Goal: Task Accomplishment & Management: Manage account settings

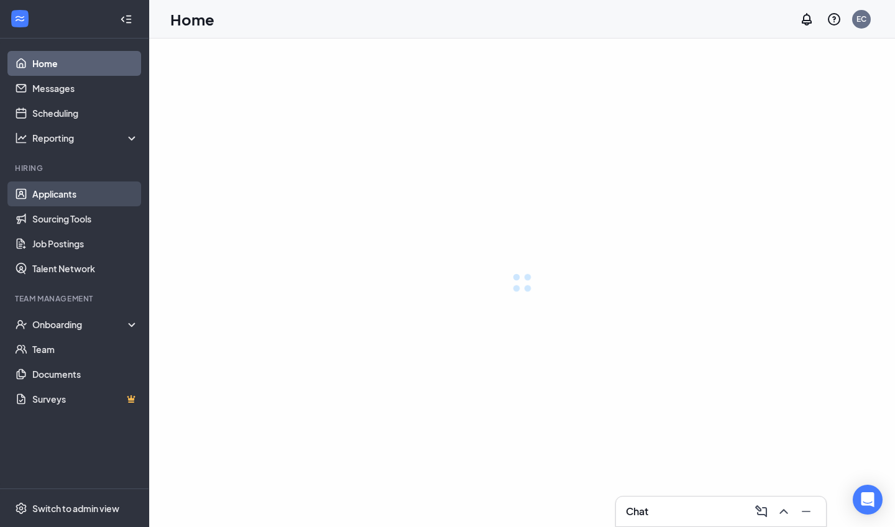
click at [101, 191] on link "Applicants" at bounding box center [85, 194] width 106 height 25
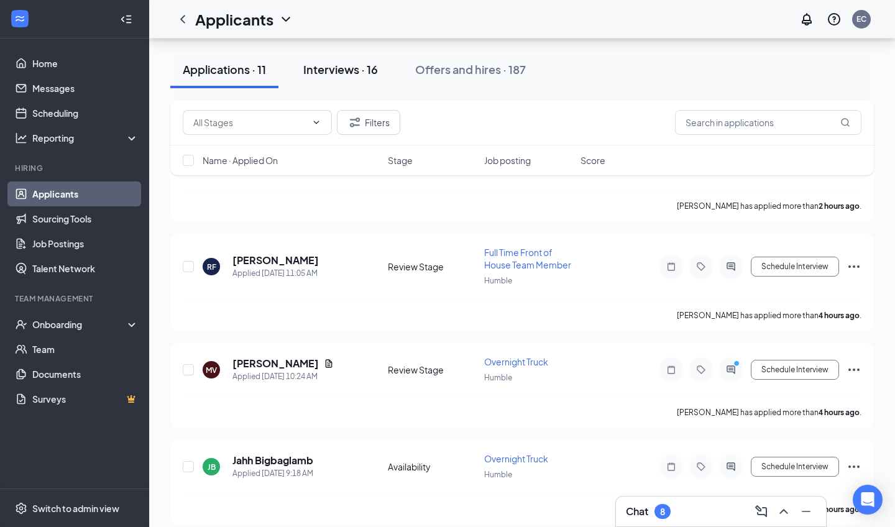
scroll to position [209, 0]
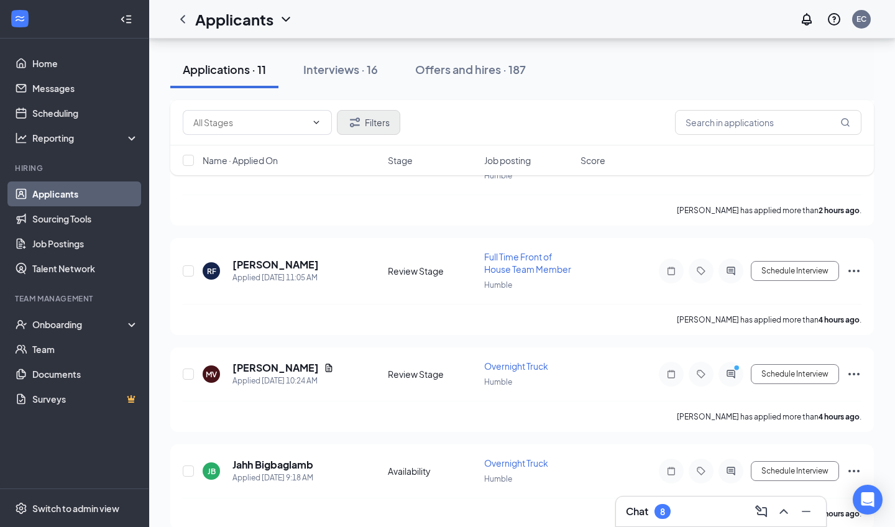
click at [379, 121] on button "Filters" at bounding box center [368, 122] width 63 height 25
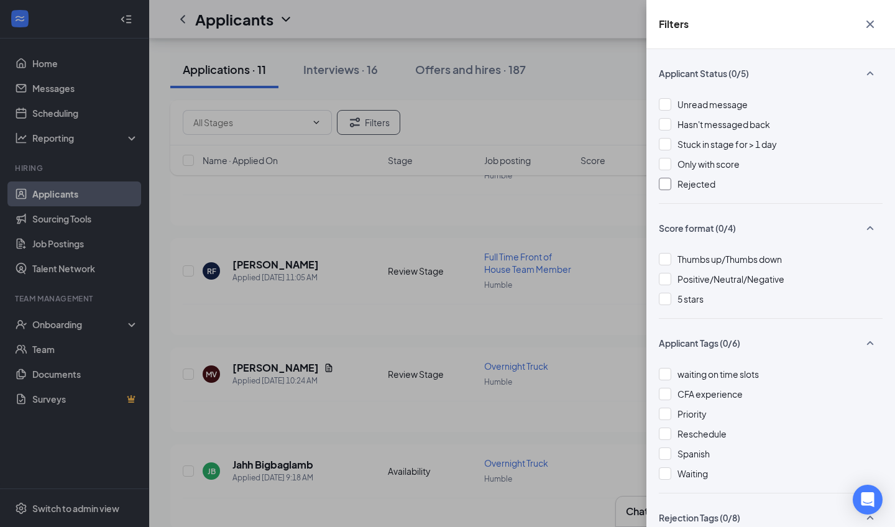
click at [435, 182] on div at bounding box center [665, 184] width 12 height 12
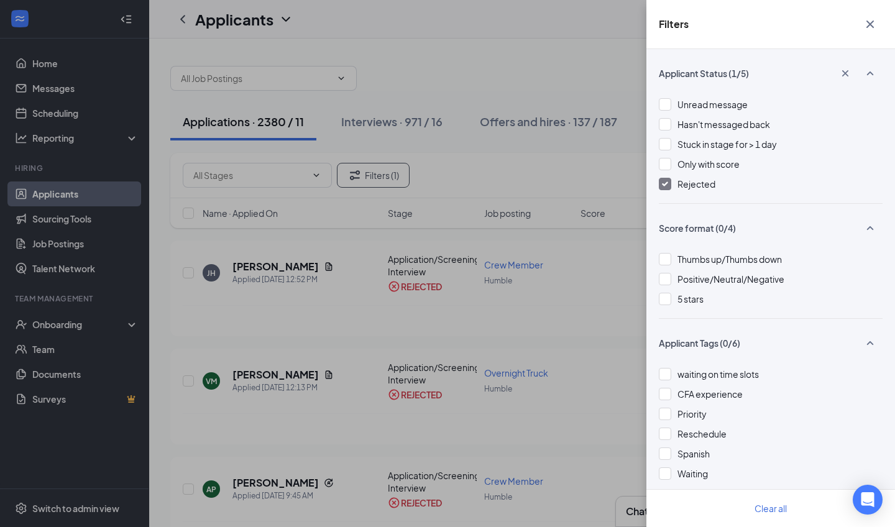
click at [435, 108] on div "Filters Applicant Status (1/5) Unread message Hasn't messaged back Stuck in sta…" at bounding box center [447, 263] width 895 height 527
click at [435, 25] on icon "Cross" at bounding box center [870, 24] width 15 height 15
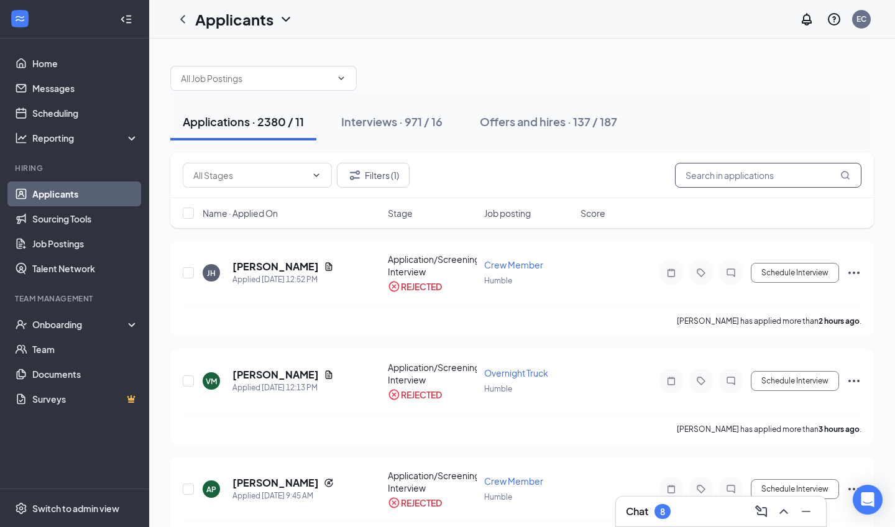
click at [435, 180] on input "text" at bounding box center [768, 175] width 187 height 25
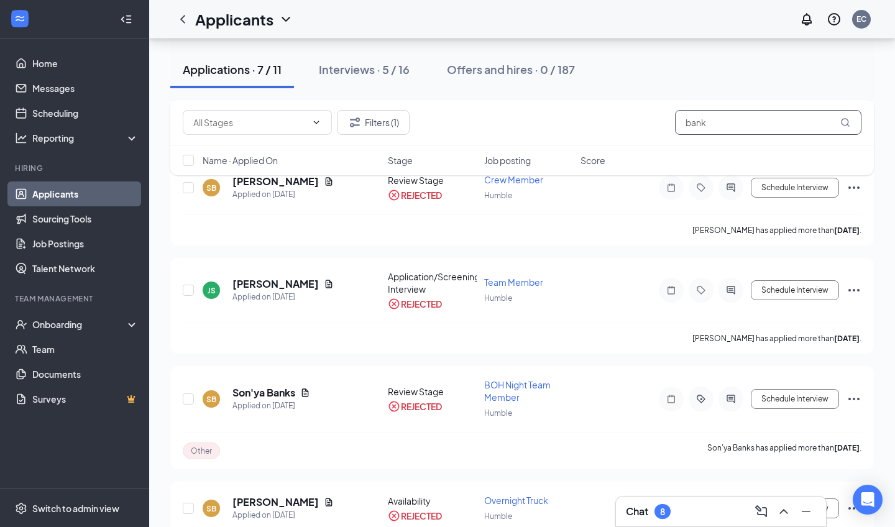
scroll to position [421, 0]
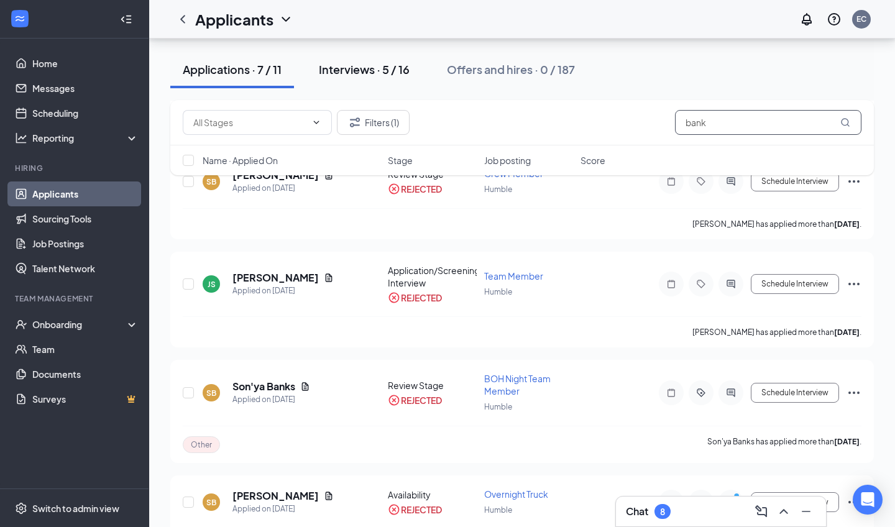
type input "bank"
click at [375, 69] on div "Interviews · 5 / 16" at bounding box center [364, 70] width 91 height 16
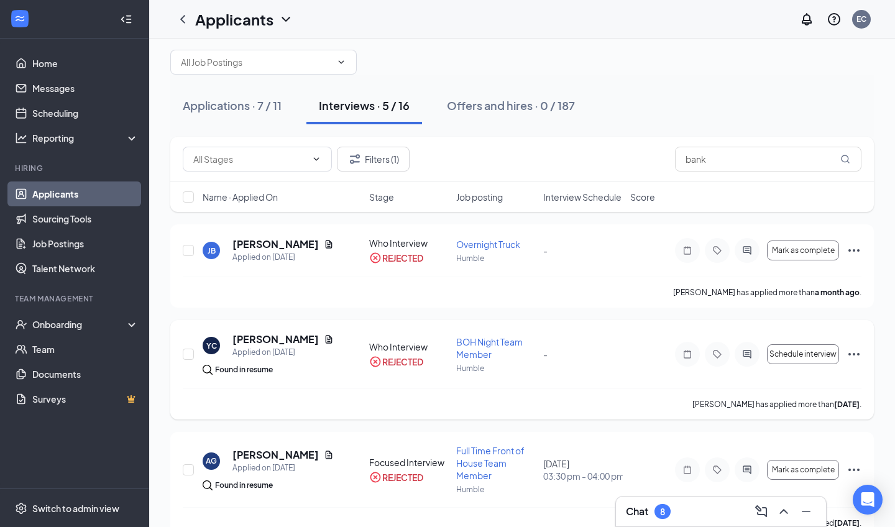
scroll to position [16, 0]
click at [281, 245] on h5 "[PERSON_NAME]" at bounding box center [276, 244] width 86 height 14
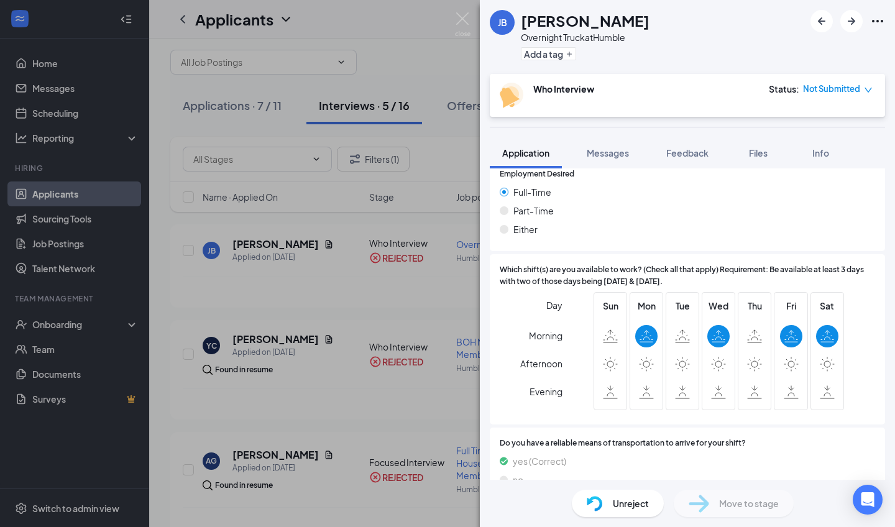
scroll to position [1830, 0]
click at [435, 389] on span "Unreject" at bounding box center [631, 504] width 36 height 14
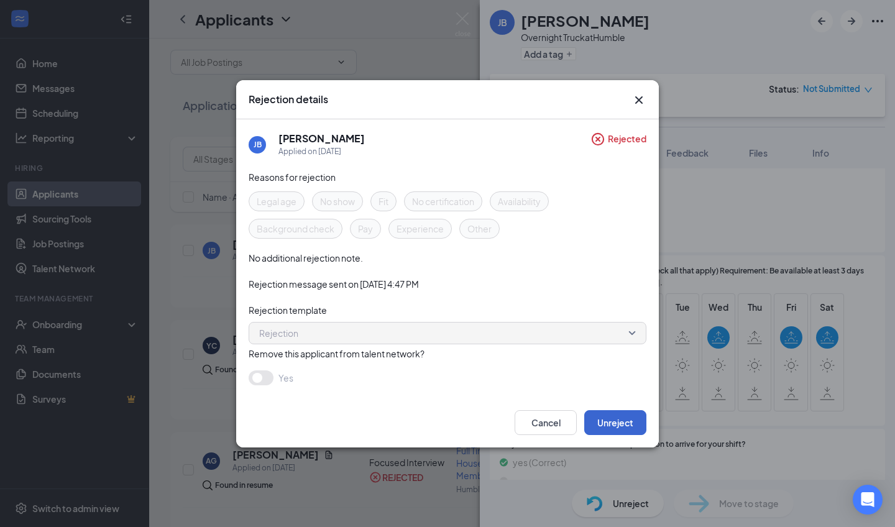
click at [435, 389] on button "Unreject" at bounding box center [615, 422] width 62 height 25
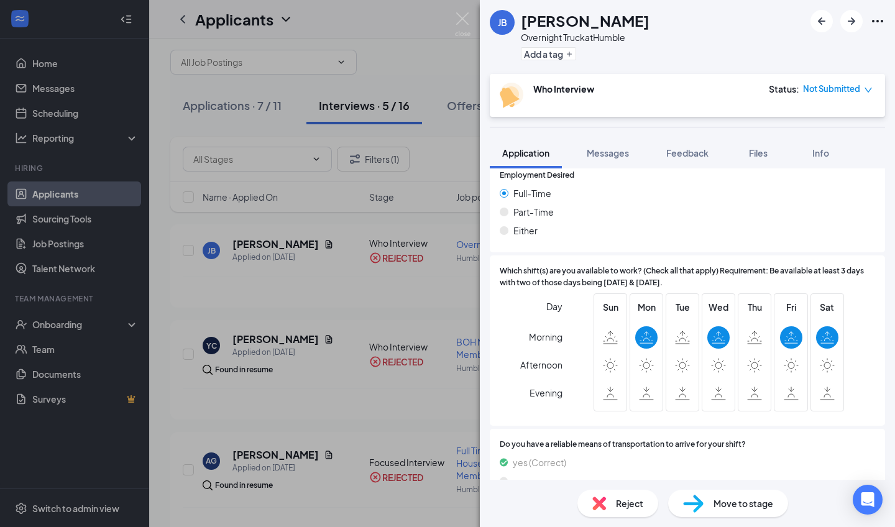
click at [435, 389] on span "Move to stage" at bounding box center [744, 504] width 60 height 14
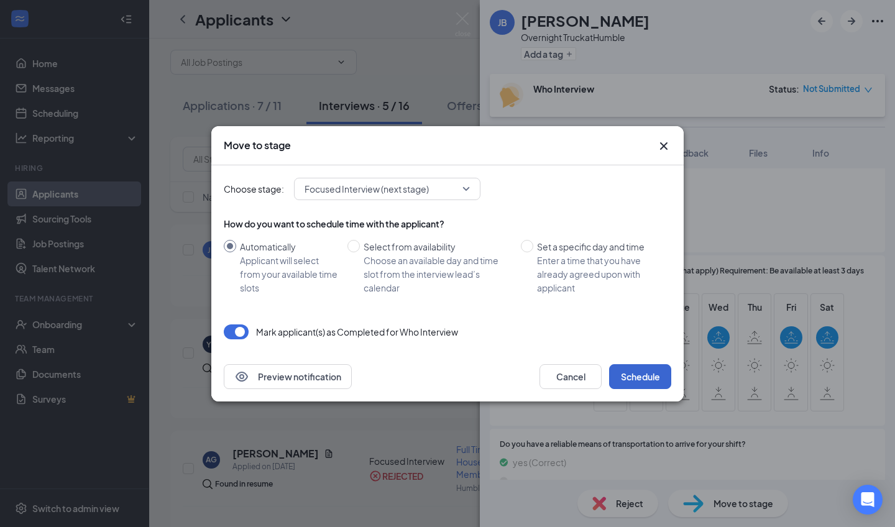
click at [435, 375] on button "Schedule" at bounding box center [640, 376] width 62 height 25
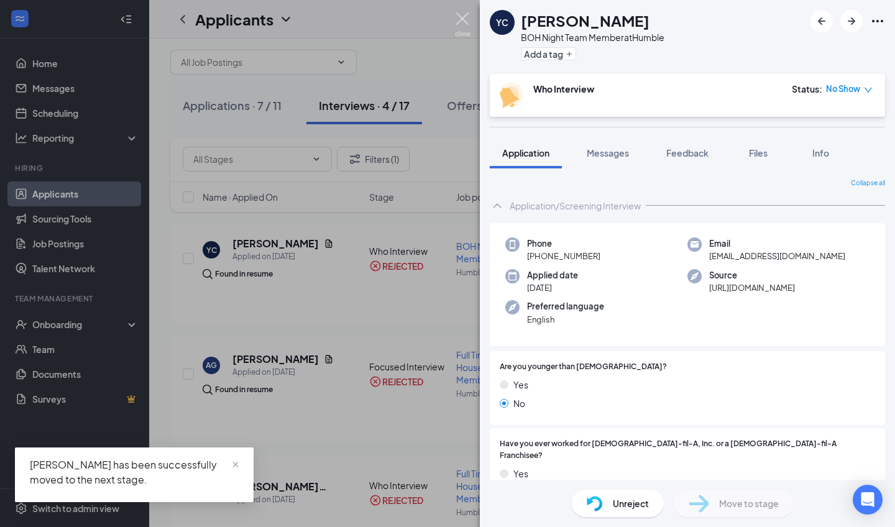
click at [435, 21] on img at bounding box center [463, 24] width 16 height 24
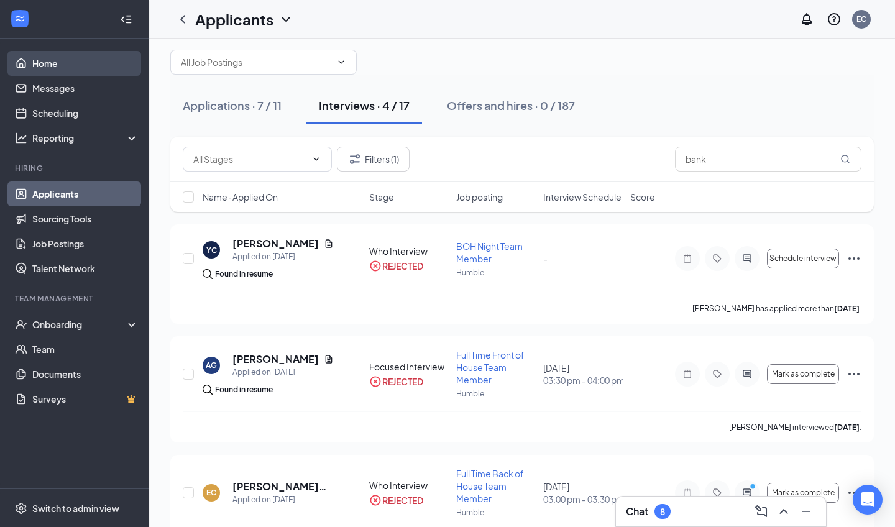
click at [59, 66] on link "Home" at bounding box center [85, 63] width 106 height 25
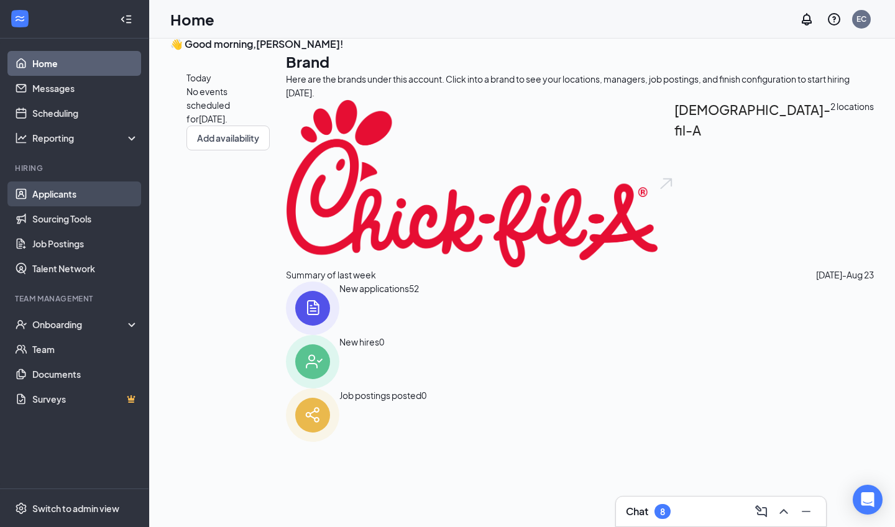
click at [104, 193] on link "Applicants" at bounding box center [85, 194] width 106 height 25
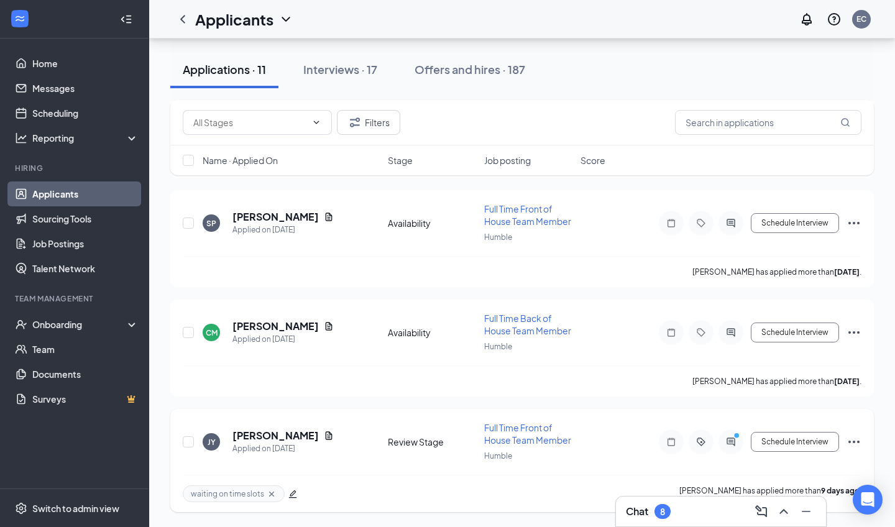
scroll to position [870, 0]
click at [279, 389] on h5 "[PERSON_NAME]" at bounding box center [276, 436] width 86 height 14
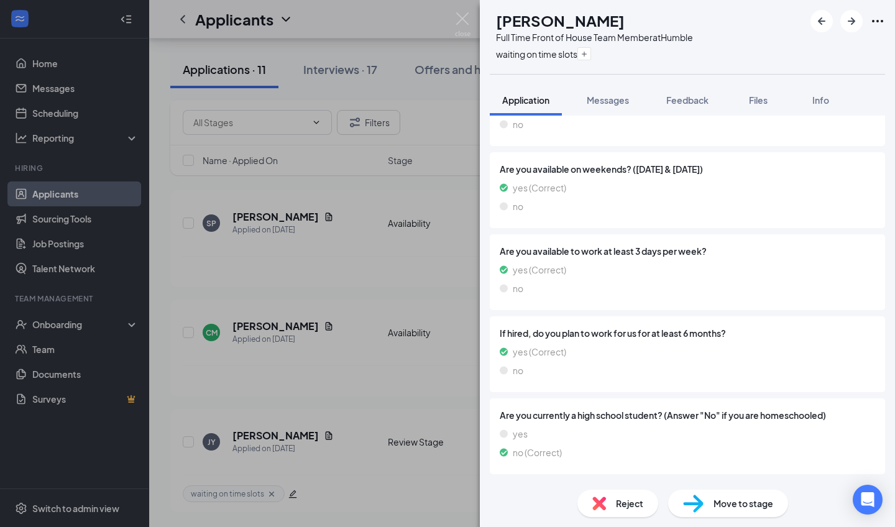
scroll to position [1177, 0]
click at [435, 389] on span "Reject" at bounding box center [629, 504] width 27 height 14
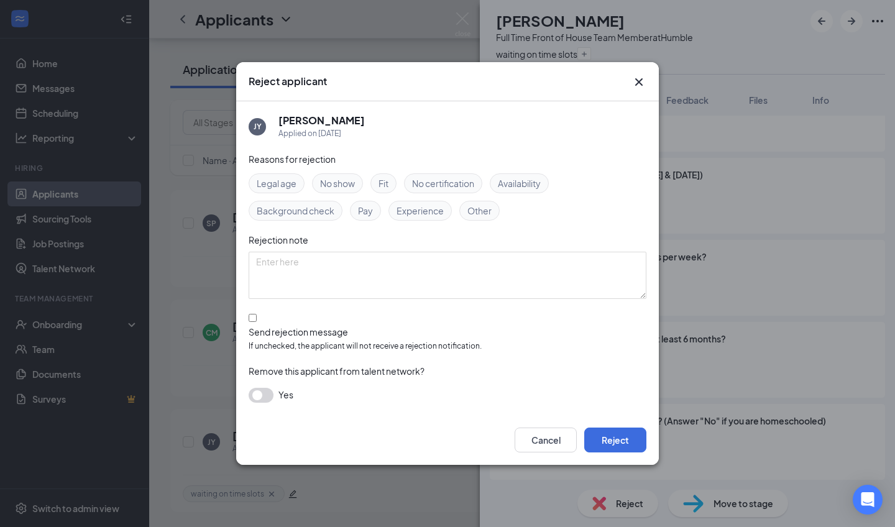
click at [247, 327] on div "[PERSON_NAME] Applied on [DATE] Reasons for rejection Legal age No show Fit No …" at bounding box center [447, 258] width 423 height 315
click at [253, 326] on div at bounding box center [448, 326] width 398 height 0
click at [253, 322] on input "Send rejection message If unchecked, the applicant will not receive a rejection…" at bounding box center [253, 318] width 8 height 8
checkbox input "true"
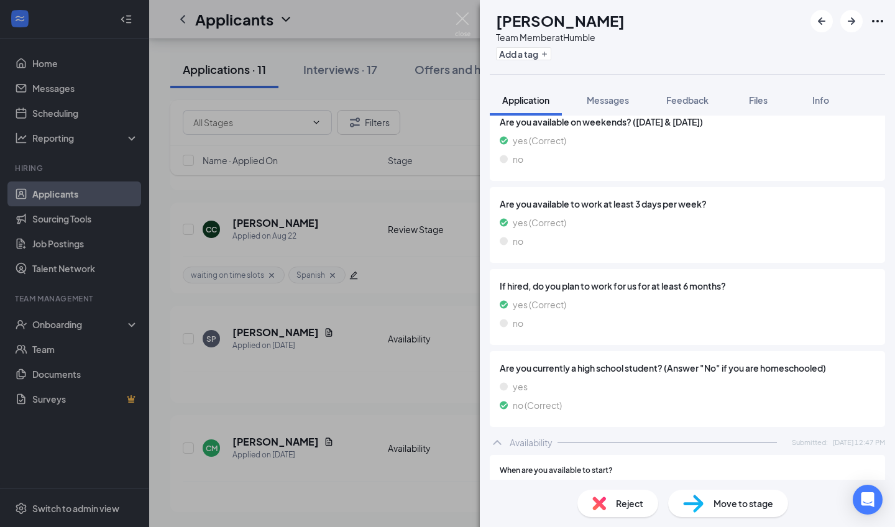
scroll to position [1212, 0]
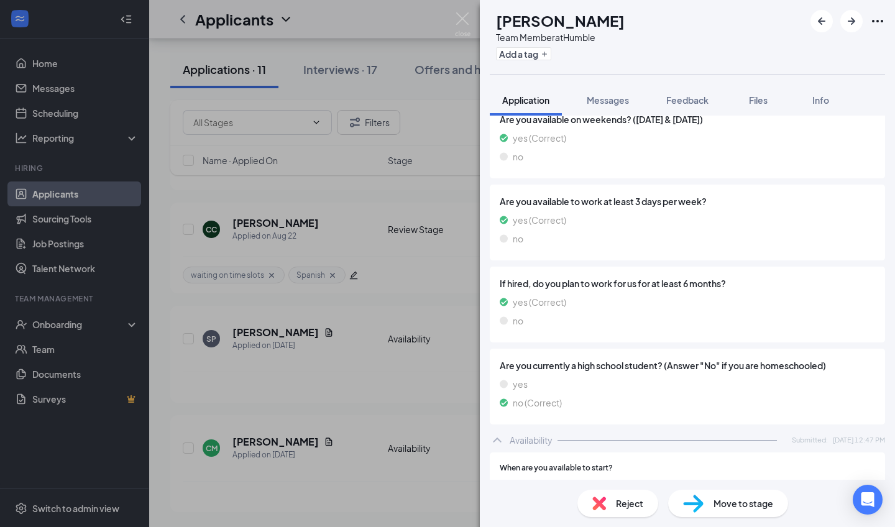
click at [435, 389] on div "Reject" at bounding box center [618, 503] width 81 height 27
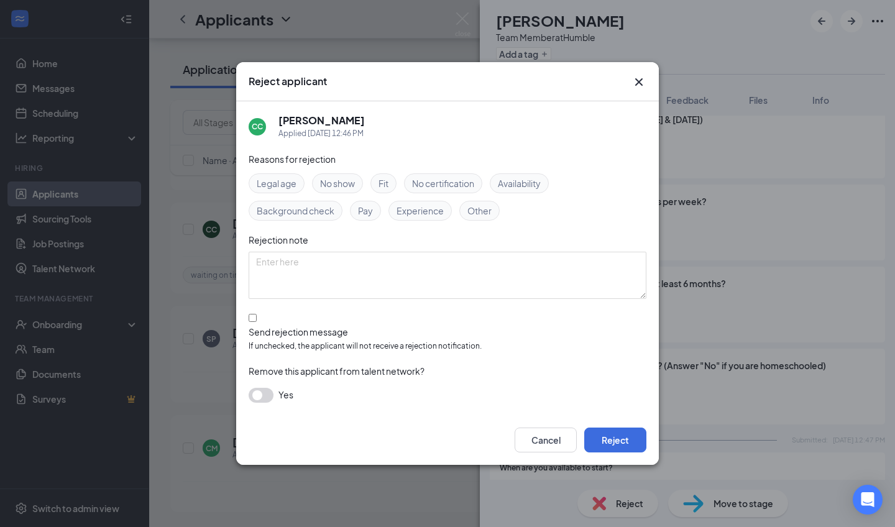
click at [252, 322] on input "Send rejection message If unchecked, the applicant will not receive a rejection…" at bounding box center [253, 318] width 8 height 8
checkbox input "true"
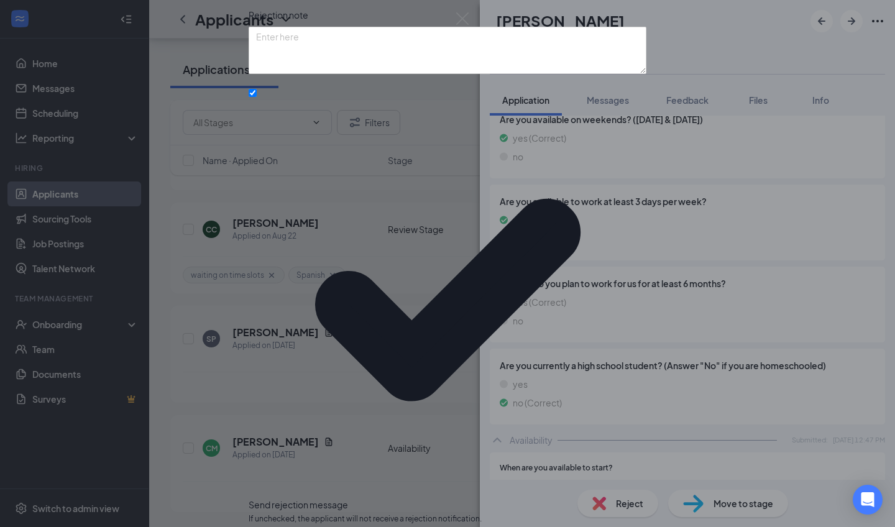
scroll to position [17, 0]
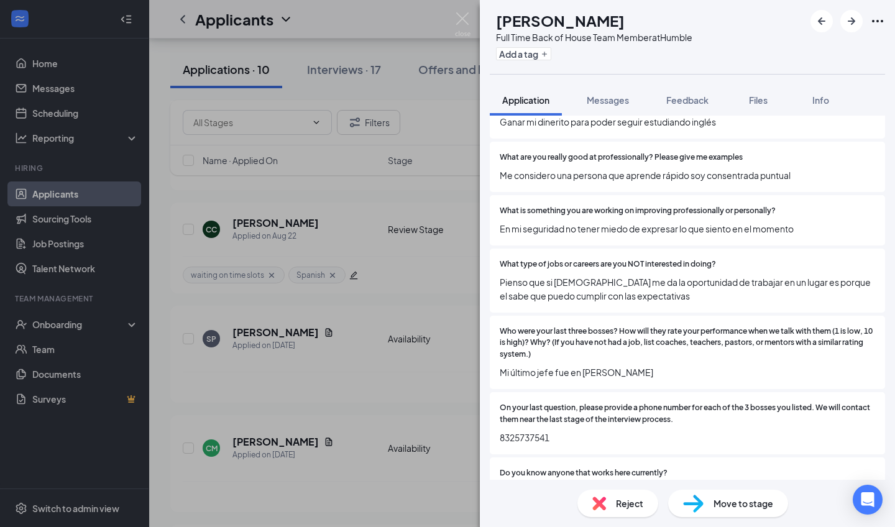
scroll to position [502, 0]
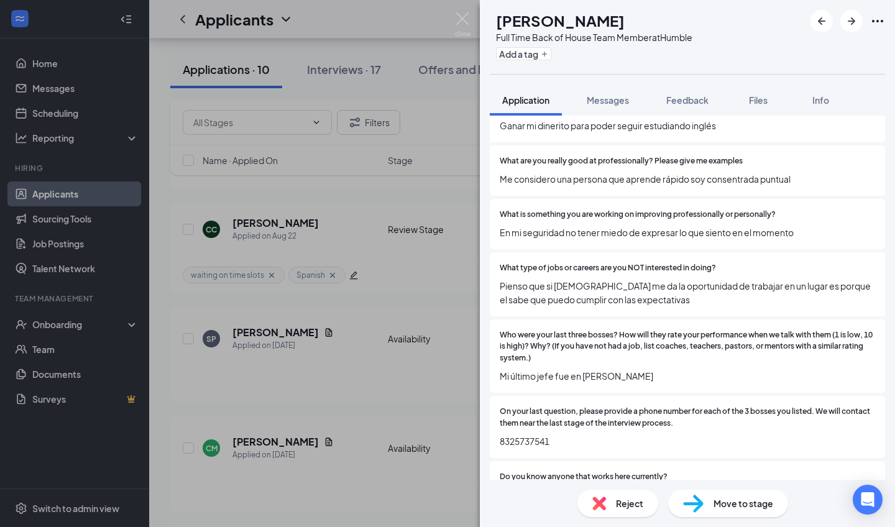
click at [435, 389] on div "Move to stage" at bounding box center [728, 503] width 120 height 27
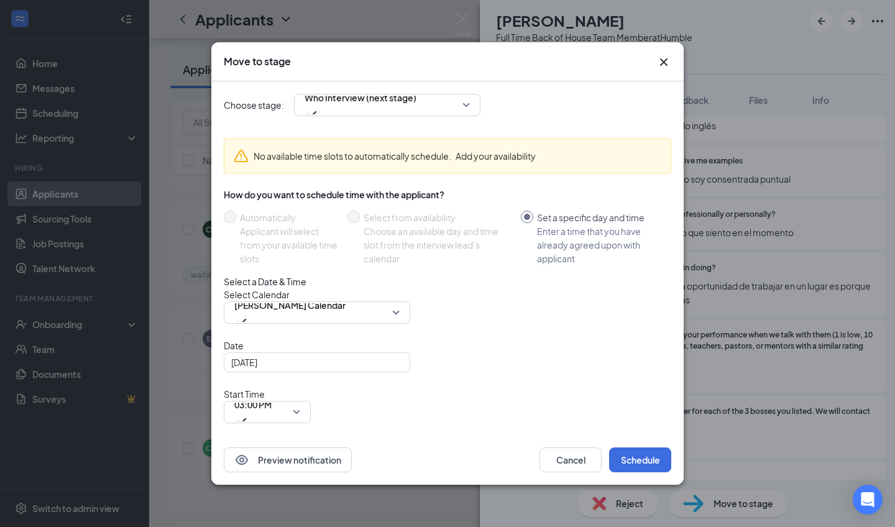
type input "[DATE]"
click at [435, 389] on button "Cancel" at bounding box center [571, 460] width 62 height 25
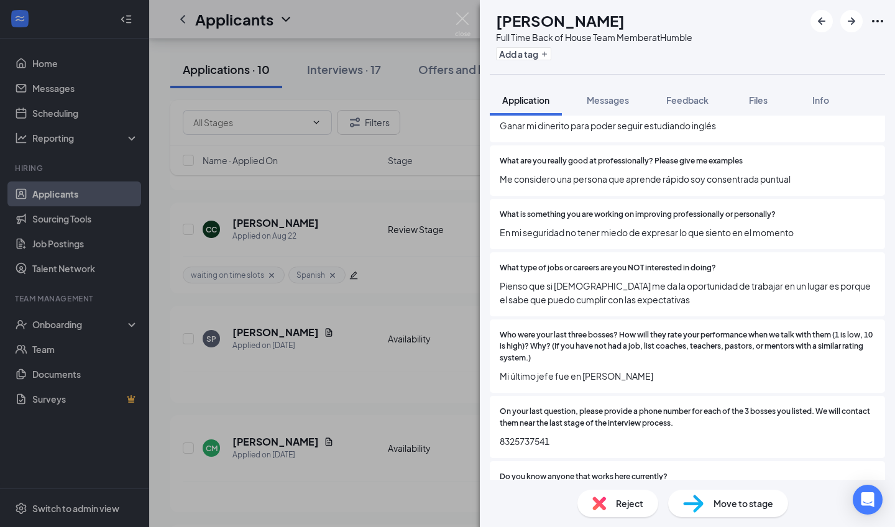
scroll to position [593, 0]
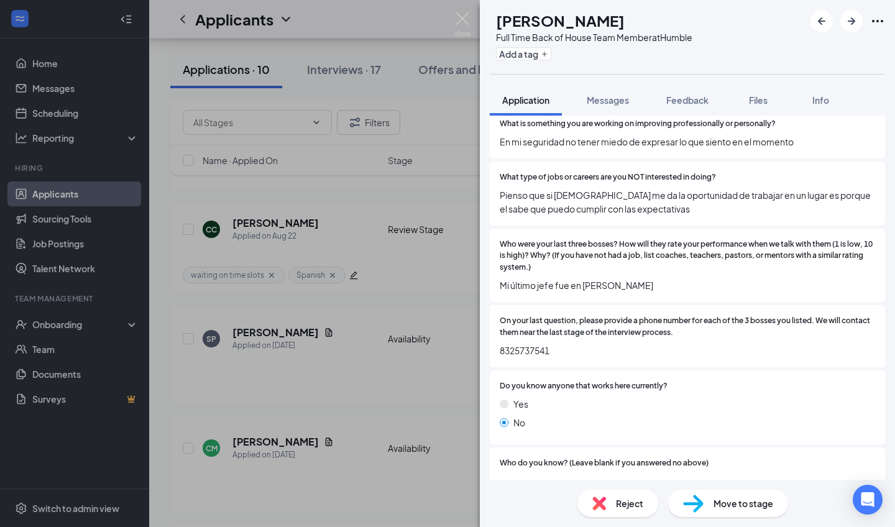
click at [435, 389] on div "Reject" at bounding box center [618, 503] width 81 height 27
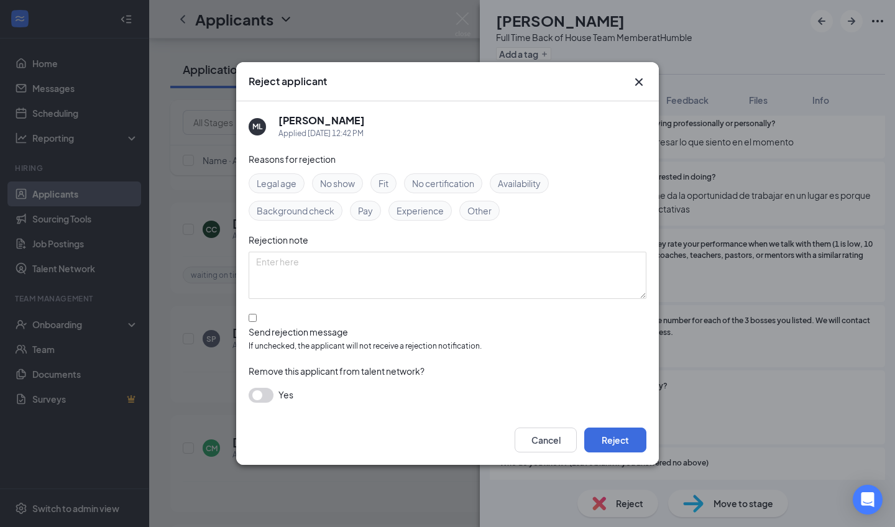
click at [435, 187] on span "Availability" at bounding box center [519, 184] width 43 height 14
click at [253, 321] on input "Send rejection message If unchecked, the applicant will not receive a rejection…" at bounding box center [253, 318] width 8 height 8
checkbox input "true"
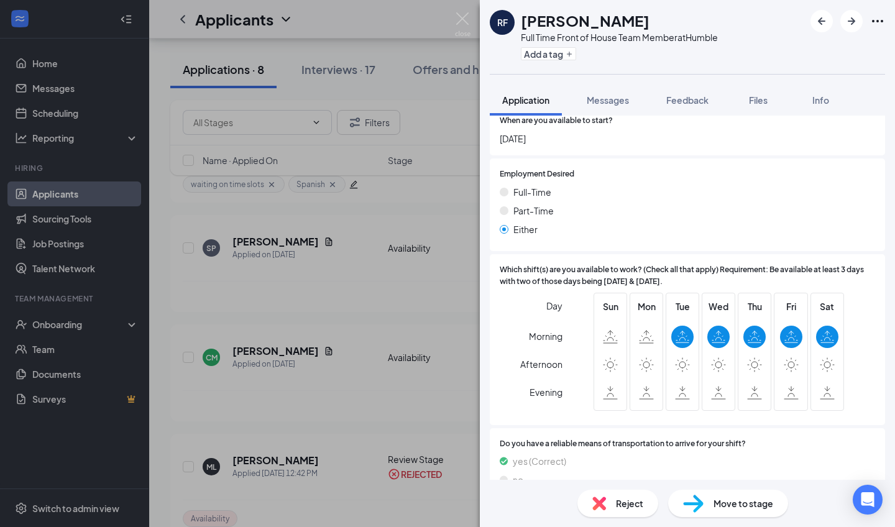
scroll to position [1587, 0]
click at [435, 389] on span "Move to stage" at bounding box center [744, 504] width 60 height 14
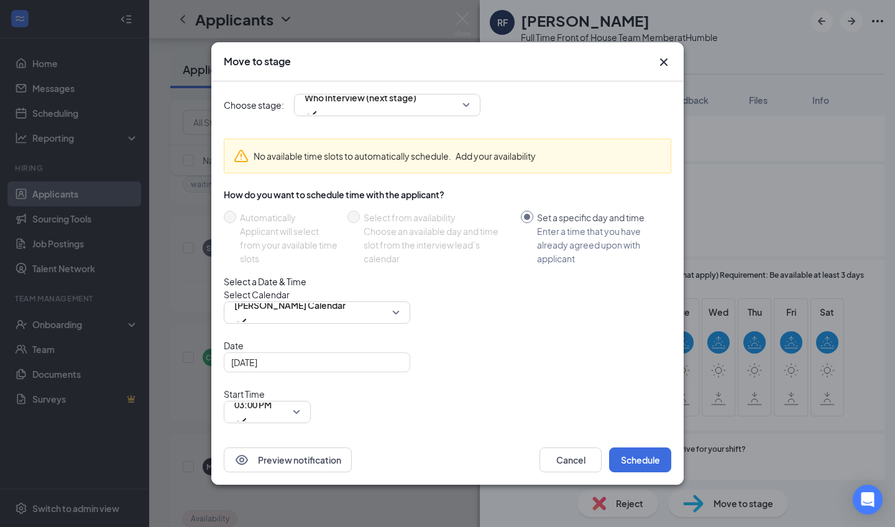
type input "[DATE]"
click at [435, 389] on button "Cancel" at bounding box center [571, 460] width 62 height 25
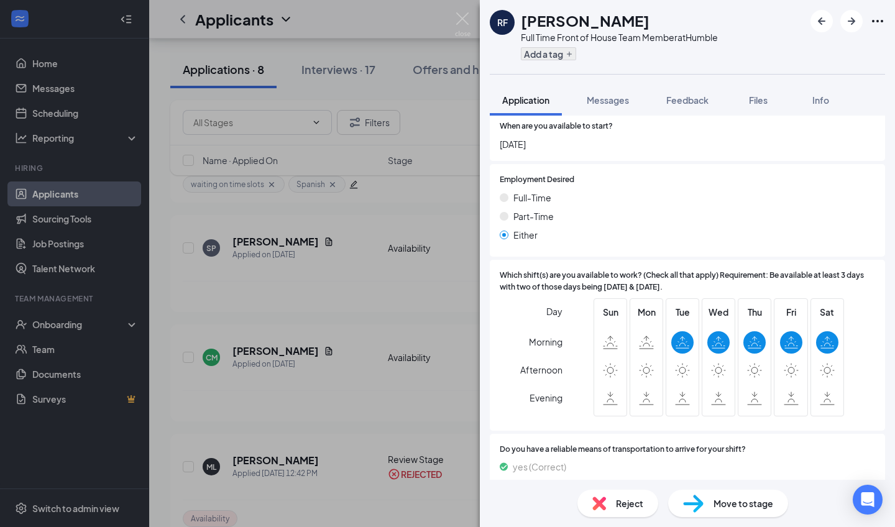
click at [435, 57] on button "Add a tag" at bounding box center [548, 53] width 55 height 13
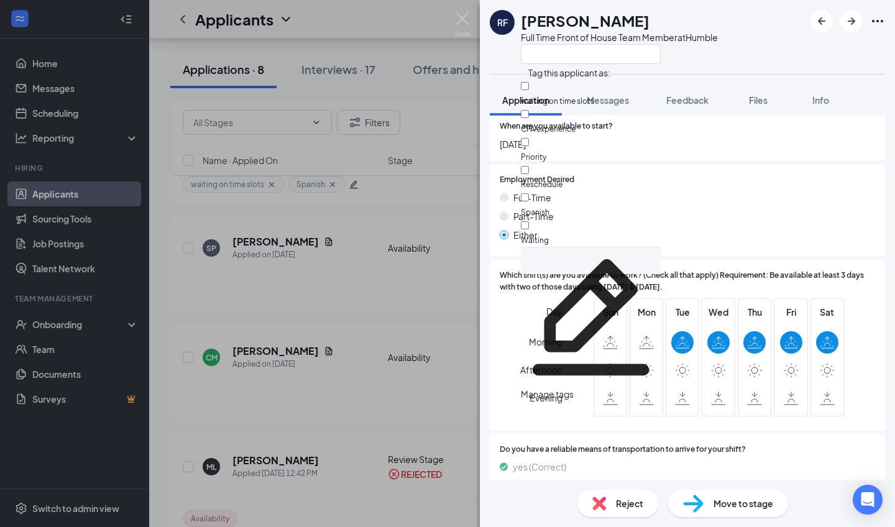
click at [435, 96] on span "waiting on time slots" at bounding box center [557, 100] width 73 height 9
click at [435, 90] on input "waiting on time slots" at bounding box center [525, 86] width 8 height 8
click at [435, 94] on div at bounding box center [591, 94] width 140 height 0
click at [435, 90] on input "waiting on time slots" at bounding box center [525, 86] width 8 height 8
click at [435, 94] on div at bounding box center [591, 94] width 140 height 0
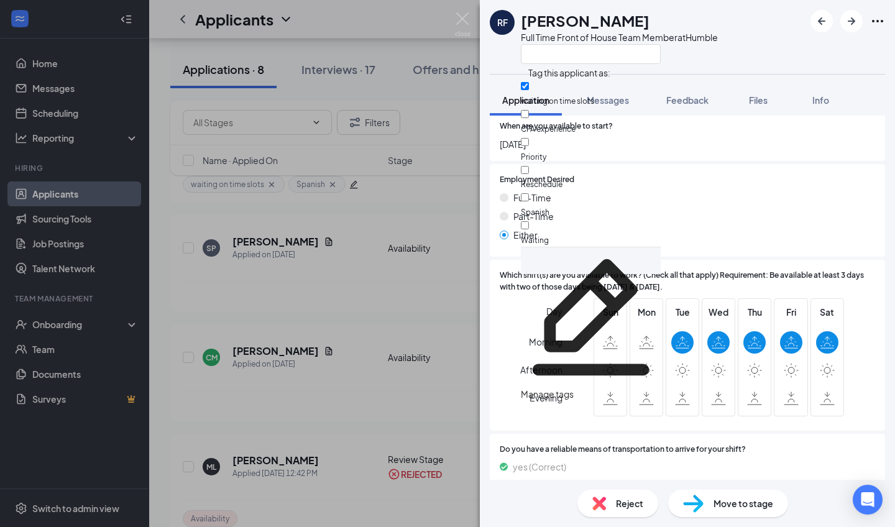
click at [435, 90] on input "waiting on time slots" at bounding box center [525, 86] width 8 height 8
click at [435, 94] on div at bounding box center [591, 94] width 140 height 0
click at [435, 89] on input "waiting on time slots" at bounding box center [525, 86] width 8 height 8
checkbox input "false"
click at [435, 59] on div "RF [PERSON_NAME] Full Time Front of House Team Member at [GEOGRAPHIC_DATA]" at bounding box center [687, 37] width 415 height 74
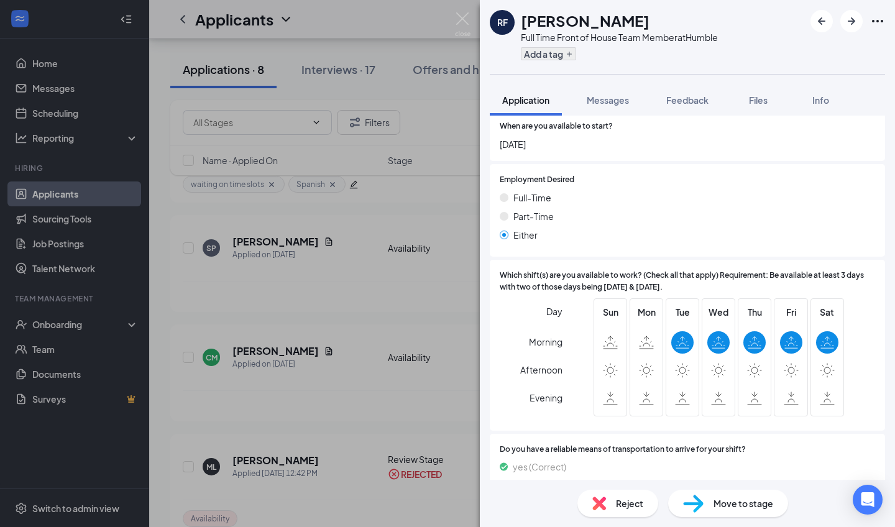
click at [435, 54] on button "Add a tag" at bounding box center [548, 53] width 55 height 13
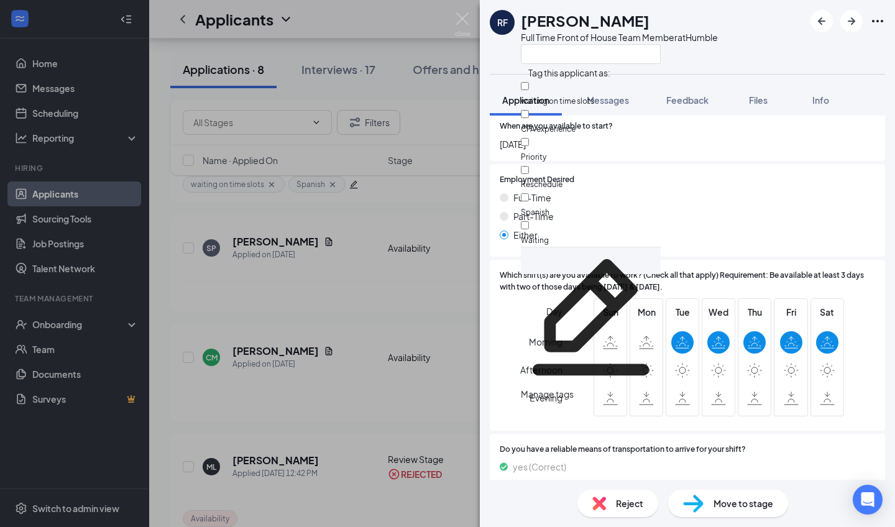
click at [435, 96] on span "waiting on time slots" at bounding box center [557, 100] width 73 height 9
click at [435, 88] on input "waiting on time slots" at bounding box center [525, 86] width 8 height 8
click at [435, 94] on div at bounding box center [591, 94] width 140 height 0
click at [435, 90] on input "waiting on time slots" at bounding box center [525, 86] width 8 height 8
click at [435, 94] on div at bounding box center [591, 94] width 140 height 0
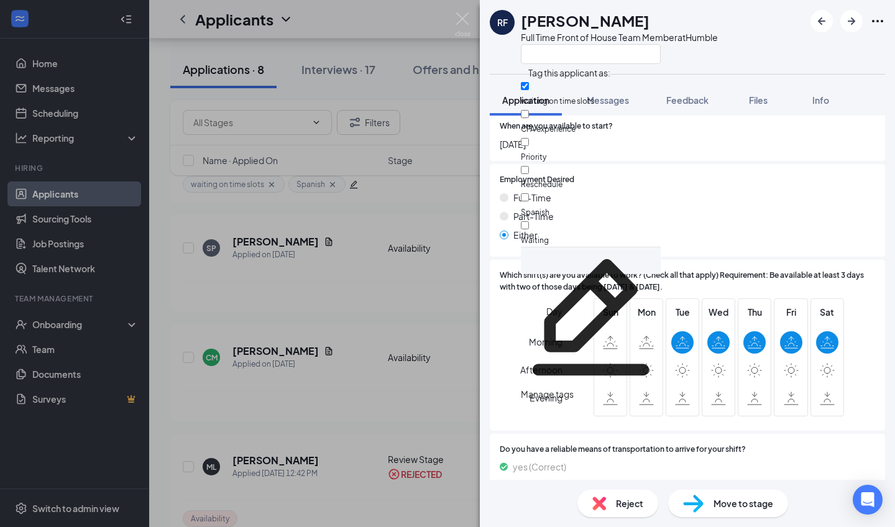
click at [435, 90] on input "waiting on time slots" at bounding box center [525, 86] width 8 height 8
click at [435, 94] on div at bounding box center [591, 94] width 140 height 0
click at [435, 90] on input "waiting on time slots" at bounding box center [525, 86] width 8 height 8
click at [435, 94] on div at bounding box center [591, 94] width 140 height 0
click at [435, 90] on input "waiting on time slots" at bounding box center [525, 86] width 8 height 8
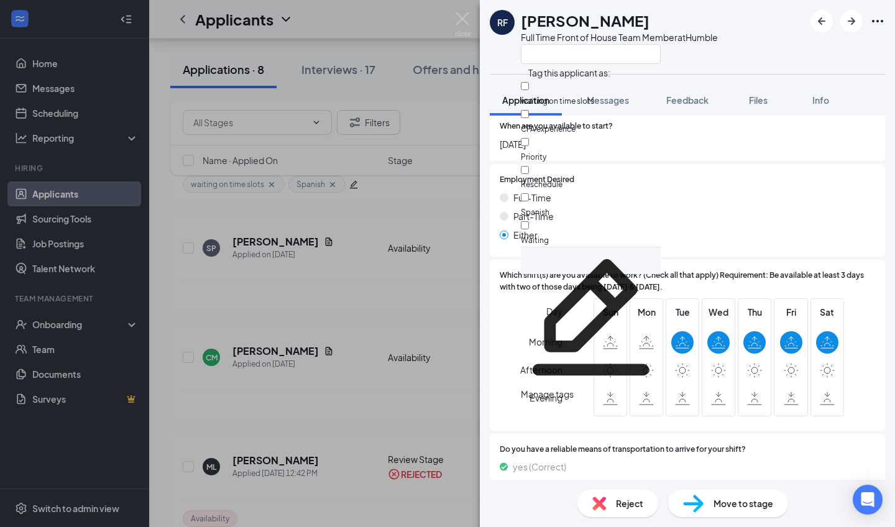
checkbox input "false"
click at [418, 251] on div "RF [PERSON_NAME] Full Time Front of House Team Member at Humble Application Mes…" at bounding box center [447, 263] width 895 height 527
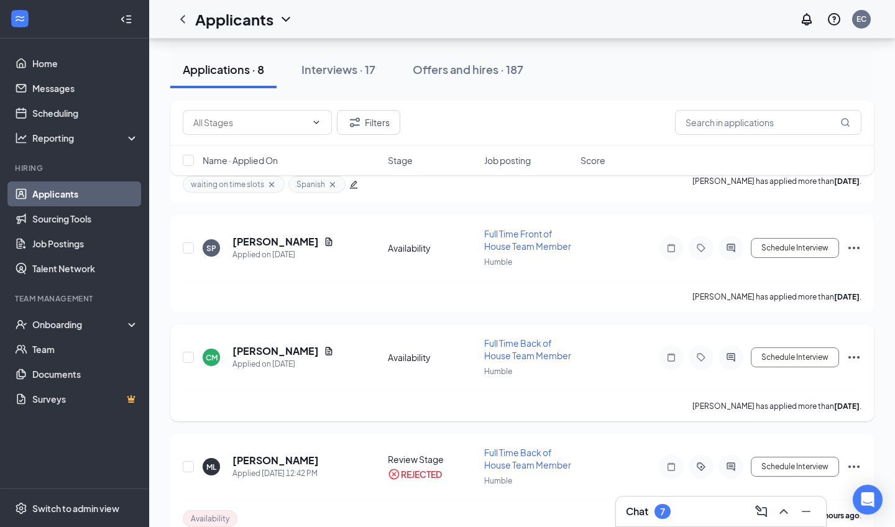
click at [336, 388] on div "CM [PERSON_NAME] Applied on [DATE] Availability Full Time Back of House Team Me…" at bounding box center [522, 363] width 679 height 53
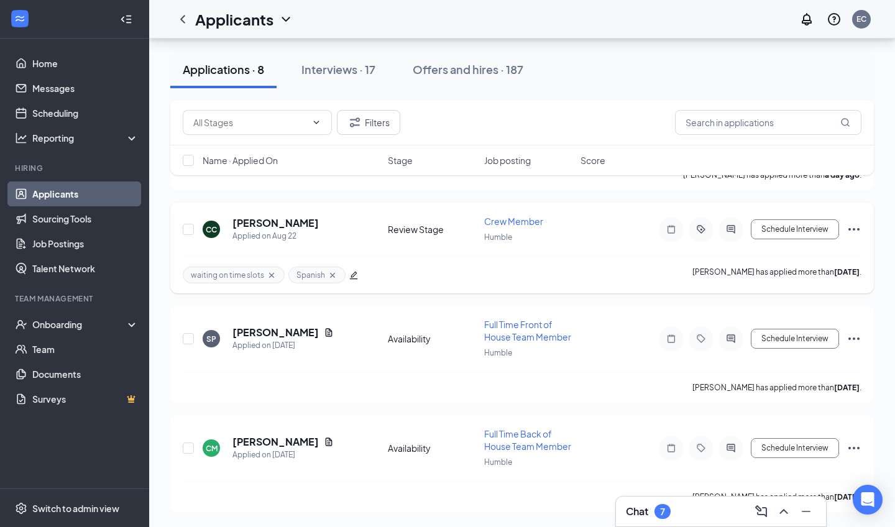
scroll to position [1379, 0]
click at [275, 389] on h5 "[PERSON_NAME]" at bounding box center [276, 442] width 86 height 14
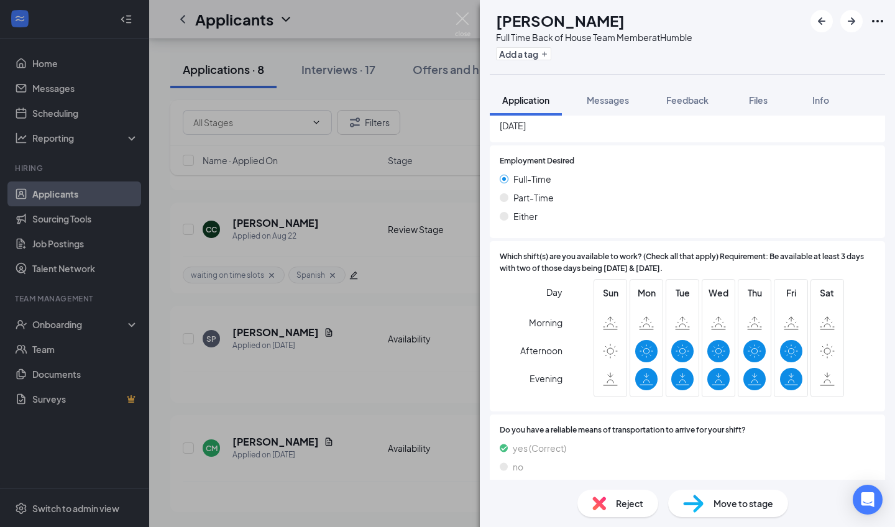
scroll to position [1791, 0]
click at [435, 389] on div "Move to stage" at bounding box center [728, 503] width 120 height 27
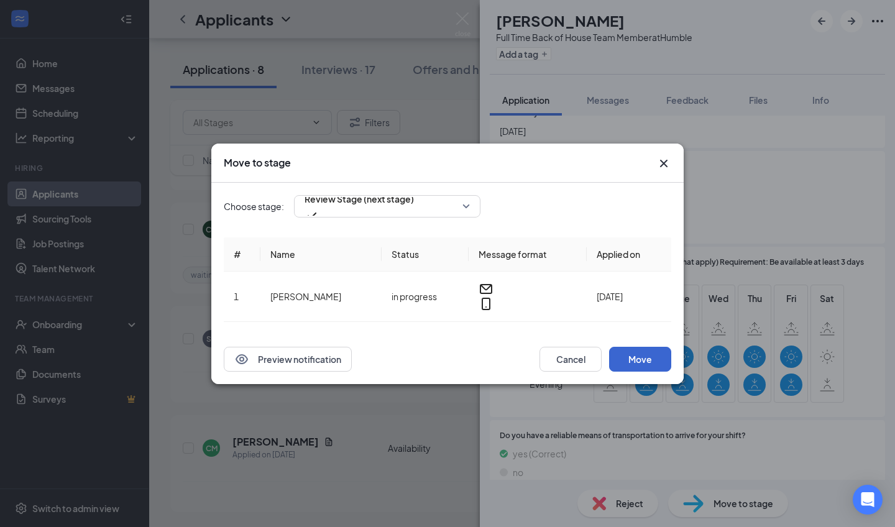
click at [435, 351] on button "Move" at bounding box center [640, 359] width 62 height 25
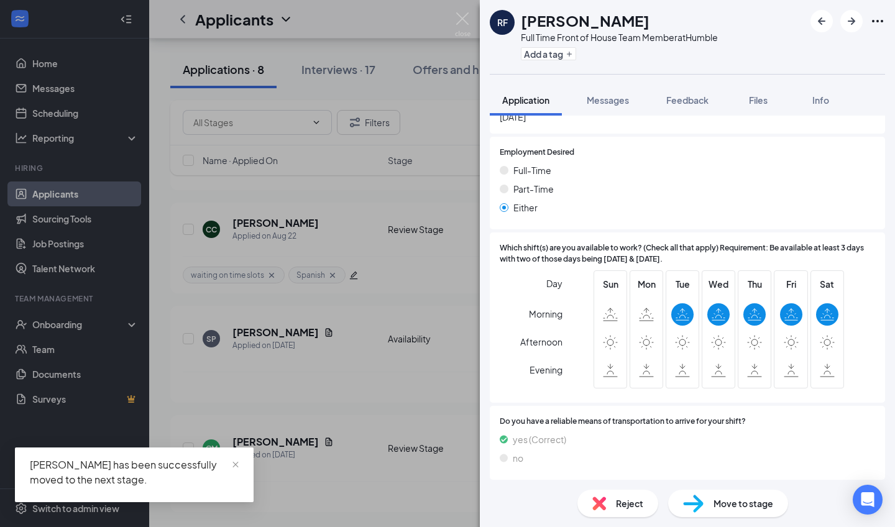
scroll to position [1582, 0]
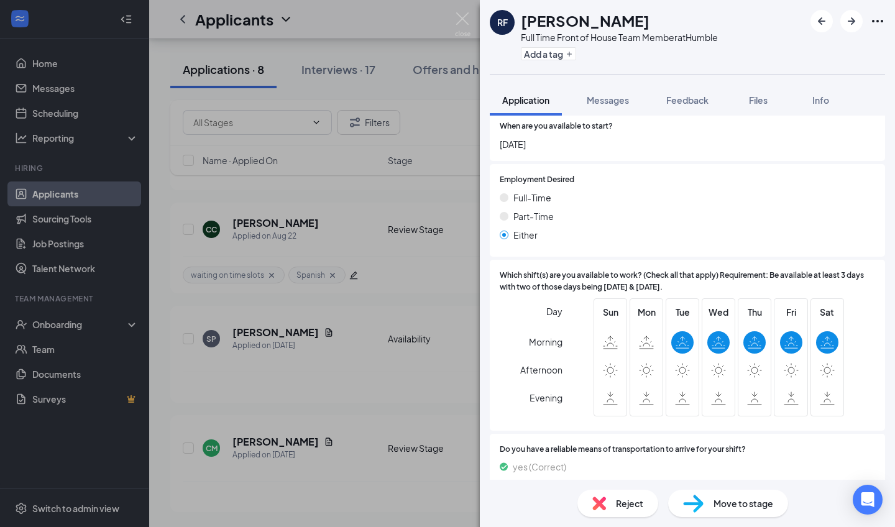
click at [272, 387] on div "RF [PERSON_NAME] Full Time Front of House Team Member at Humble Add a tag Appli…" at bounding box center [447, 263] width 895 height 527
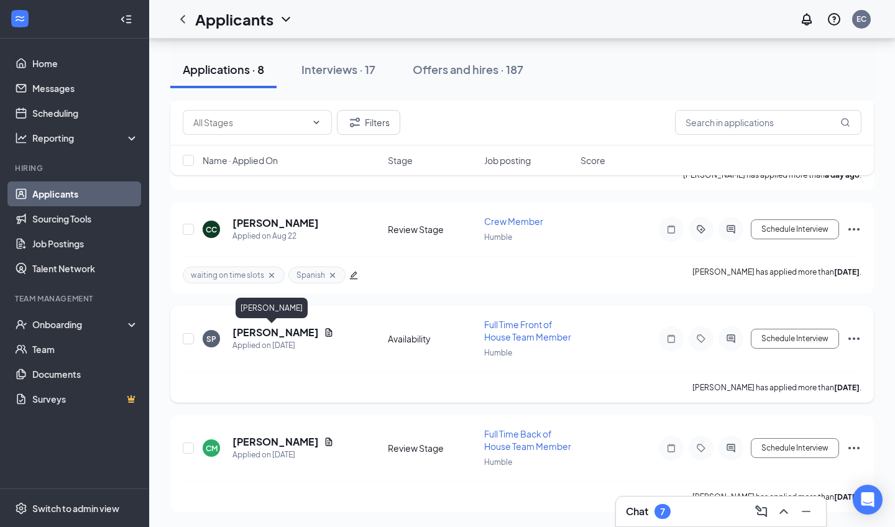
click at [274, 332] on h5 "[PERSON_NAME]" at bounding box center [276, 333] width 86 height 14
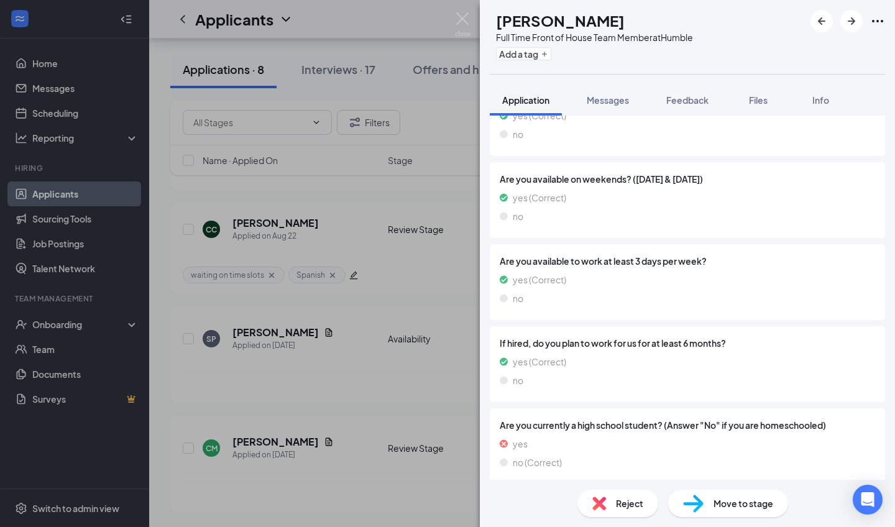
scroll to position [1292, 0]
click at [435, 389] on div "Reject" at bounding box center [618, 503] width 81 height 27
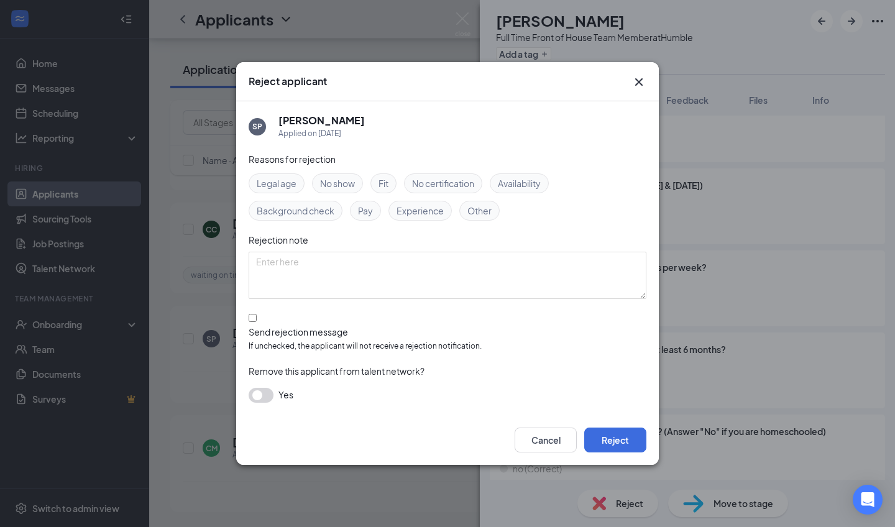
click at [425, 218] on span "Experience" at bounding box center [420, 211] width 47 height 14
click at [260, 336] on label "Send rejection message If unchecked, the applicant will not receive a rejection…" at bounding box center [448, 334] width 398 height 38
click at [257, 322] on input "Send rejection message If unchecked, the applicant will not receive a rejection…" at bounding box center [253, 318] width 8 height 8
checkbox input "true"
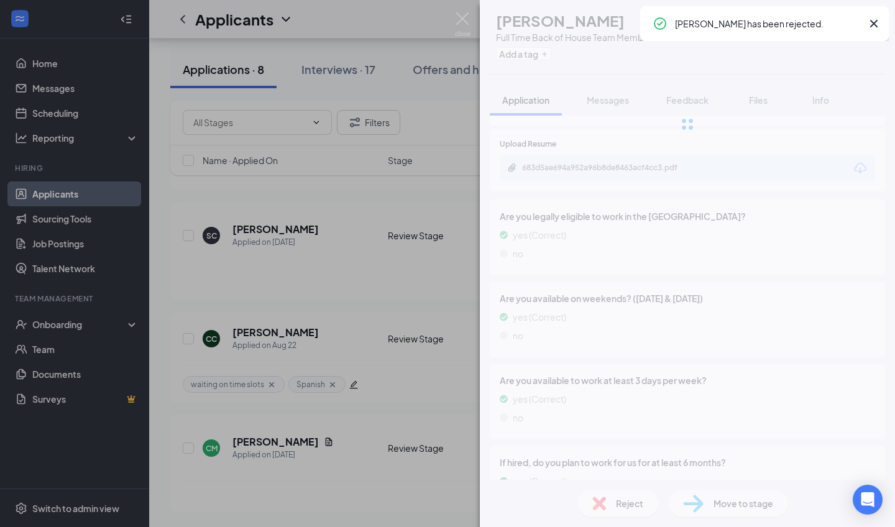
scroll to position [1276, 0]
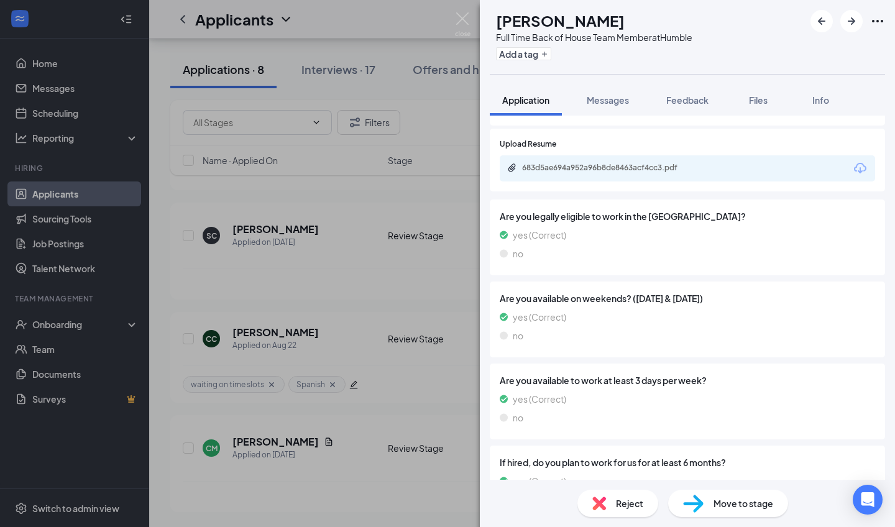
click at [293, 383] on div "CM [PERSON_NAME] Full Time Back of House Team Member at Humble Add a tag Applic…" at bounding box center [447, 263] width 895 height 527
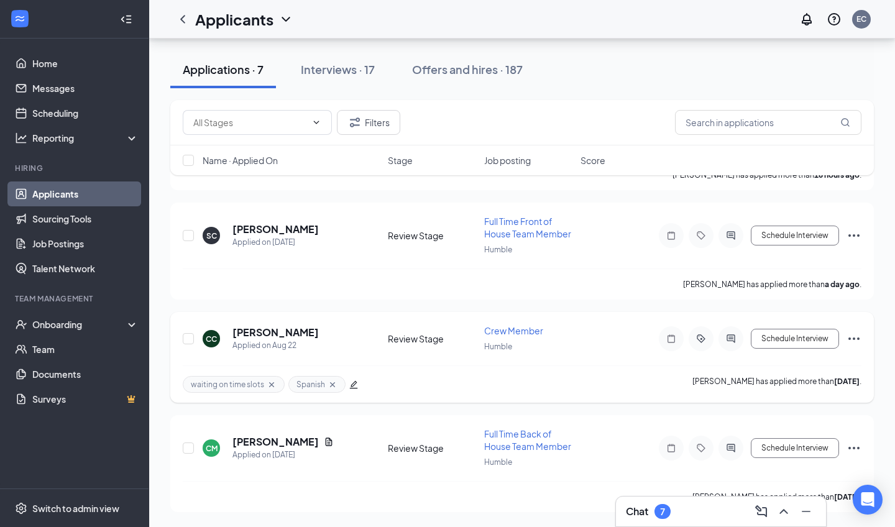
click at [297, 336] on h5 "[PERSON_NAME]" at bounding box center [276, 333] width 86 height 14
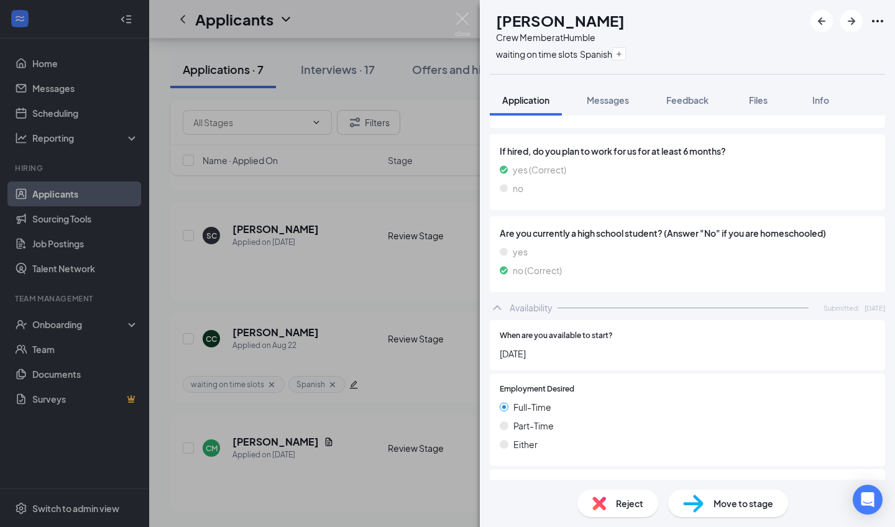
scroll to position [1240, 0]
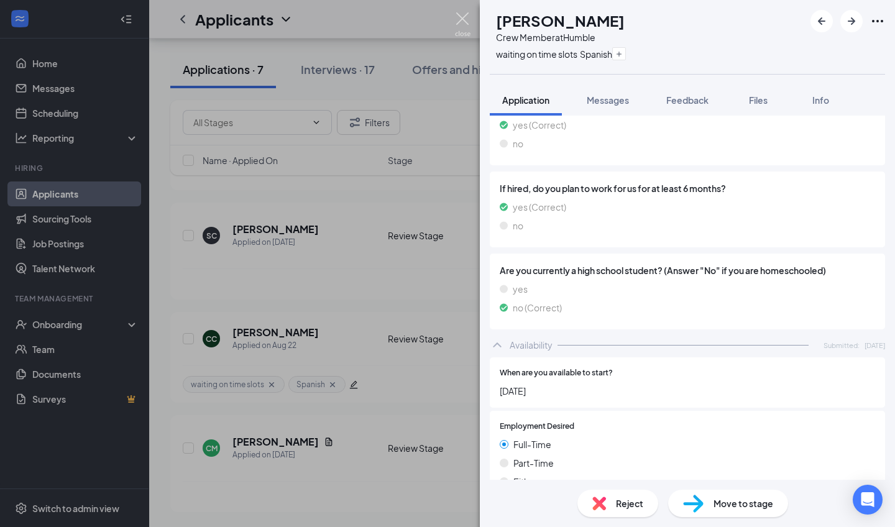
click at [435, 21] on img at bounding box center [463, 24] width 16 height 24
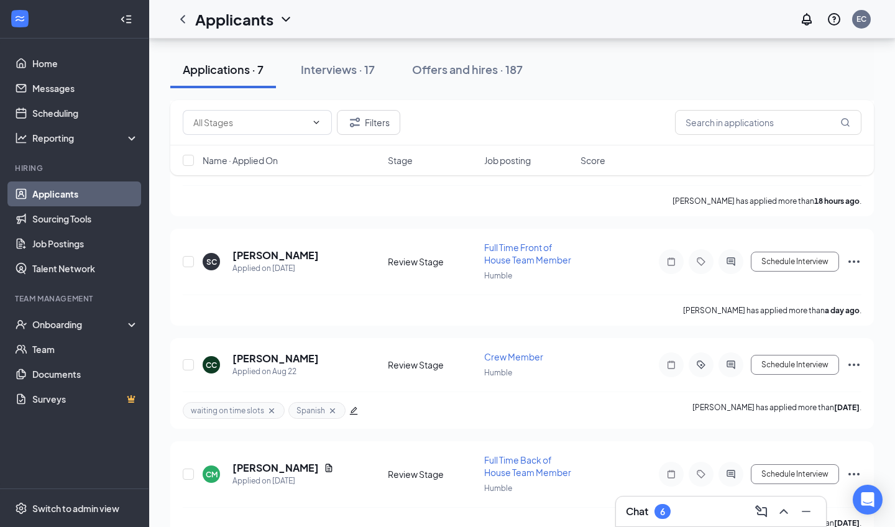
scroll to position [1131, 0]
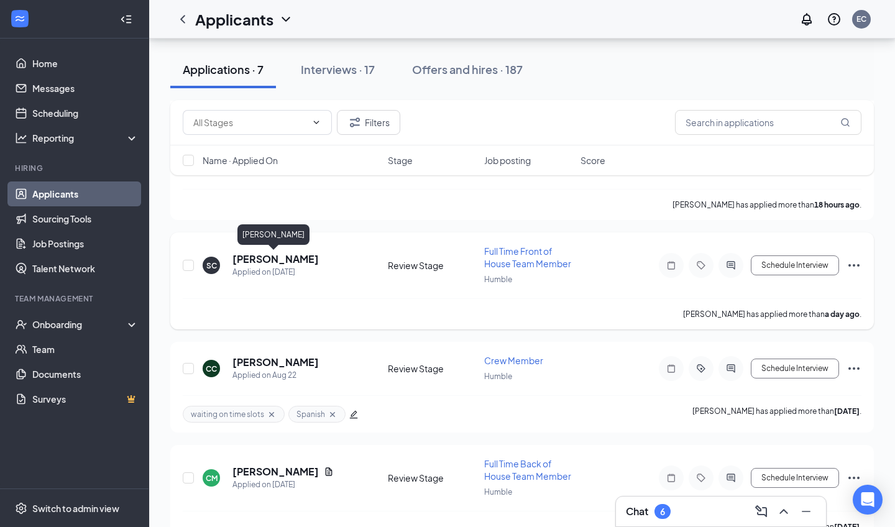
click at [274, 254] on h5 "[PERSON_NAME]" at bounding box center [276, 259] width 86 height 14
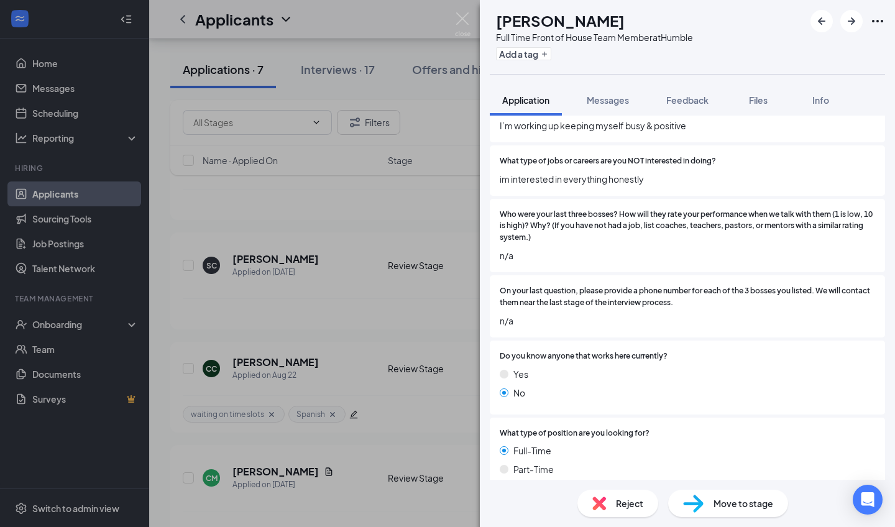
scroll to position [635, 0]
click at [435, 389] on div "Reject" at bounding box center [618, 503] width 81 height 27
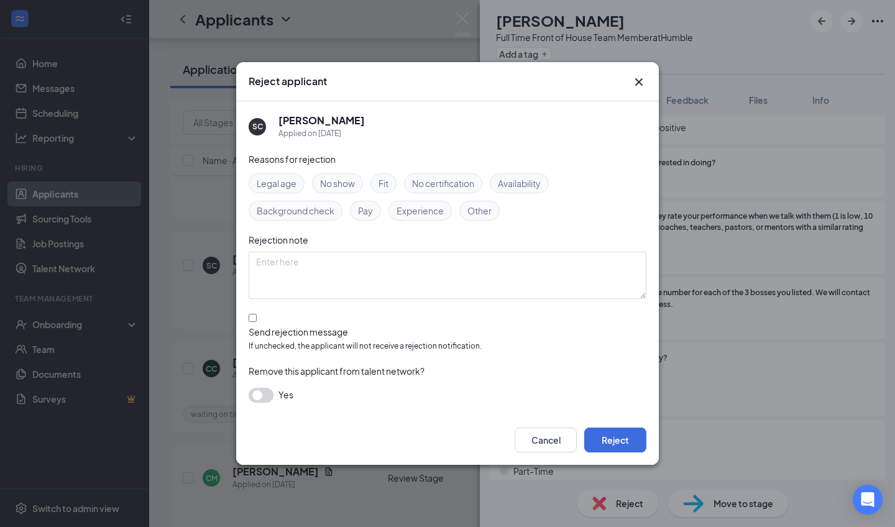
click at [435, 221] on div "Other" at bounding box center [479, 211] width 40 height 20
click at [259, 326] on div at bounding box center [448, 326] width 398 height 0
click at [257, 322] on input "Send rejection message If unchecked, the applicant will not receive a rejection…" at bounding box center [253, 318] width 8 height 8
checkbox input "true"
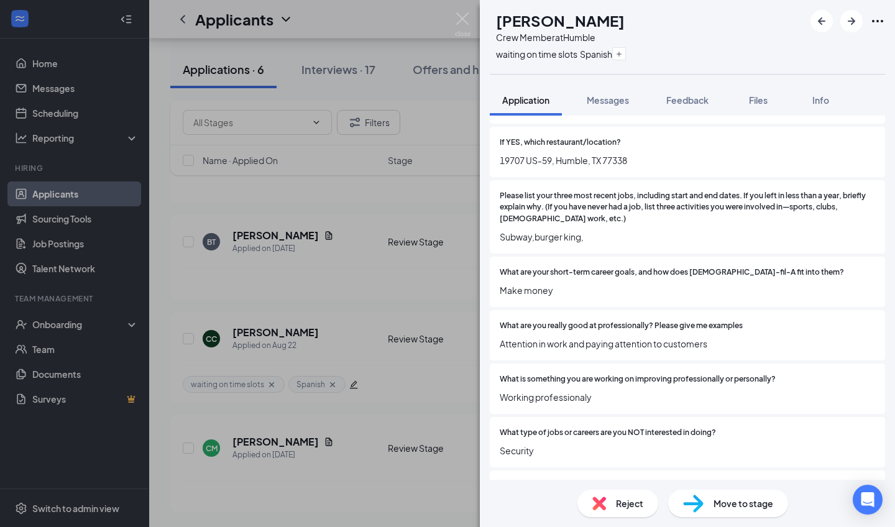
scroll to position [339, 0]
click at [362, 270] on div "CC [PERSON_NAME] Crew Member at Humble waiting on time slots Spanish Applicatio…" at bounding box center [447, 263] width 895 height 527
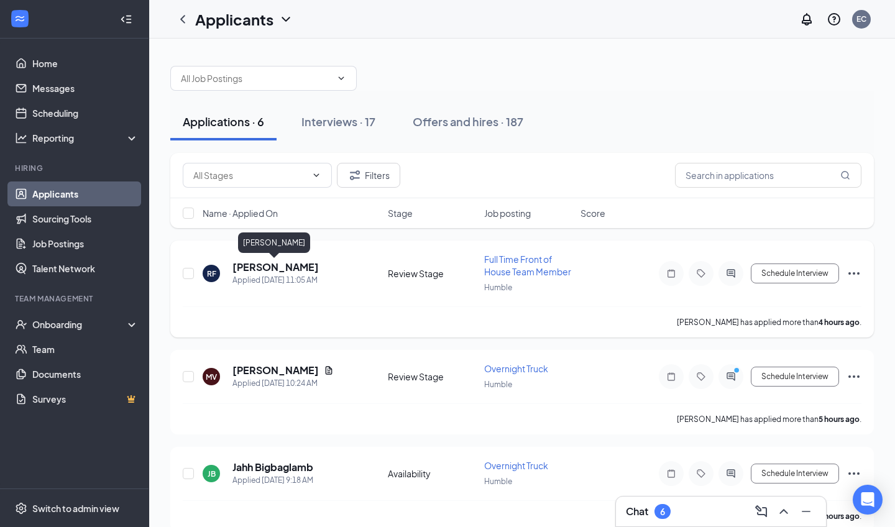
click at [302, 269] on h5 "[PERSON_NAME]" at bounding box center [276, 267] width 86 height 14
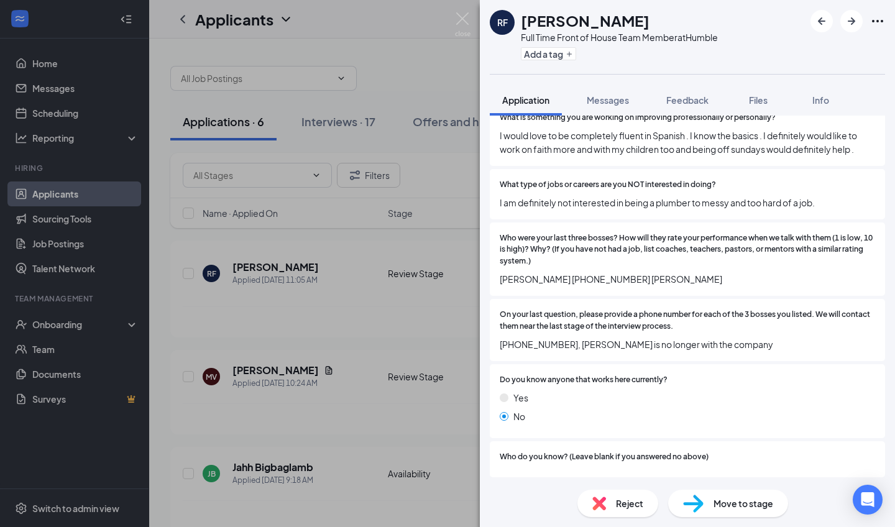
scroll to position [762, 0]
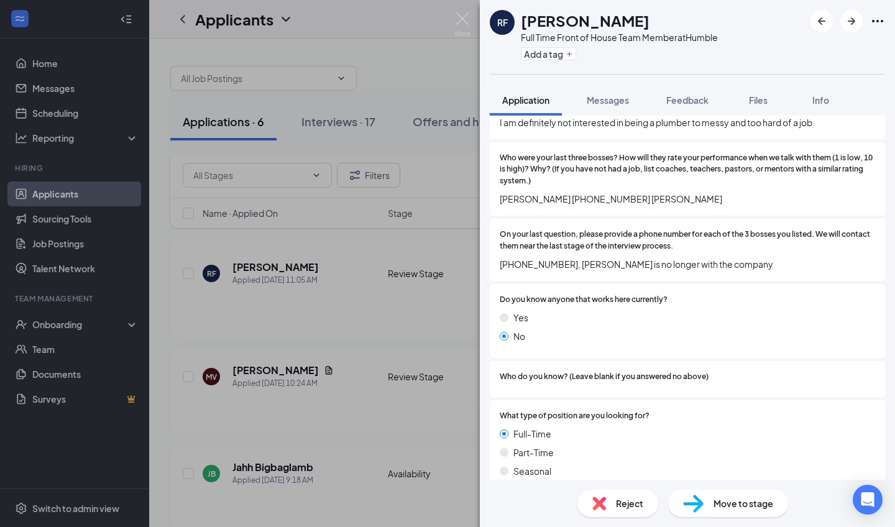
click at [270, 379] on div "RF [PERSON_NAME] Full Time Front of House Team Member at Humble Add a tag Appli…" at bounding box center [447, 263] width 895 height 527
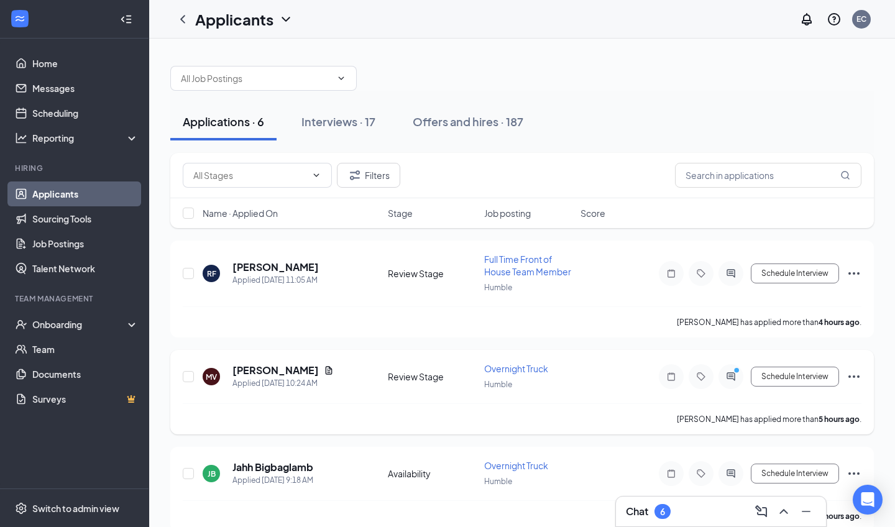
click at [324, 370] on icon "Document" at bounding box center [329, 371] width 10 height 10
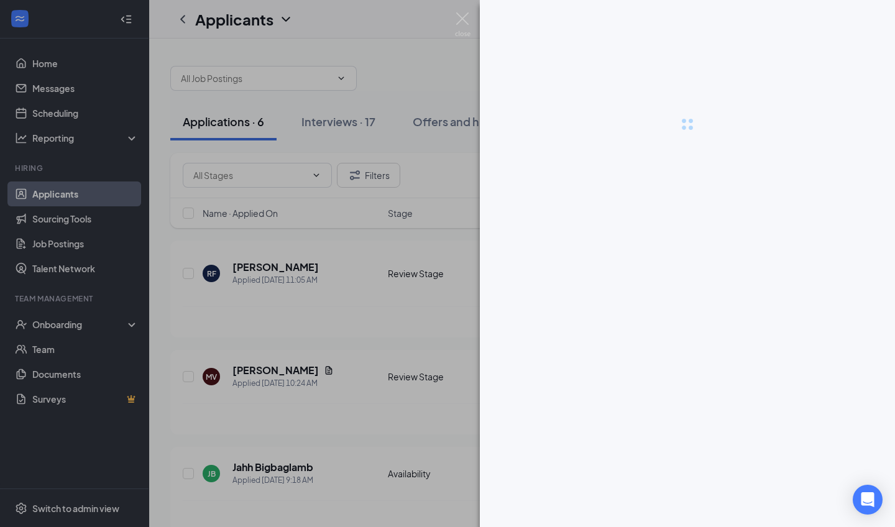
click at [283, 374] on div at bounding box center [447, 263] width 895 height 527
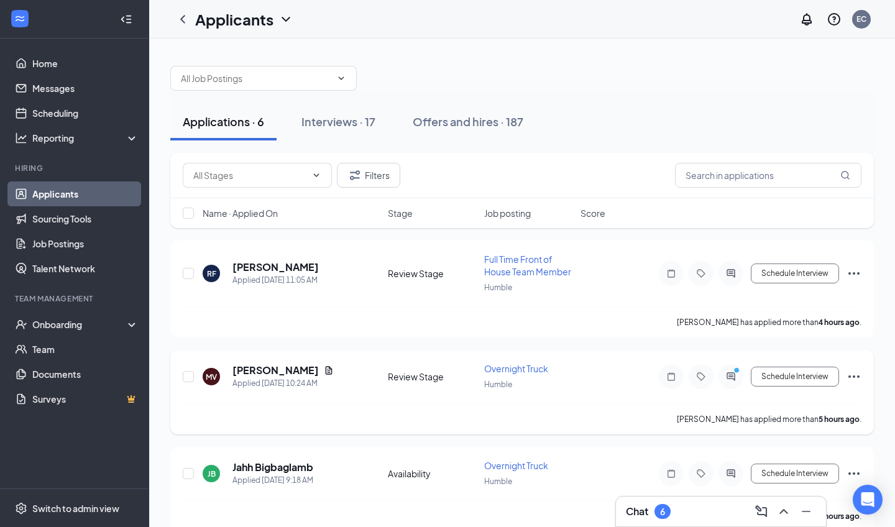
click at [272, 359] on div "MV [PERSON_NAME] Applied [DATE] 10:24 AM Review Stage Overnight Truck Humble Sc…" at bounding box center [522, 392] width 704 height 85
click at [272, 367] on h5 "[PERSON_NAME]" at bounding box center [276, 371] width 86 height 14
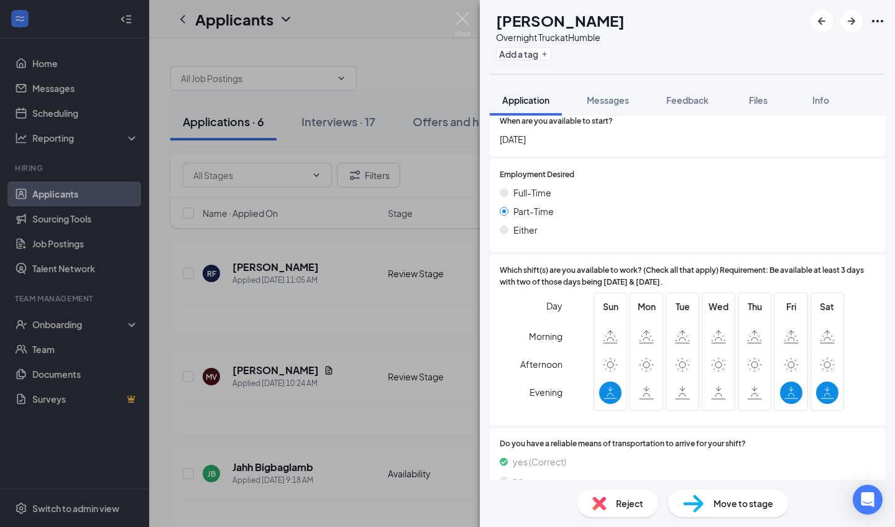
scroll to position [1572, 0]
click at [435, 389] on img at bounding box center [599, 504] width 14 height 14
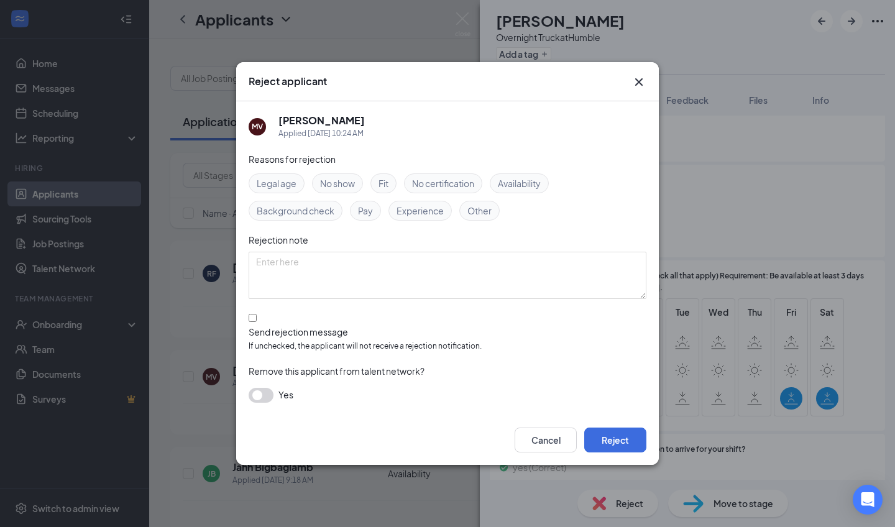
click at [252, 326] on div at bounding box center [448, 326] width 398 height 0
click at [252, 322] on input "Send rejection message If unchecked, the applicant will not receive a rejection…" at bounding box center [253, 318] width 8 height 8
checkbox input "true"
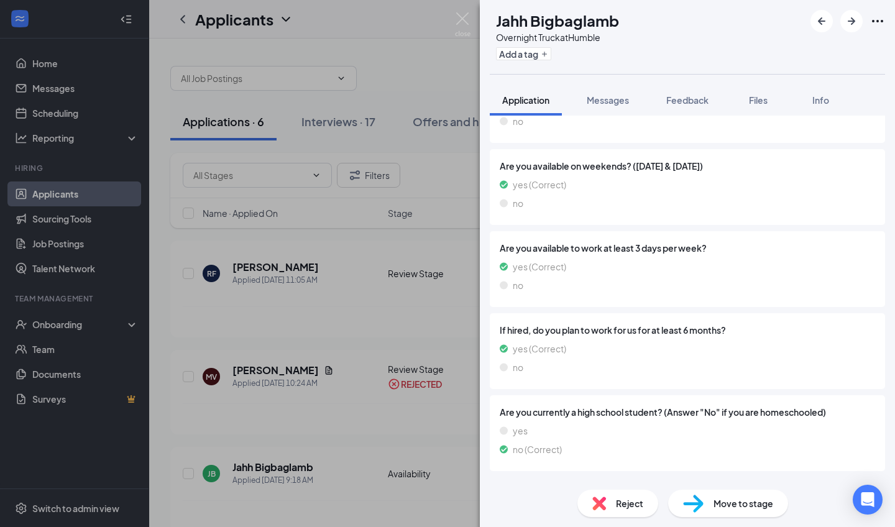
scroll to position [1192, 0]
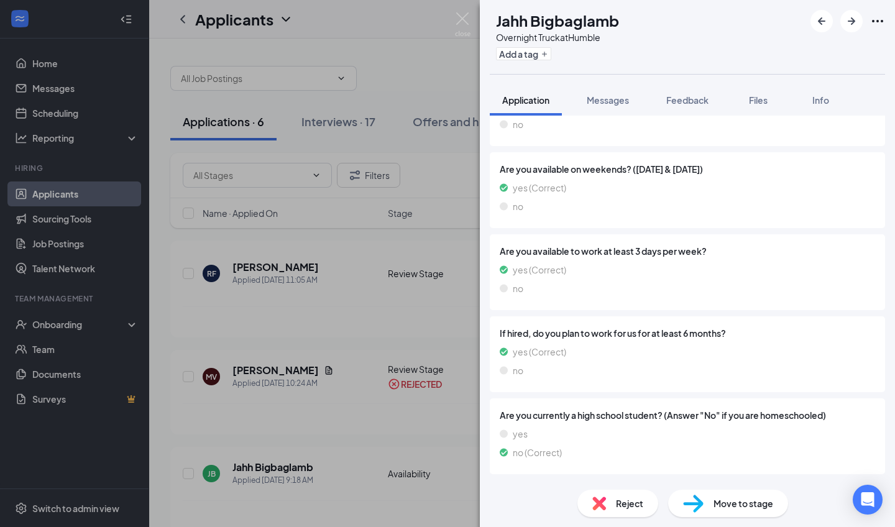
click at [417, 337] on div "JB Jahh Bigbaglamb Overnight Truck at Humble Add a tag Application Messages Fee…" at bounding box center [447, 263] width 895 height 527
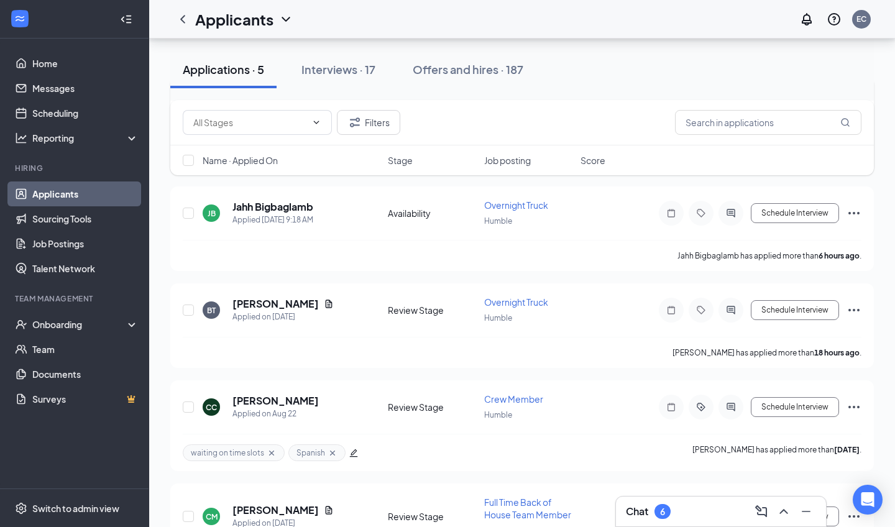
scroll to position [188, 0]
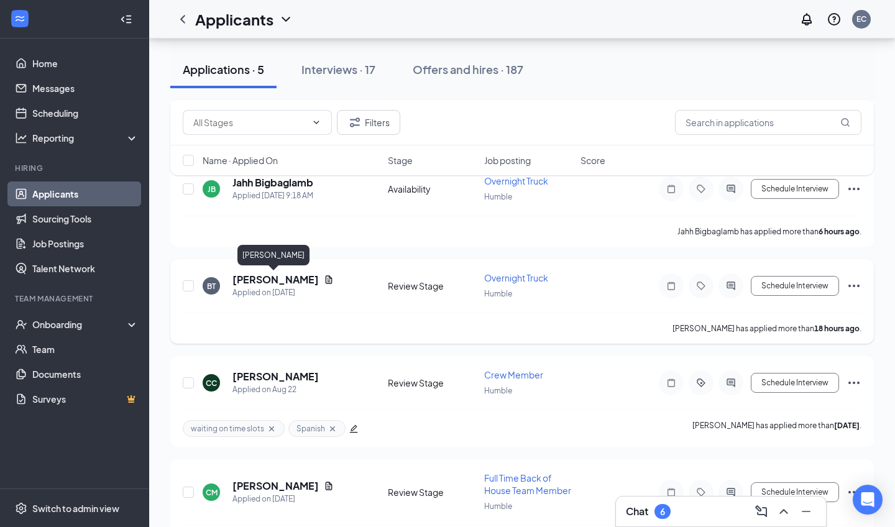
click at [282, 282] on h5 "[PERSON_NAME]" at bounding box center [276, 280] width 86 height 14
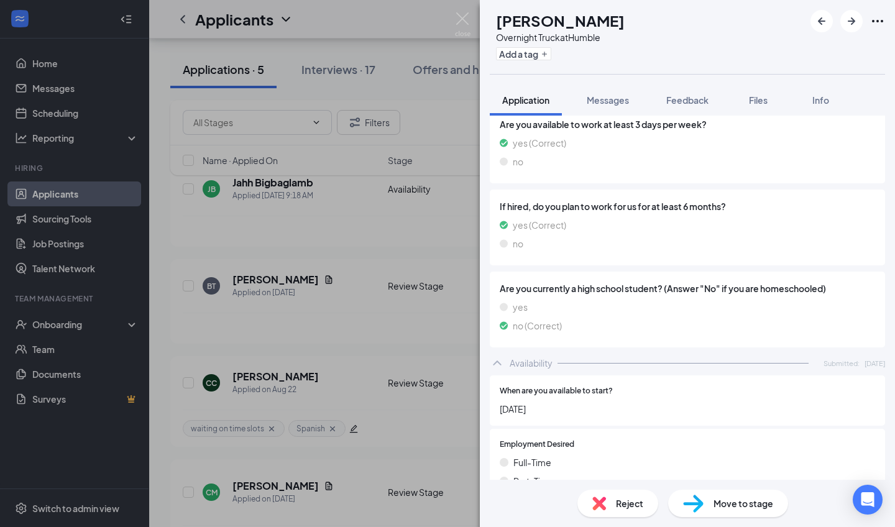
scroll to position [1504, 0]
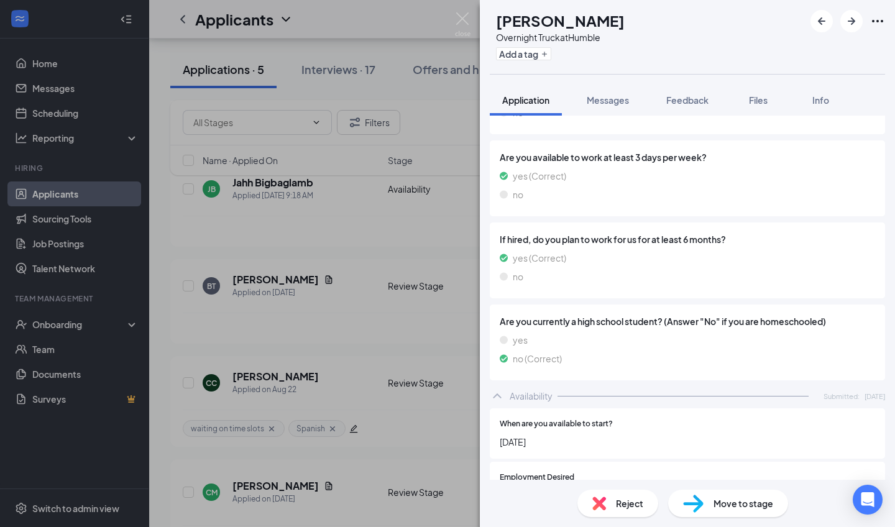
click at [375, 348] on div "BT [PERSON_NAME] Overnight Truck at Humble Add a tag Application Messages Feedb…" at bounding box center [447, 263] width 895 height 527
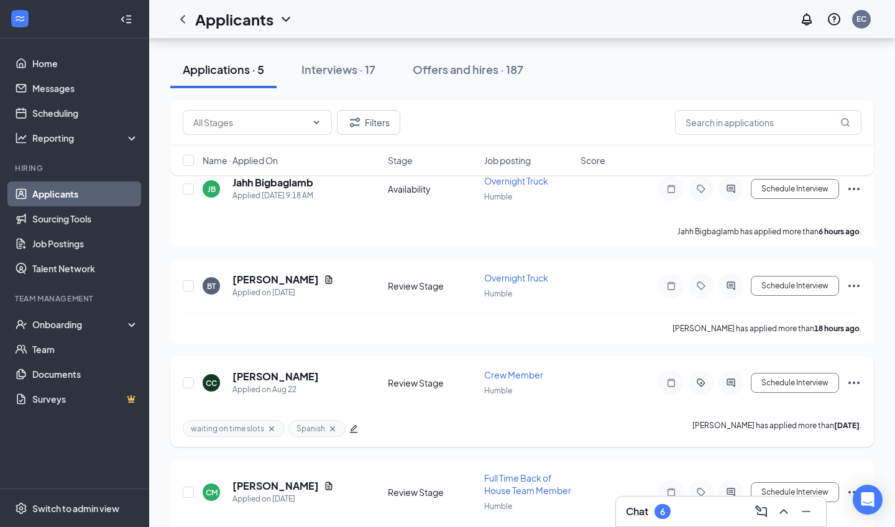
click at [319, 377] on h5 "[PERSON_NAME]" at bounding box center [276, 377] width 86 height 14
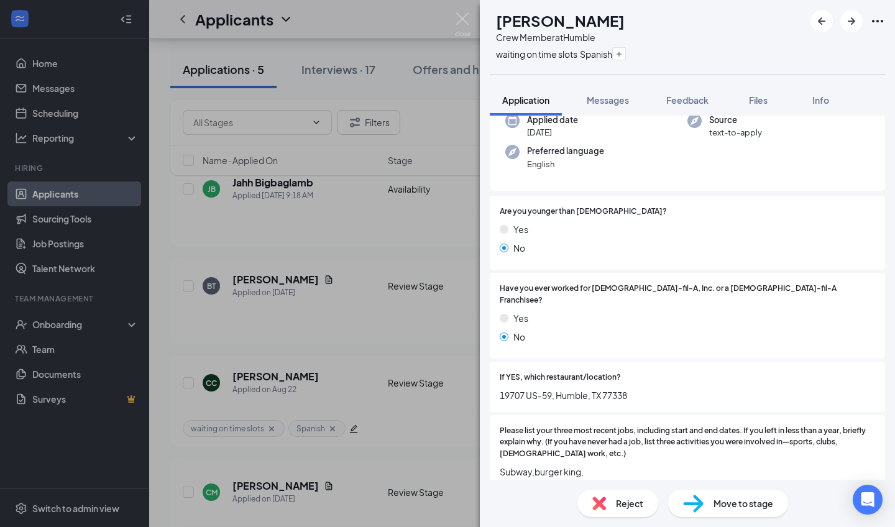
scroll to position [109, 0]
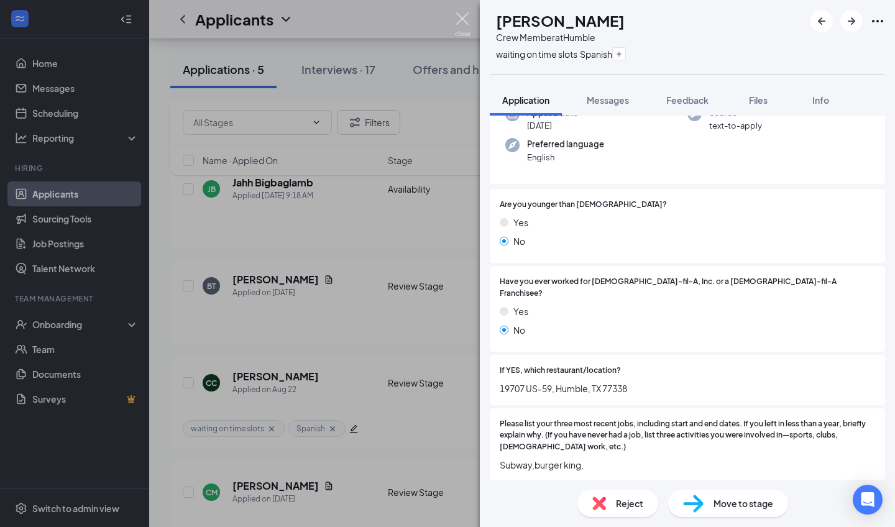
click at [435, 22] on img at bounding box center [463, 24] width 16 height 24
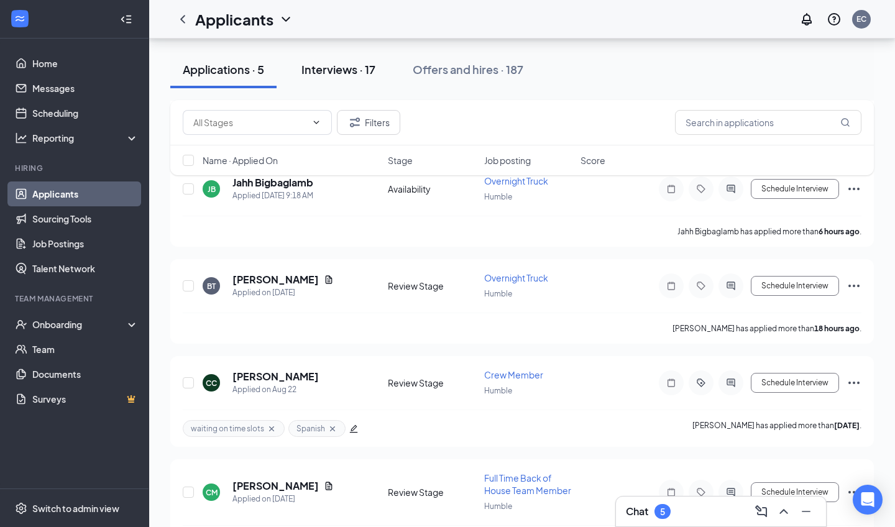
click at [354, 70] on div "Interviews · 17" at bounding box center [339, 70] width 74 height 16
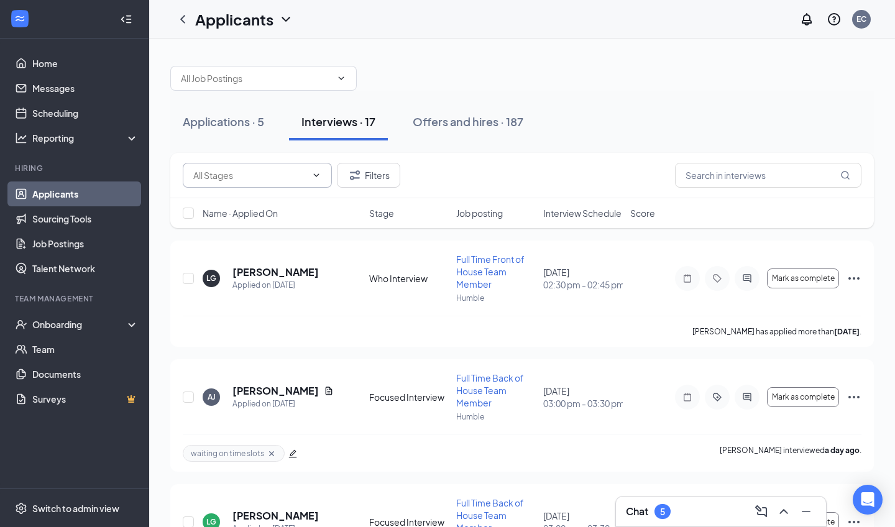
click at [297, 174] on input "text" at bounding box center [249, 175] width 113 height 14
click at [269, 204] on div "Focused Interview (8)" at bounding box center [226, 197] width 86 height 14
type input "Focused Interview (8)"
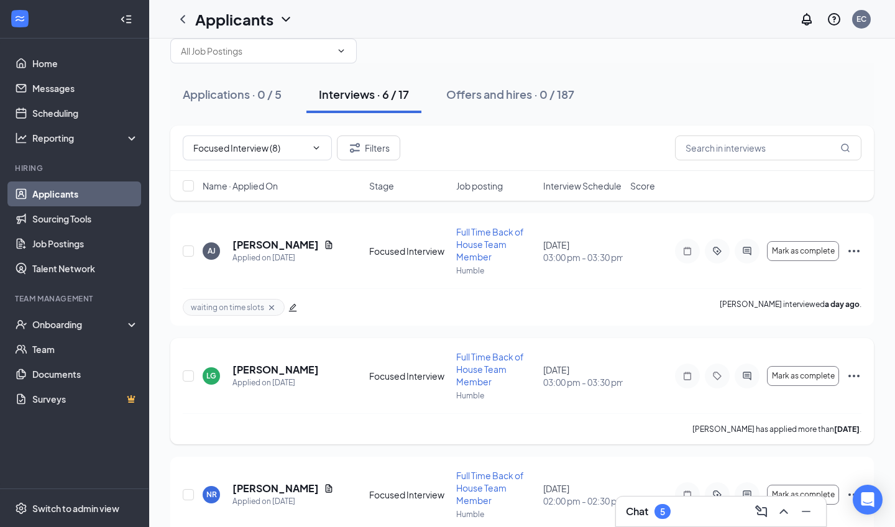
scroll to position [26, 0]
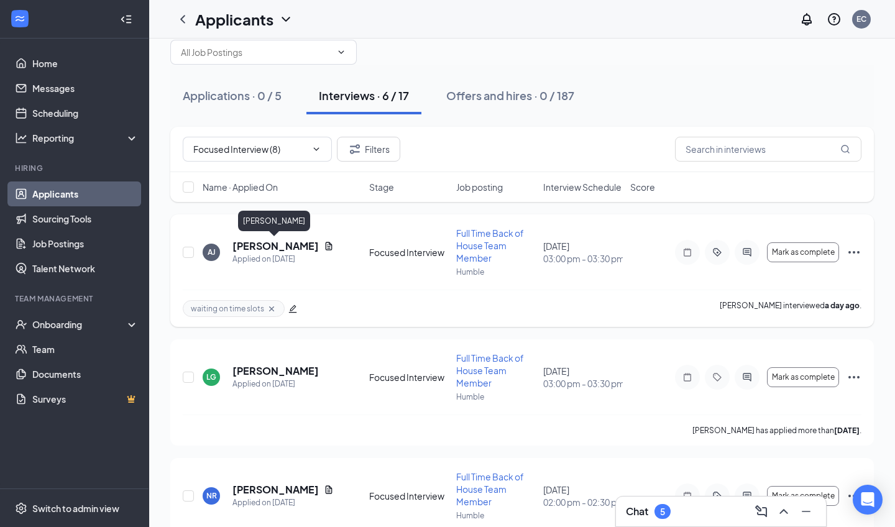
click at [283, 243] on h5 "[PERSON_NAME]" at bounding box center [276, 246] width 86 height 14
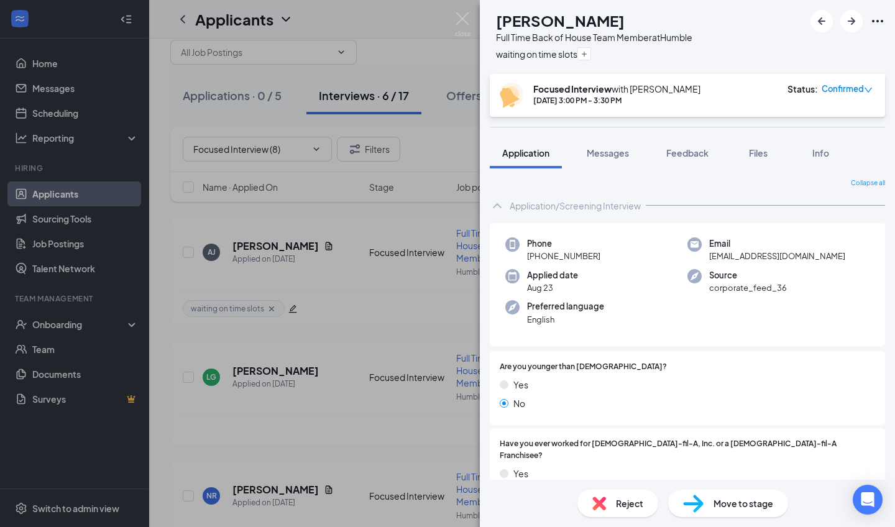
click at [435, 389] on span "Reject" at bounding box center [629, 504] width 27 height 14
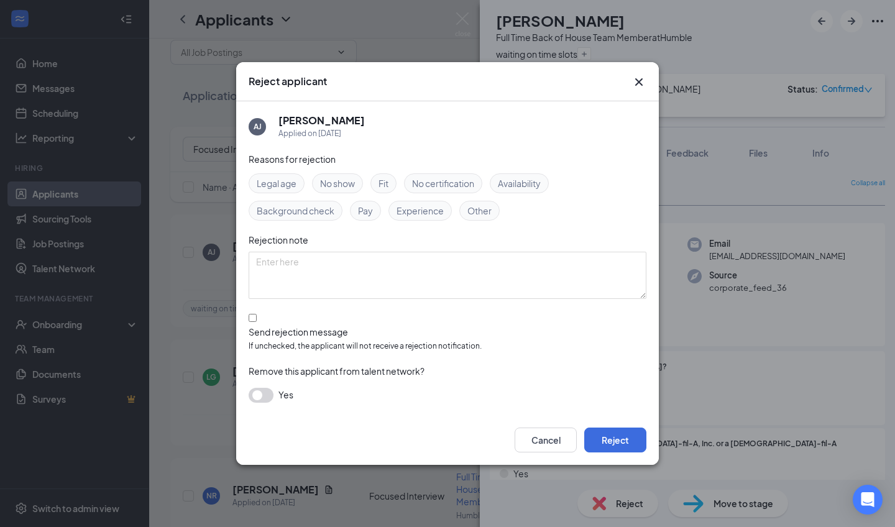
click at [435, 218] on span "Other" at bounding box center [479, 211] width 24 height 14
click at [254, 322] on input "Send rejection message If unchecked, the applicant will not receive a rejection…" at bounding box center [253, 318] width 8 height 8
checkbox input "true"
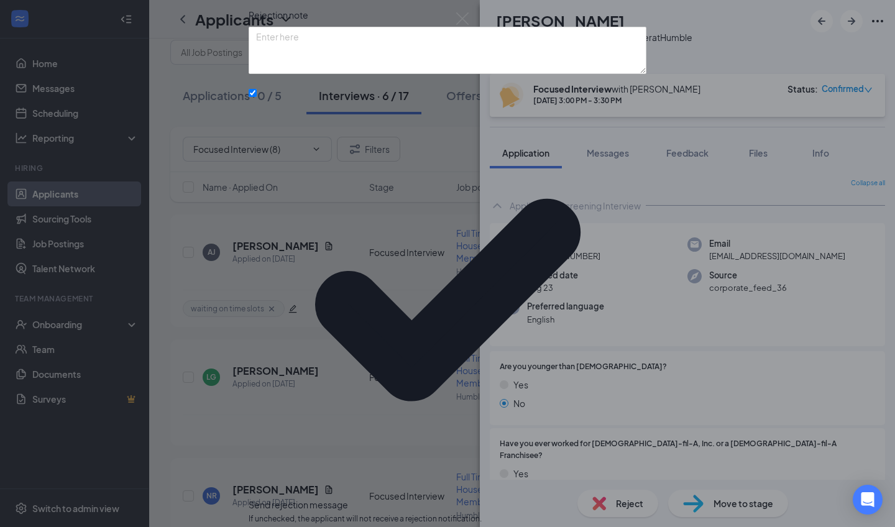
click at [329, 22] on div "Rejection note" at bounding box center [448, 15] width 398 height 14
click at [325, 74] on textarea at bounding box center [448, 50] width 398 height 47
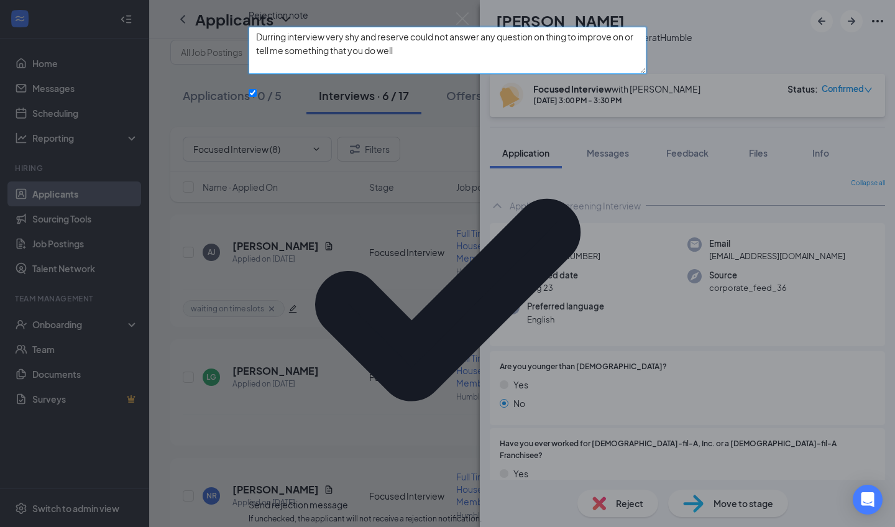
type textarea "Durring interview very shy and reserve could not answer any question on thing t…"
drag, startPoint x: 325, startPoint y: 251, endPoint x: 460, endPoint y: 322, distance: 152.9
click at [435, 322] on div "Reasons for rejection Legal age No show Fit No certification Availability Backg…" at bounding box center [448, 292] width 398 height 731
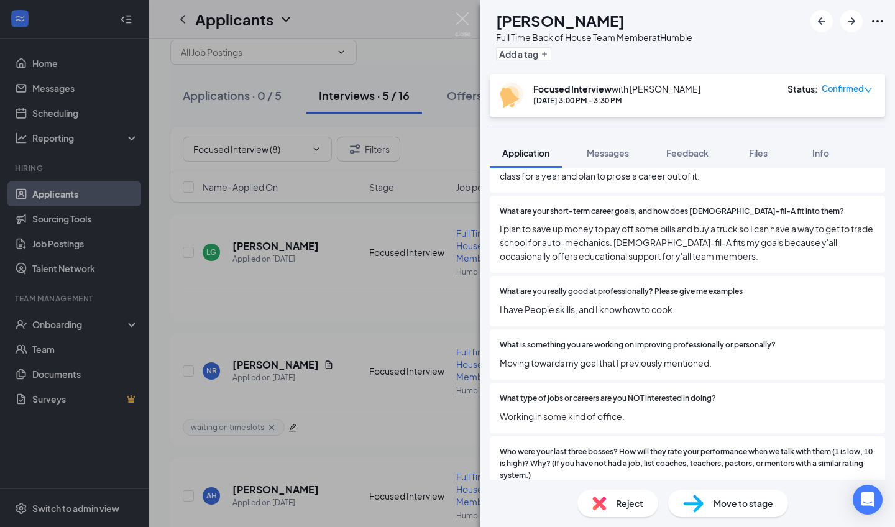
scroll to position [521, 0]
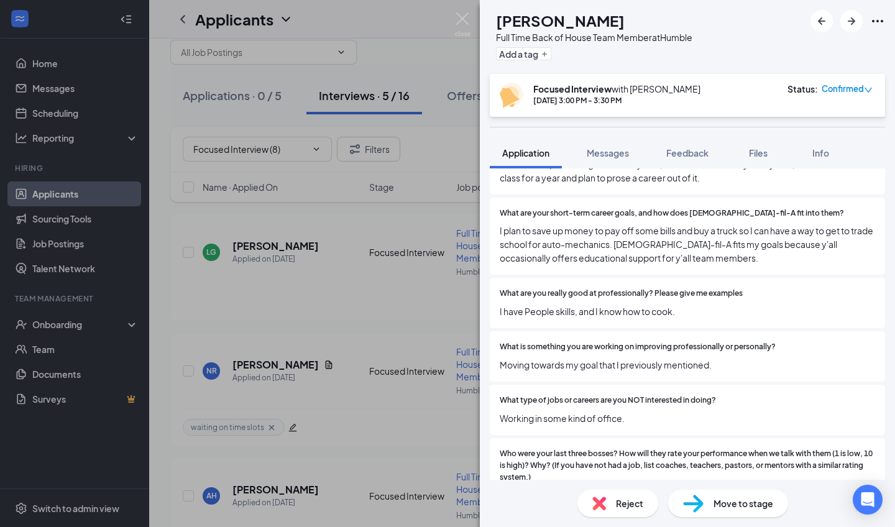
click at [326, 371] on div "LG [PERSON_NAME] Full Time Back of House Team Member at Humble Add a tag Focuse…" at bounding box center [447, 263] width 895 height 527
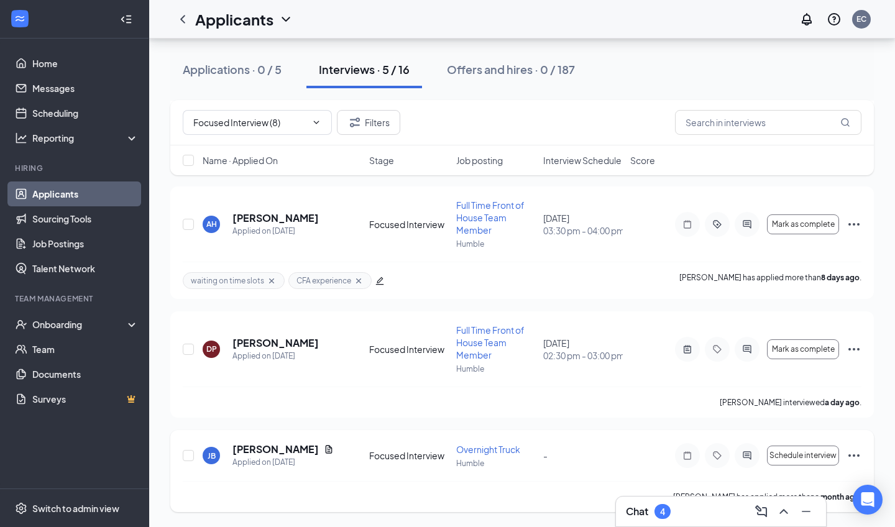
scroll to position [297, 0]
click at [270, 349] on h5 "[PERSON_NAME]" at bounding box center [276, 345] width 86 height 14
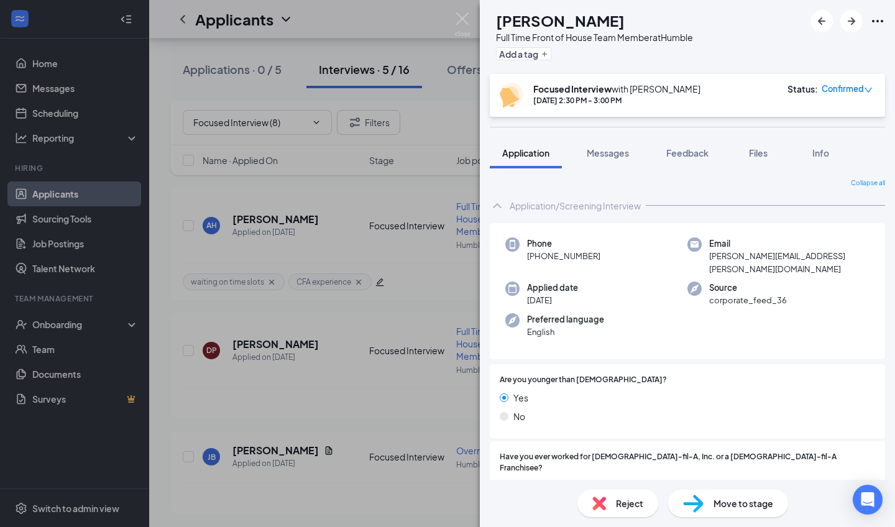
click at [435, 389] on span "Reject" at bounding box center [629, 504] width 27 height 14
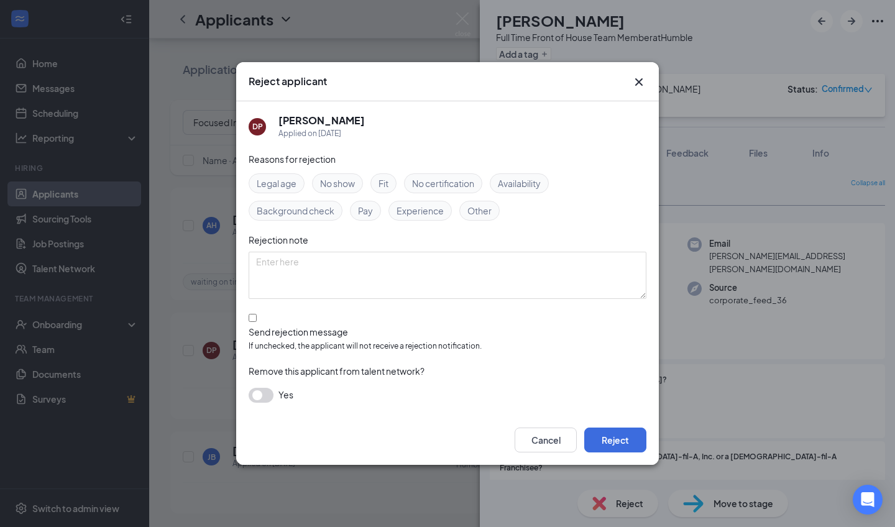
click at [435, 221] on div "Other" at bounding box center [479, 211] width 40 height 20
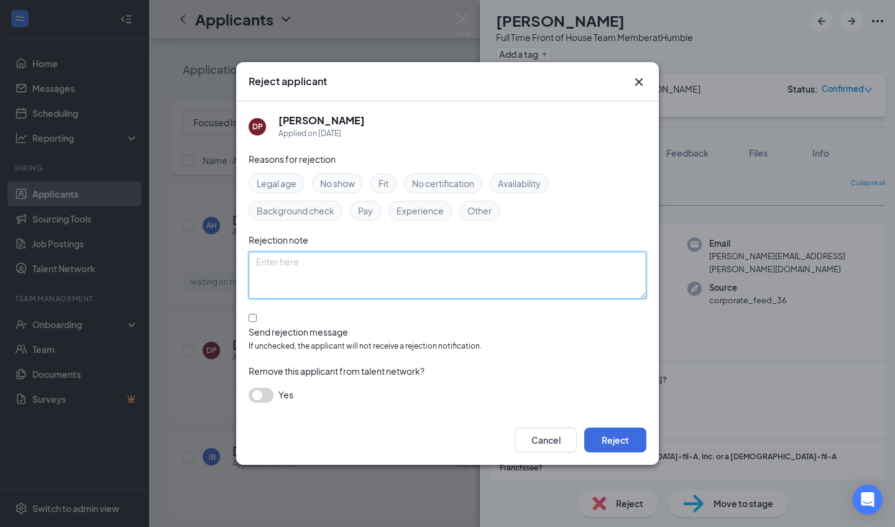
click at [435, 270] on textarea at bounding box center [448, 275] width 398 height 47
type textarea "Had a hard time speaking english and understanding basic questions"
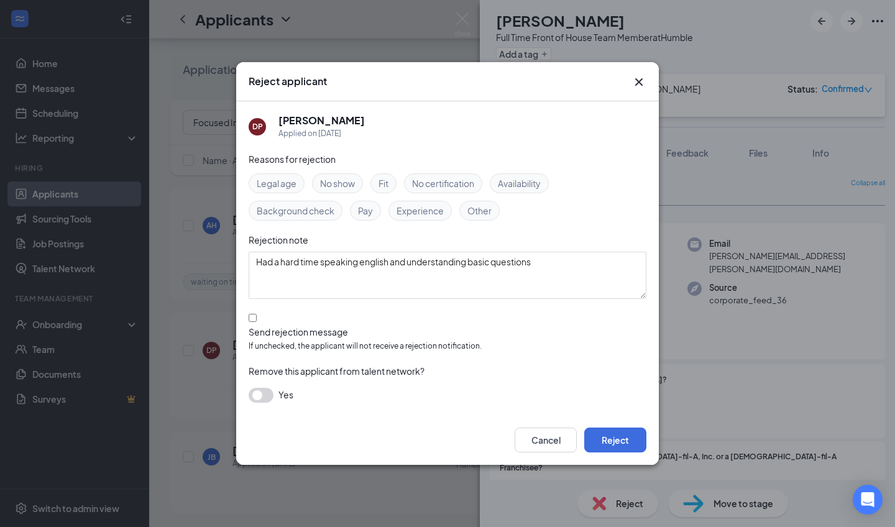
click at [254, 326] on div at bounding box center [448, 326] width 398 height 0
click at [254, 322] on input "Send rejection message If unchecked, the applicant will not receive a rejection…" at bounding box center [253, 318] width 8 height 8
checkbox input "true"
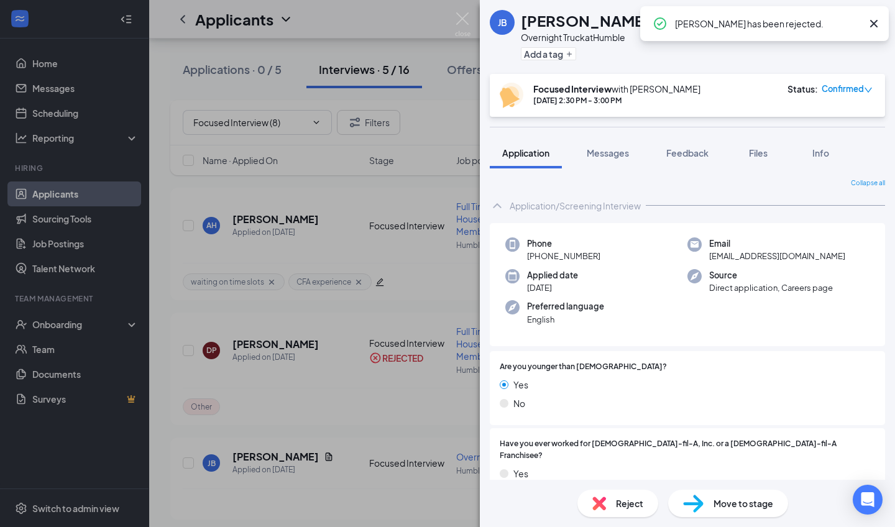
click at [341, 389] on div "JB [PERSON_NAME] Overnight Truck at Humble Add a tag Focused Interview with [PE…" at bounding box center [447, 263] width 895 height 527
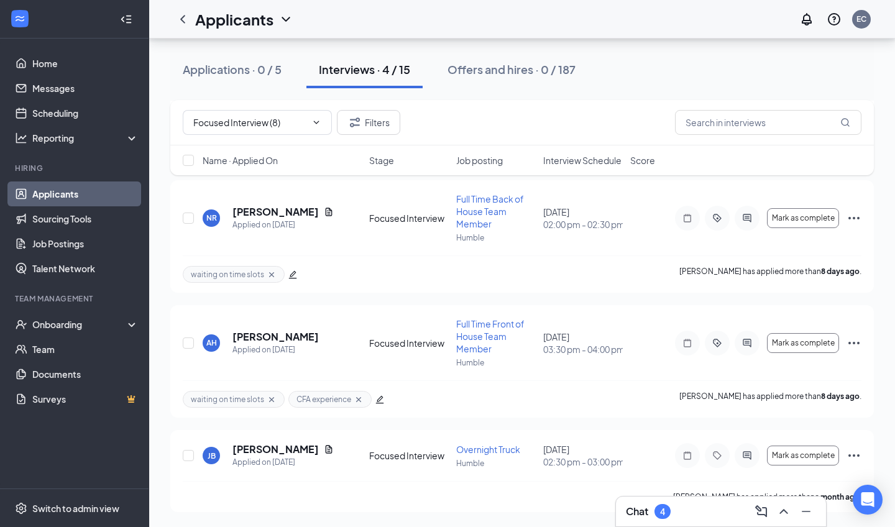
scroll to position [179, 0]
click at [75, 88] on link "Messages" at bounding box center [85, 88] width 106 height 25
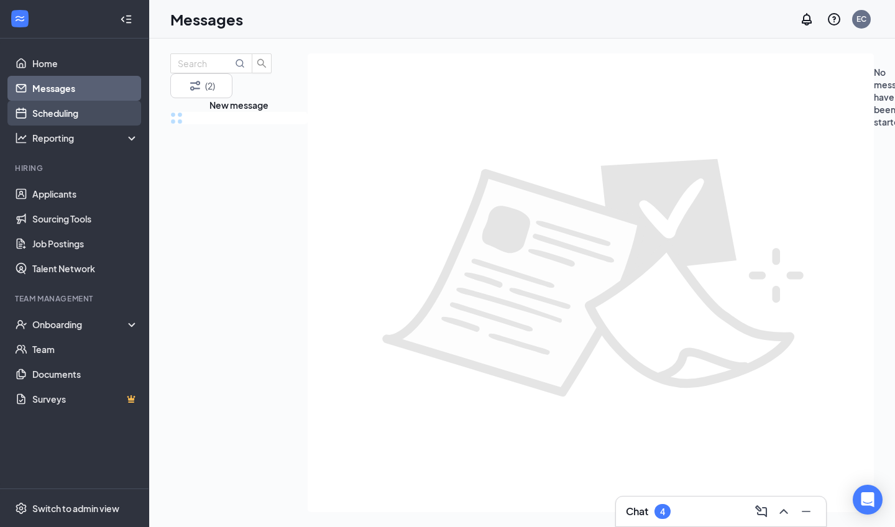
click at [75, 109] on link "Scheduling" at bounding box center [85, 113] width 106 height 25
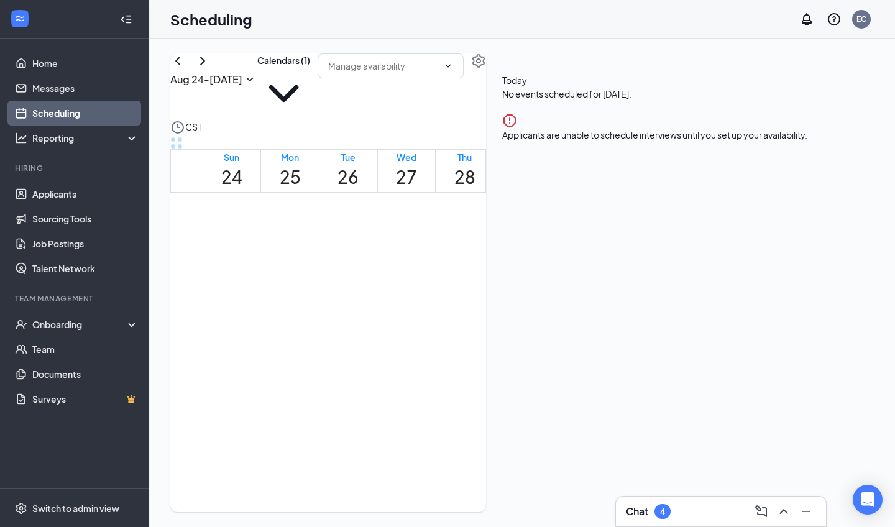
scroll to position [1036, 0]
click at [310, 82] on button "Calendars (1)" at bounding box center [283, 86] width 53 height 67
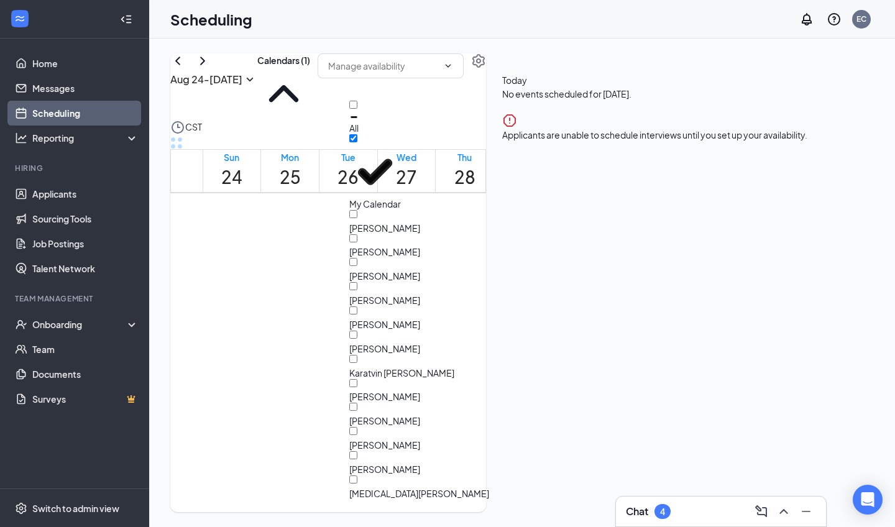
scroll to position [68, 0]
click at [420, 294] on div "[PERSON_NAME]" at bounding box center [384, 300] width 71 height 12
click at [357, 282] on input "[PERSON_NAME]" at bounding box center [353, 286] width 8 height 8
click at [369, 294] on div at bounding box center [384, 294] width 71 height 0
click at [357, 282] on input "[PERSON_NAME]" at bounding box center [353, 286] width 8 height 8
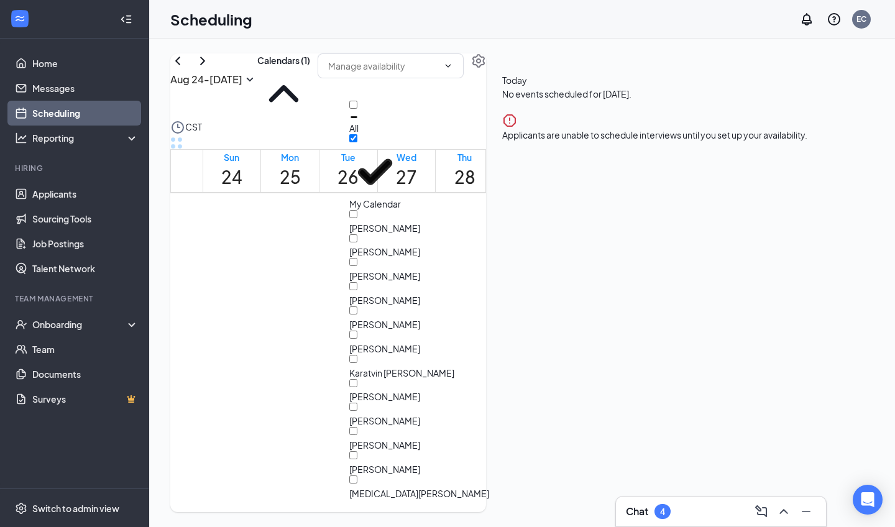
click at [357, 282] on input "[PERSON_NAME]" at bounding box center [353, 286] width 8 height 8
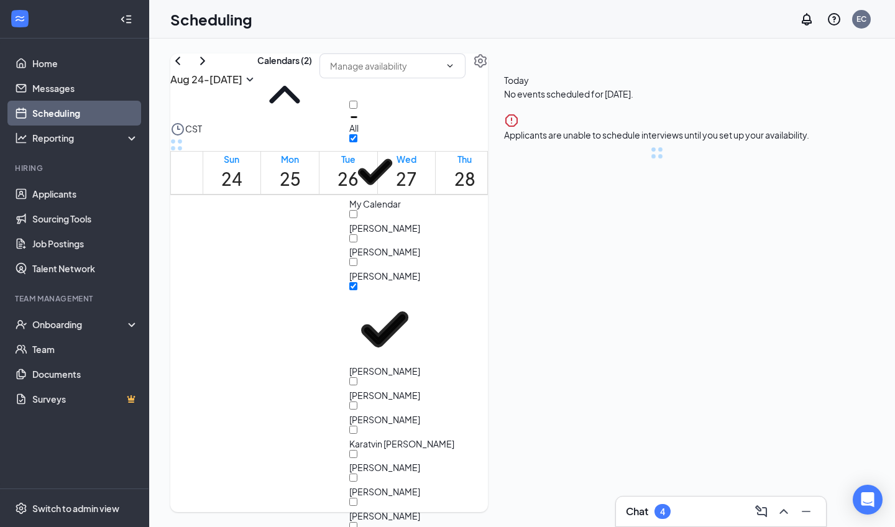
checkbox input "true"
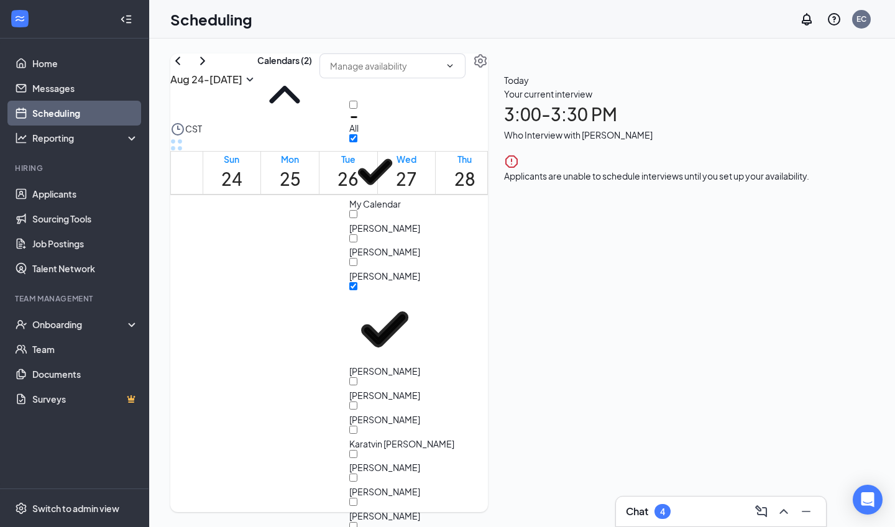
scroll to position [140, 0]
click at [370, 389] on div at bounding box center [384, 413] width 71 height 0
click at [357, 389] on input "[PERSON_NAME]" at bounding box center [353, 406] width 8 height 8
click at [368, 389] on div at bounding box center [384, 413] width 71 height 0
click at [357, 389] on input "[PERSON_NAME]" at bounding box center [353, 406] width 8 height 8
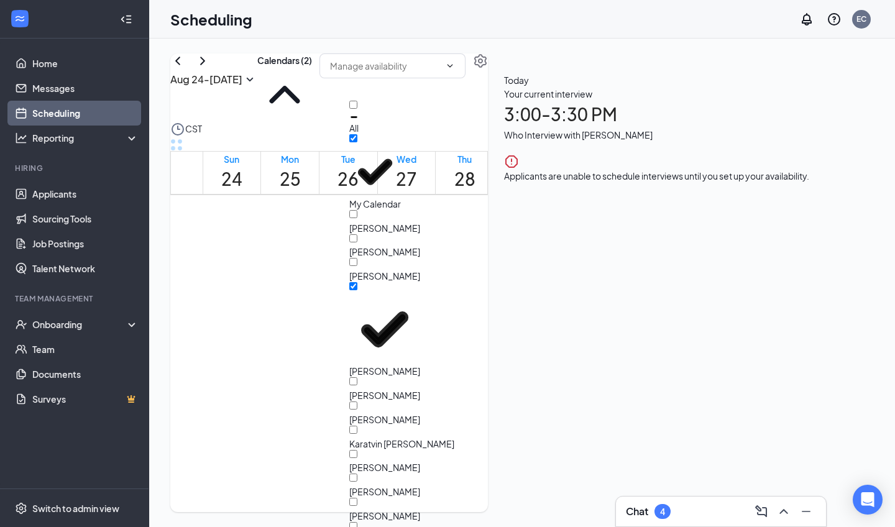
click at [364, 389] on div at bounding box center [384, 413] width 71 height 0
click at [357, 389] on input "[PERSON_NAME]" at bounding box center [353, 406] width 8 height 8
click at [371, 389] on div at bounding box center [384, 413] width 71 height 0
click at [357, 389] on input "[PERSON_NAME]" at bounding box center [353, 406] width 8 height 8
click at [394, 389] on div "[PERSON_NAME]" at bounding box center [384, 419] width 71 height 12
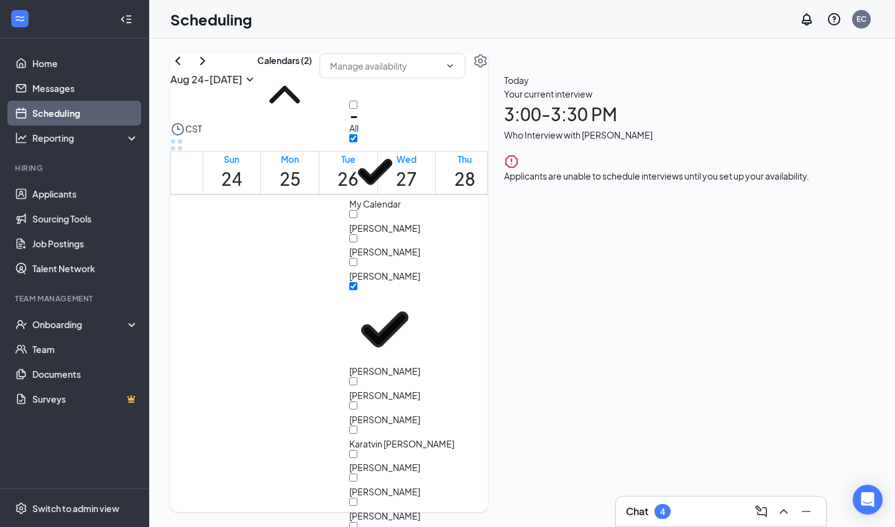
click at [357, 389] on input "[PERSON_NAME]" at bounding box center [353, 406] width 8 height 8
click at [367, 389] on div at bounding box center [384, 413] width 71 height 0
click at [357, 389] on input "[PERSON_NAME]" at bounding box center [353, 406] width 8 height 8
click at [367, 389] on div at bounding box center [384, 413] width 71 height 0
click at [357, 389] on input "[PERSON_NAME]" at bounding box center [353, 406] width 8 height 8
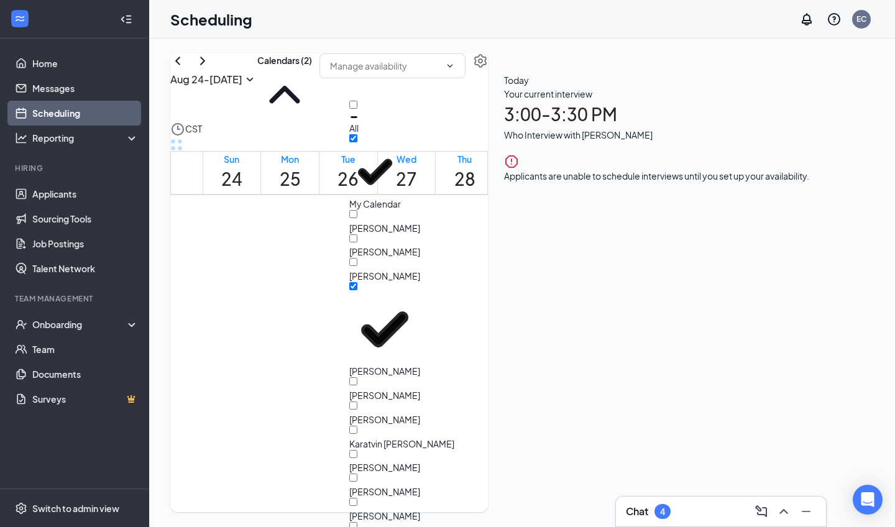
click at [367, 389] on div at bounding box center [384, 413] width 71 height 0
click at [357, 389] on input "[PERSON_NAME]" at bounding box center [353, 406] width 8 height 8
click at [367, 389] on div at bounding box center [384, 413] width 71 height 0
click at [357, 389] on input "[PERSON_NAME]" at bounding box center [353, 406] width 8 height 8
click at [367, 389] on div at bounding box center [384, 413] width 71 height 0
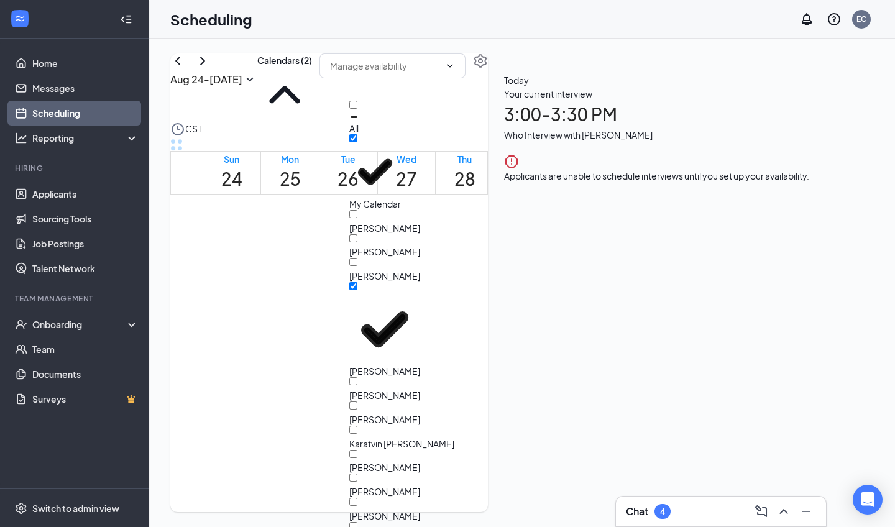
click at [357, 389] on input "[PERSON_NAME]" at bounding box center [353, 406] width 8 height 8
click at [367, 389] on div at bounding box center [384, 413] width 71 height 0
click at [357, 389] on input "[PERSON_NAME]" at bounding box center [353, 406] width 8 height 8
click at [367, 389] on div at bounding box center [384, 413] width 71 height 0
click at [357, 389] on input "[PERSON_NAME]" at bounding box center [353, 406] width 8 height 8
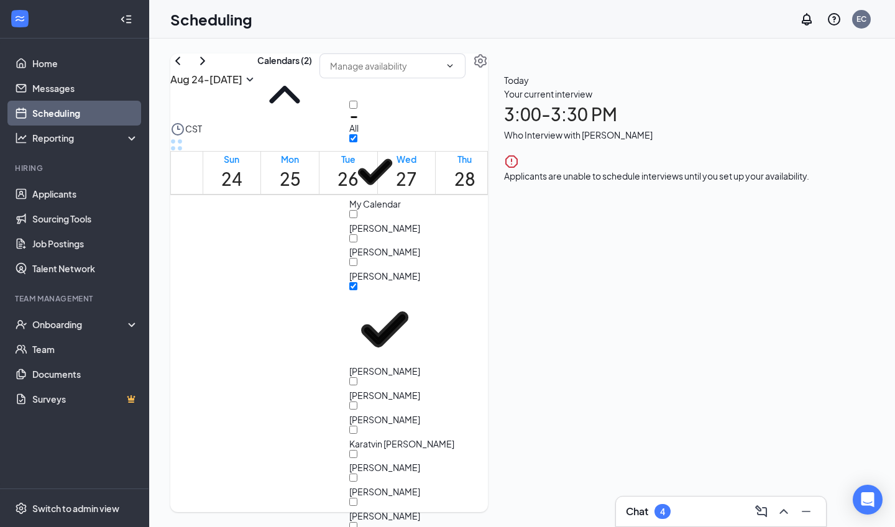
click at [367, 389] on div at bounding box center [384, 413] width 71 height 0
click at [357, 389] on input "[PERSON_NAME]" at bounding box center [353, 406] width 8 height 8
checkbox input "false"
click at [357, 389] on input "Karatvin [PERSON_NAME]" at bounding box center [353, 430] width 8 height 8
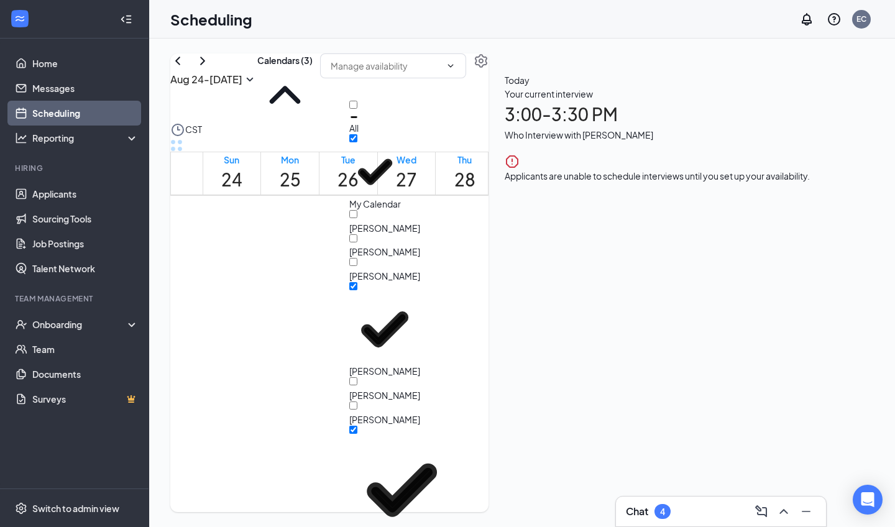
click at [435, 88] on td at bounding box center [407, 81] width 408 height 14
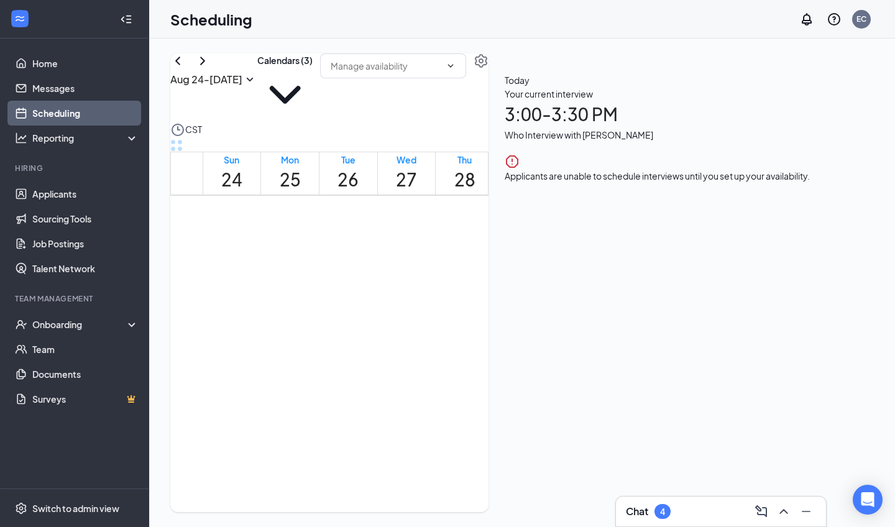
click at [413, 108] on div "[DATE] - [DATE] Calendars (3) CST Sun 24 Mon 25 Tue 26 Wed 27 Thu 28 Fri 29 Sat…" at bounding box center [329, 282] width 318 height 459
click at [313, 85] on button "Calendars (3)" at bounding box center [284, 87] width 55 height 69
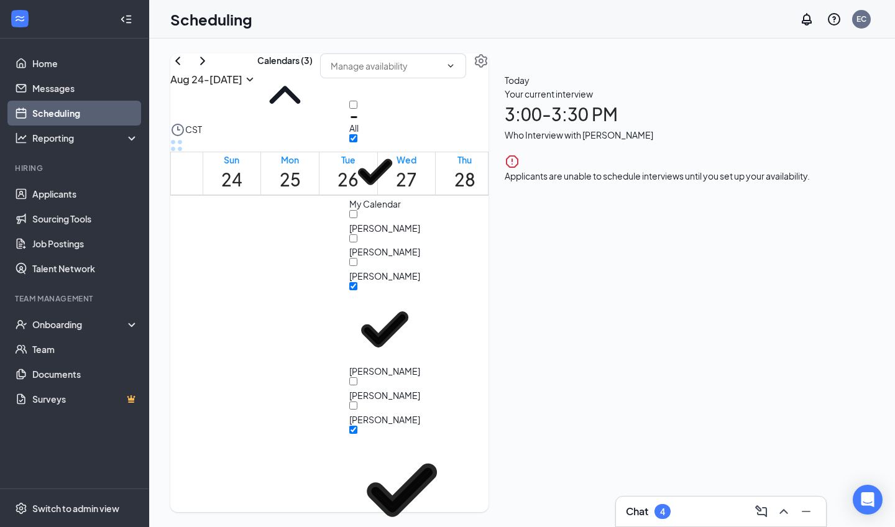
scroll to position [121, 0]
click at [357, 389] on input "Karatvin [PERSON_NAME]" at bounding box center [353, 430] width 8 height 8
checkbox input "false"
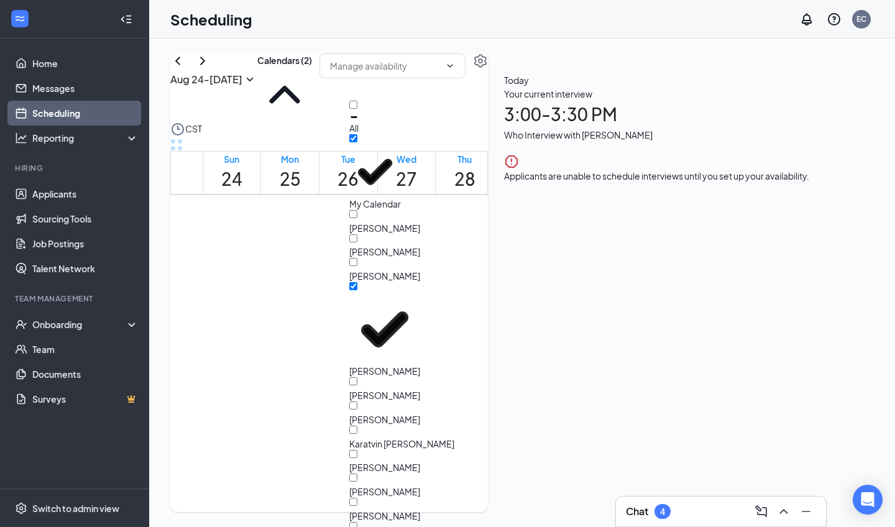
click at [366, 389] on div at bounding box center [384, 413] width 71 height 0
click at [357, 389] on input "[PERSON_NAME]" at bounding box center [353, 406] width 8 height 8
click at [366, 389] on div at bounding box center [384, 413] width 71 height 0
click at [357, 389] on input "[PERSON_NAME]" at bounding box center [353, 406] width 8 height 8
click at [366, 389] on div at bounding box center [384, 413] width 71 height 0
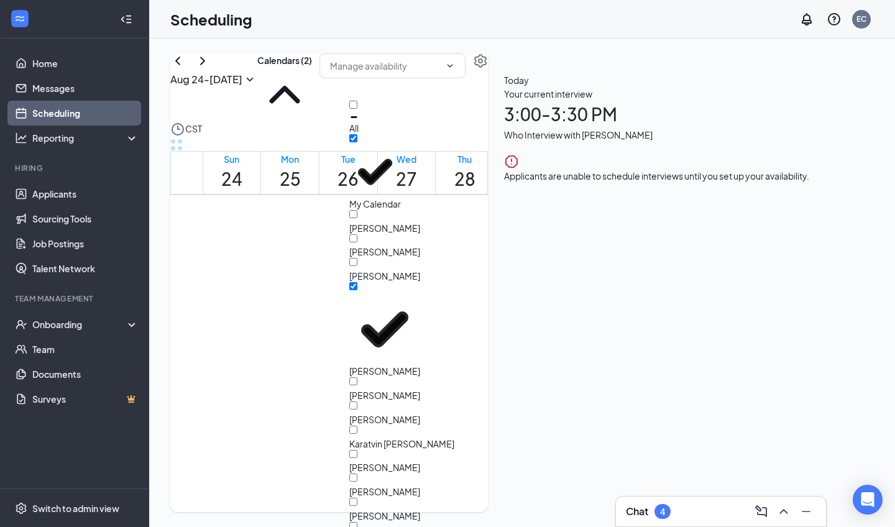
click at [357, 389] on input "[PERSON_NAME]" at bounding box center [353, 406] width 8 height 8
click at [366, 389] on div at bounding box center [384, 413] width 71 height 0
click at [357, 389] on input "[PERSON_NAME]" at bounding box center [353, 406] width 8 height 8
click at [366, 389] on div at bounding box center [384, 413] width 71 height 0
click at [357, 389] on input "[PERSON_NAME]" at bounding box center [353, 406] width 8 height 8
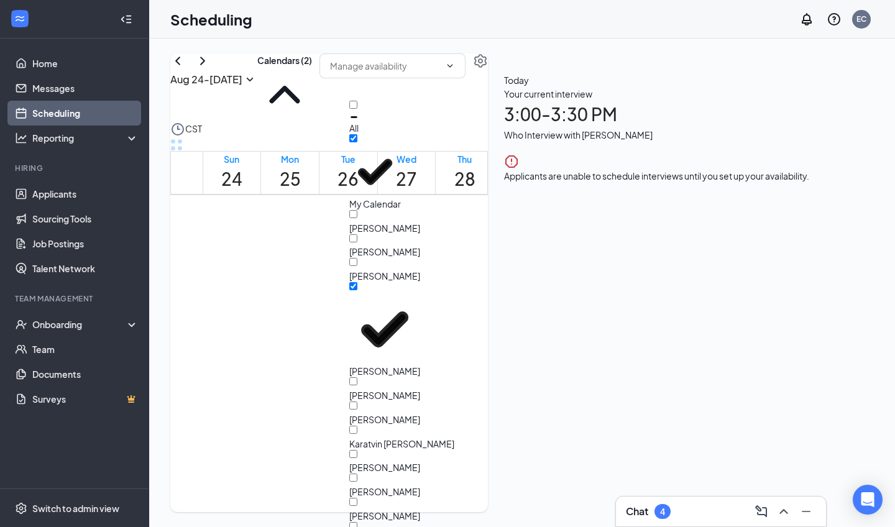
click at [366, 389] on div at bounding box center [384, 413] width 71 height 0
click at [357, 389] on input "[PERSON_NAME]" at bounding box center [353, 406] width 8 height 8
checkbox input "false"
click at [426, 27] on div "Scheduling EC" at bounding box center [522, 19] width 746 height 39
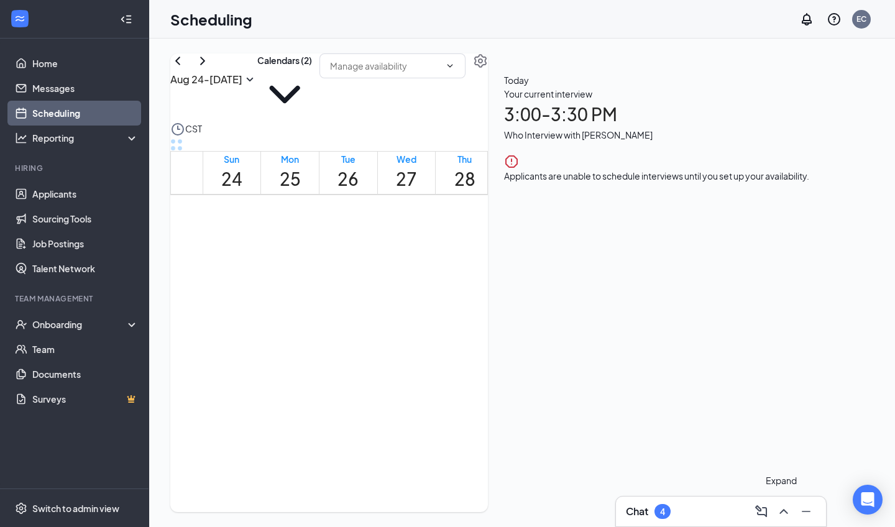
click at [435, 389] on icon "ChevronUp" at bounding box center [783, 511] width 15 height 15
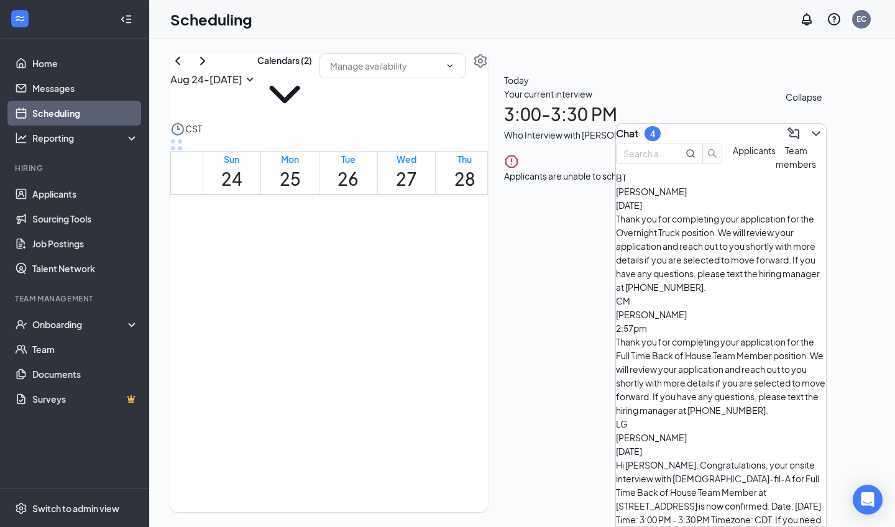
click at [435, 131] on icon "ChevronDown" at bounding box center [816, 133] width 15 height 15
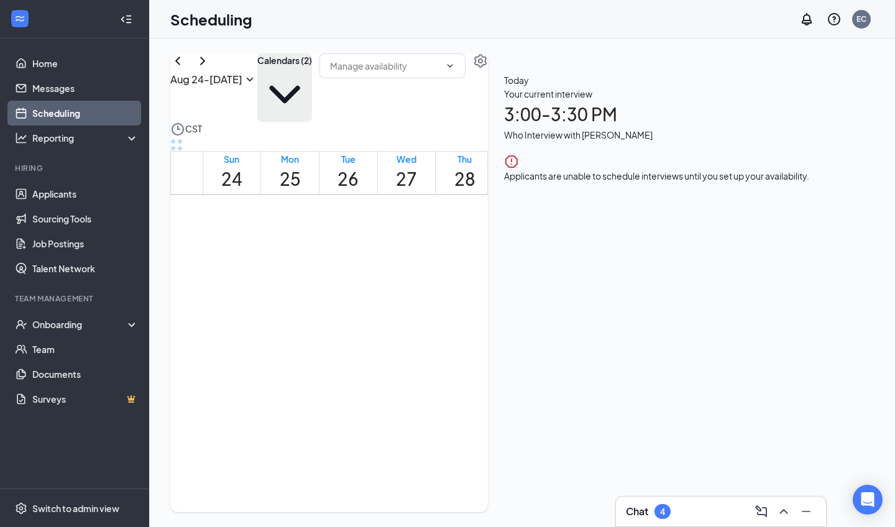
click at [312, 84] on button "Calendars (2)" at bounding box center [284, 87] width 55 height 68
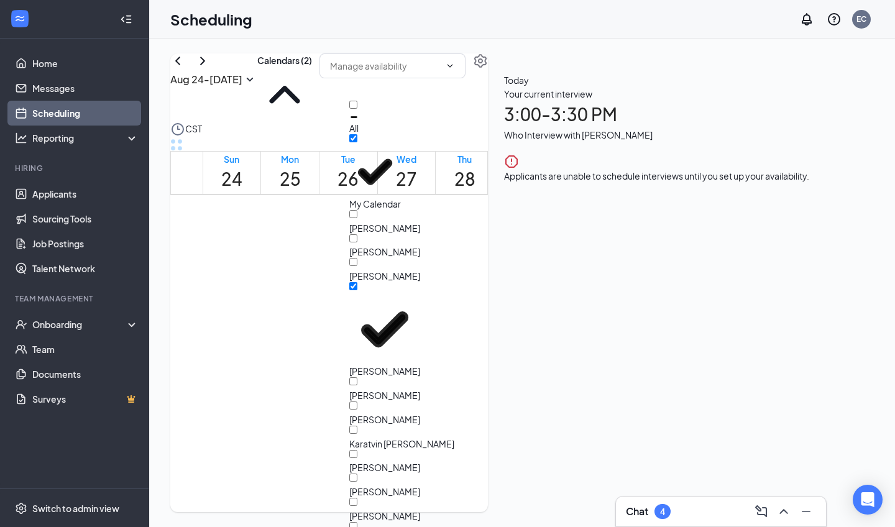
scroll to position [122, 0]
click at [60, 198] on link "Applicants" at bounding box center [85, 194] width 106 height 25
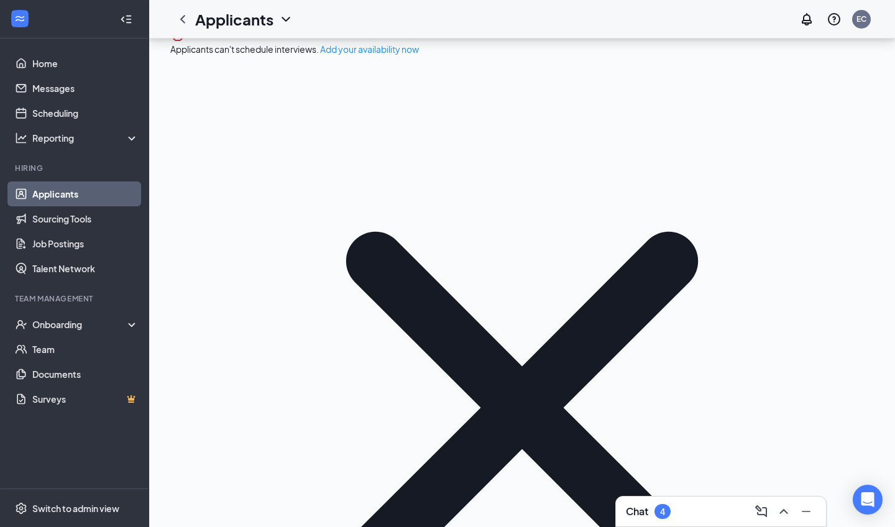
scroll to position [85, 0]
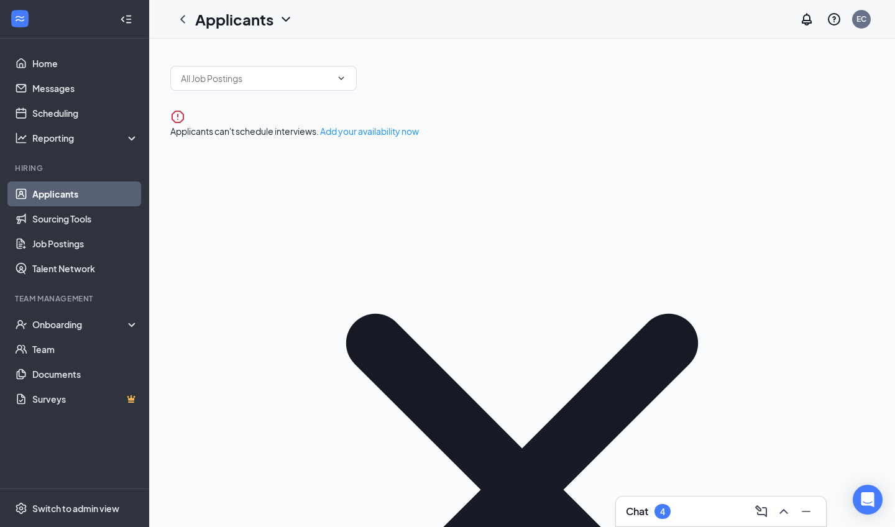
click at [66, 112] on link "Scheduling" at bounding box center [85, 113] width 106 height 25
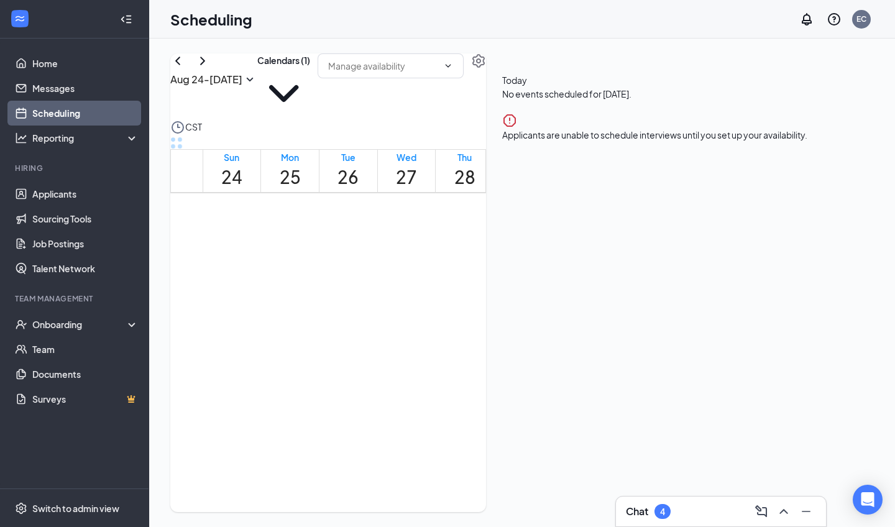
scroll to position [943, 0]
click at [210, 68] on icon "ChevronRight" at bounding box center [202, 60] width 15 height 15
click at [326, 41] on td at bounding box center [407, 34] width 408 height 14
drag, startPoint x: 309, startPoint y: 283, endPoint x: 308, endPoint y: 352, distance: 69.6
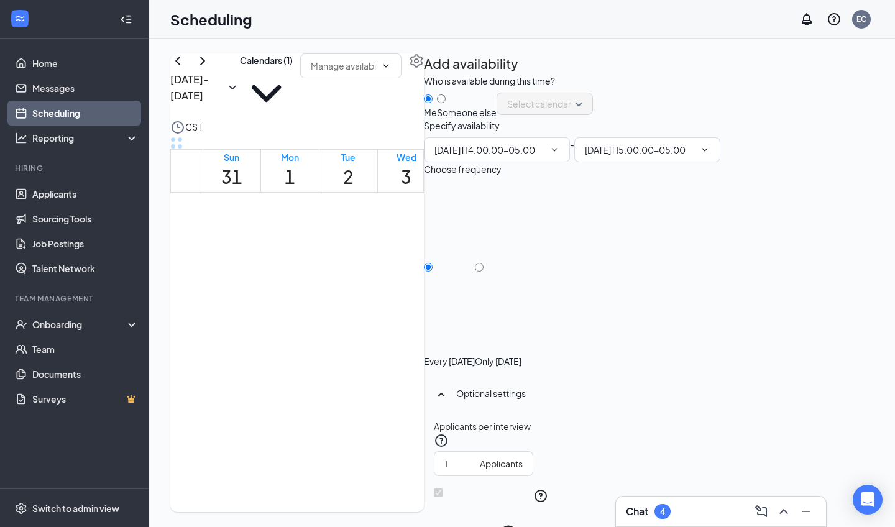
type input "02:00 PM"
type input "03:00 PM"
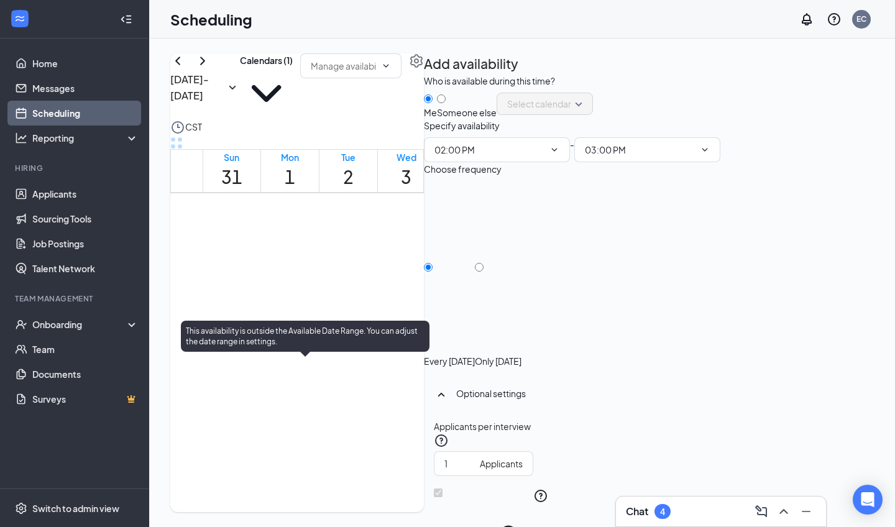
click at [310, 389] on div at bounding box center [310, 398] width 0 height 12
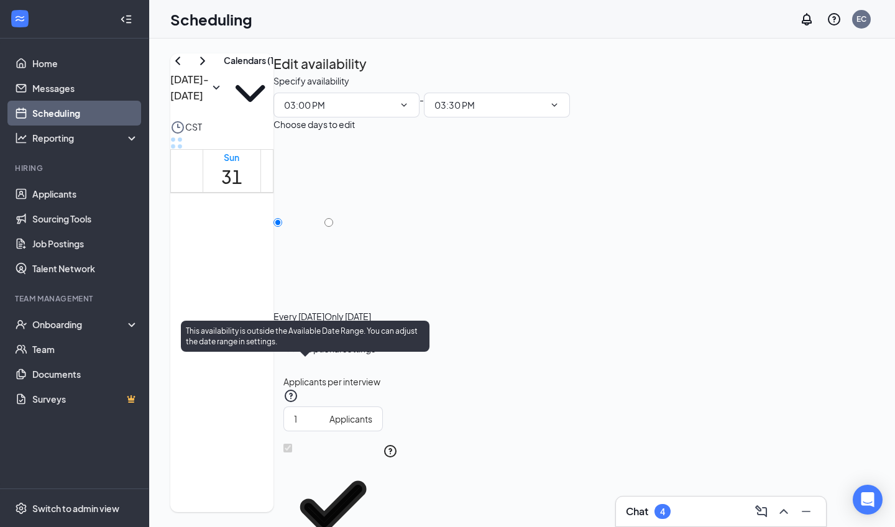
click at [310, 389] on div at bounding box center [310, 398] width 0 height 12
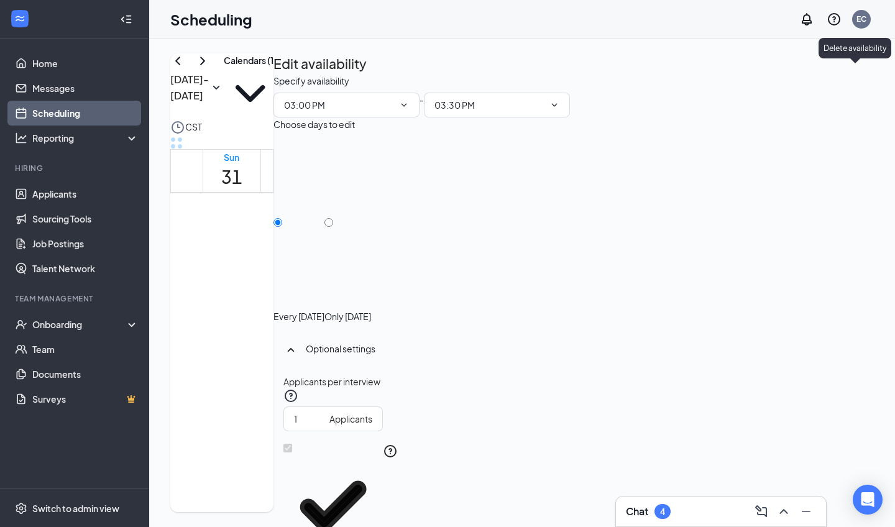
click at [287, 75] on icon "TrashOutline" at bounding box center [280, 81] width 11 height 12
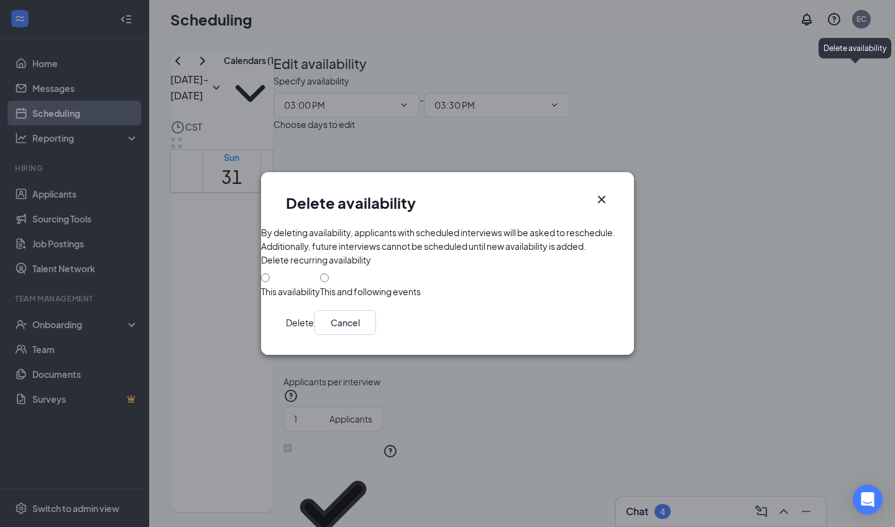
click at [343, 298] on div "This and following events" at bounding box center [370, 291] width 101 height 12
click at [329, 282] on input "This and following events" at bounding box center [324, 278] width 9 height 9
radio input "true"
click at [314, 335] on button "Delete" at bounding box center [300, 322] width 28 height 25
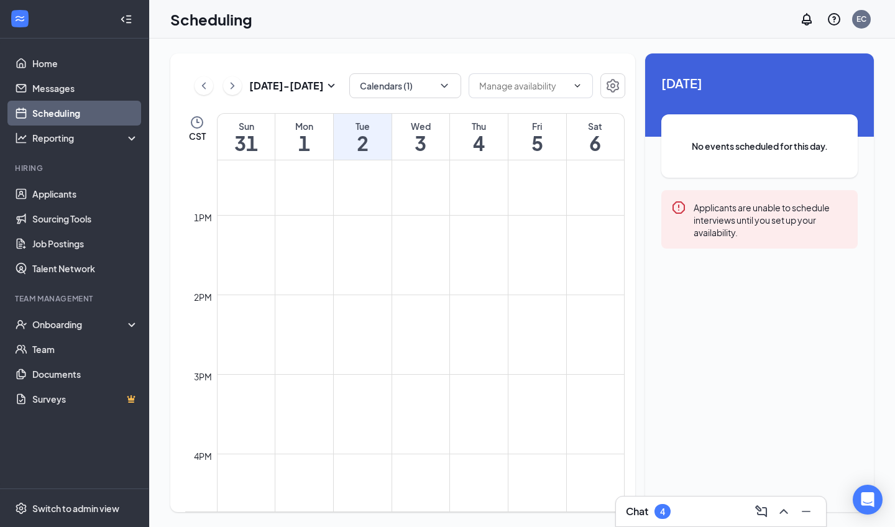
scroll to position [1006, 0]
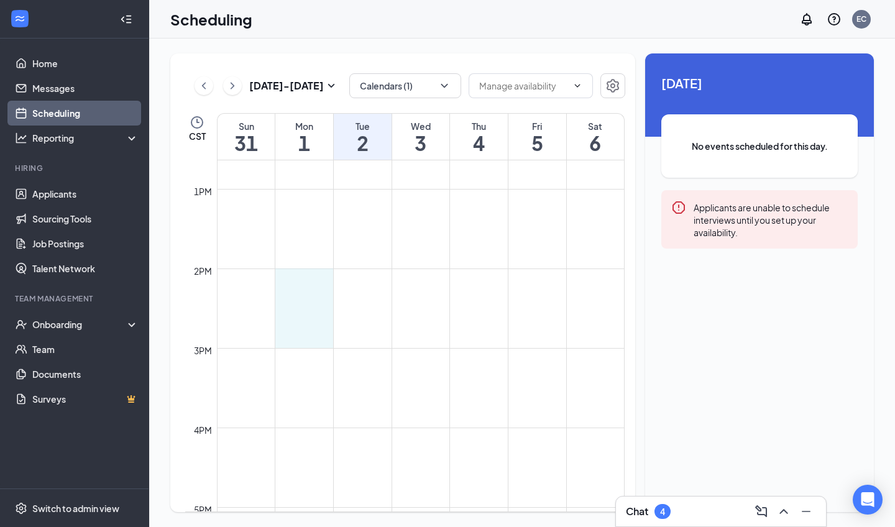
drag, startPoint x: 312, startPoint y: 272, endPoint x: 308, endPoint y: 335, distance: 62.9
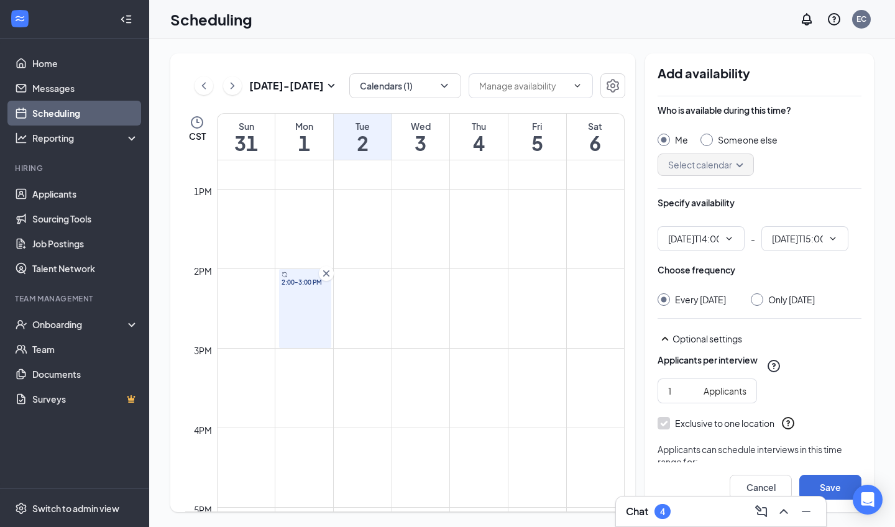
type input "02:00 PM"
type input "03:00 PM"
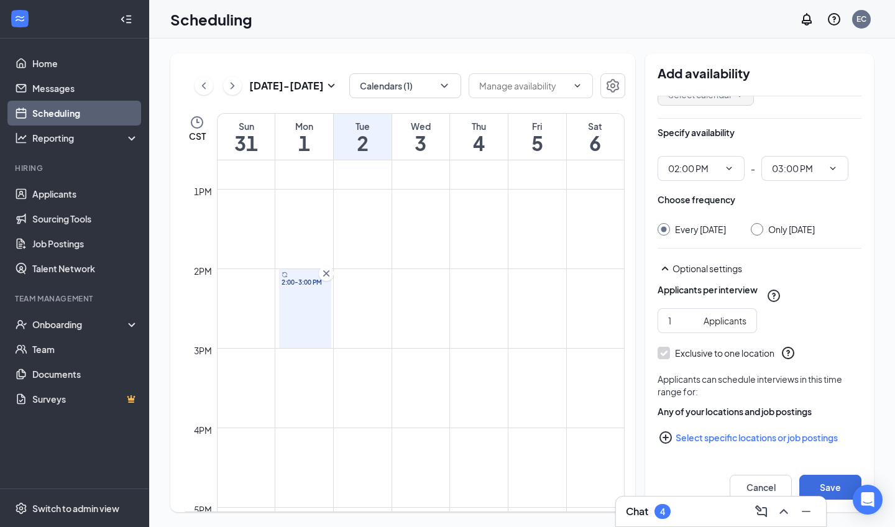
scroll to position [70, 0]
click at [670, 440] on icon "PlusCircle" at bounding box center [665, 437] width 15 height 15
checkbox input "true"
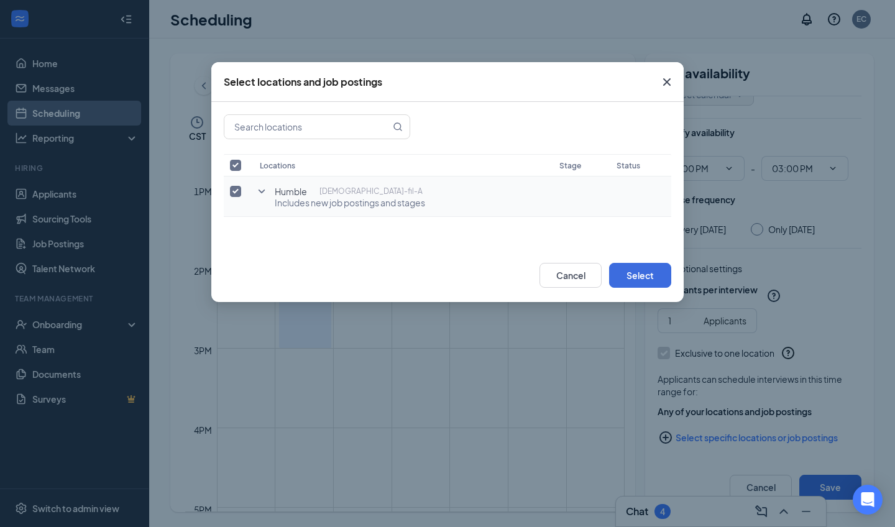
click at [403, 196] on div "Humble Chick-fil-A" at bounding box center [350, 191] width 150 height 12
click at [265, 191] on icon "SmallChevronDown" at bounding box center [261, 191] width 15 height 15
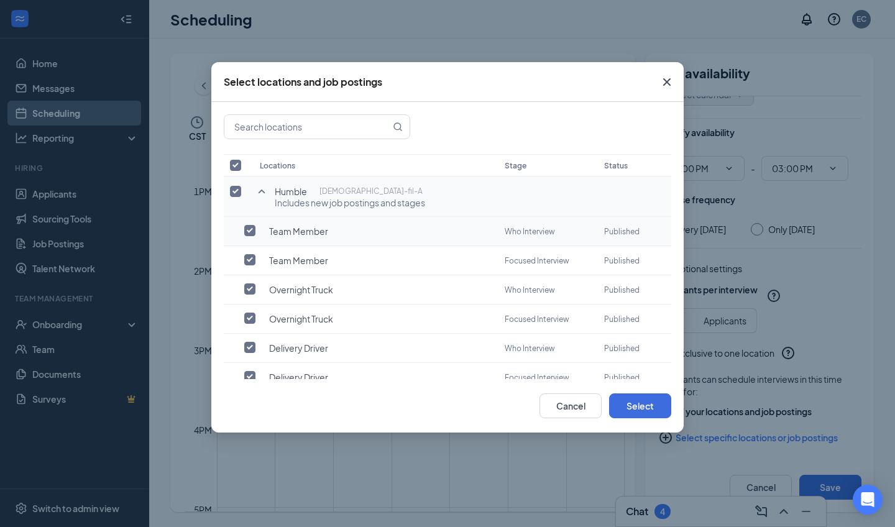
click at [249, 233] on input "checkbox" at bounding box center [249, 230] width 11 height 11
checkbox input "true"
checkbox input "false"
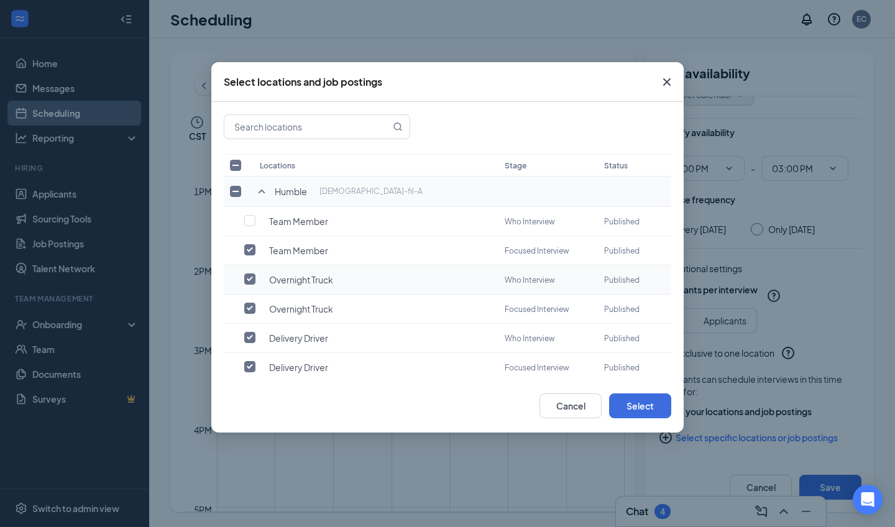
click at [250, 278] on input "checkbox" at bounding box center [249, 279] width 11 height 11
checkbox input "false"
click at [249, 336] on input "checkbox" at bounding box center [249, 337] width 11 height 11
checkbox input "false"
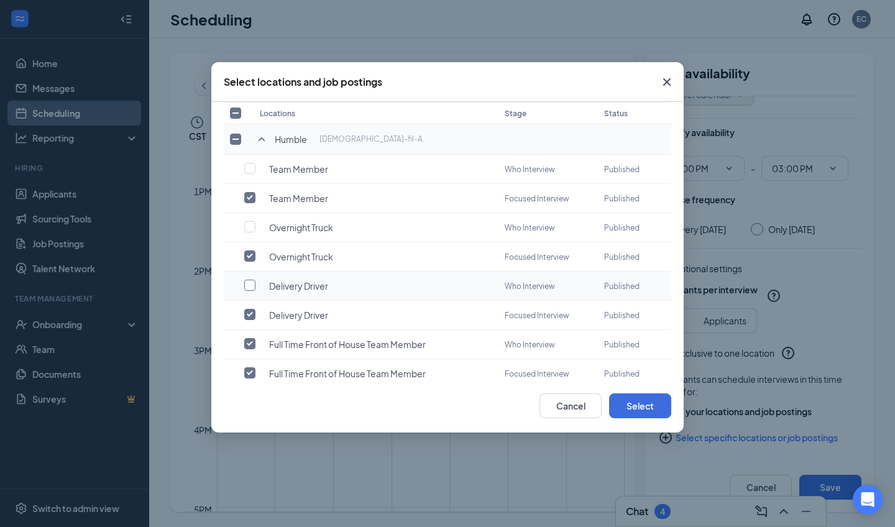
scroll to position [57, 0]
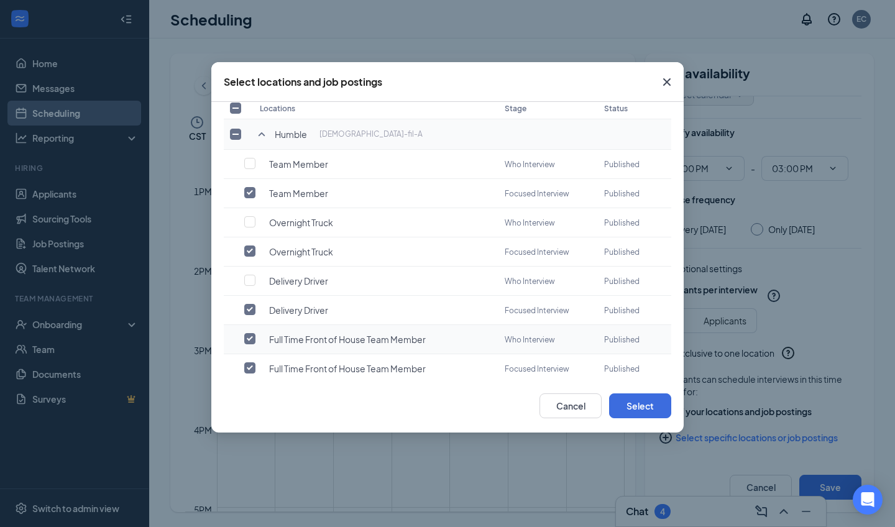
click at [249, 336] on input "checkbox" at bounding box center [249, 338] width 11 height 11
checkbox input "false"
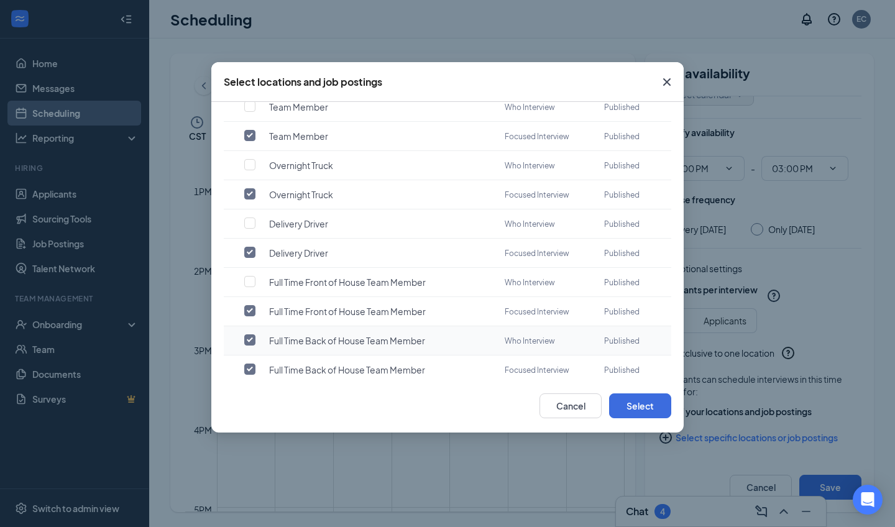
click at [249, 336] on input "checkbox" at bounding box center [249, 339] width 11 height 11
checkbox input "false"
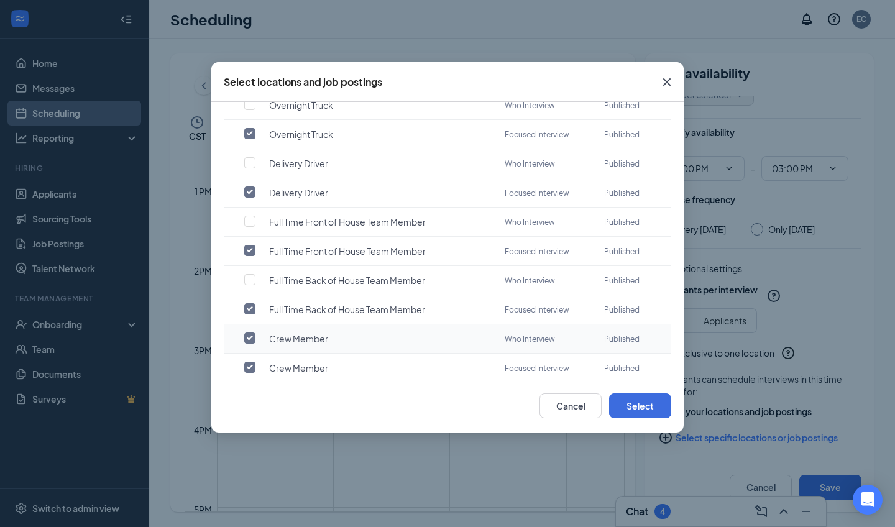
click at [249, 336] on input "checkbox" at bounding box center [249, 338] width 11 height 11
checkbox input "false"
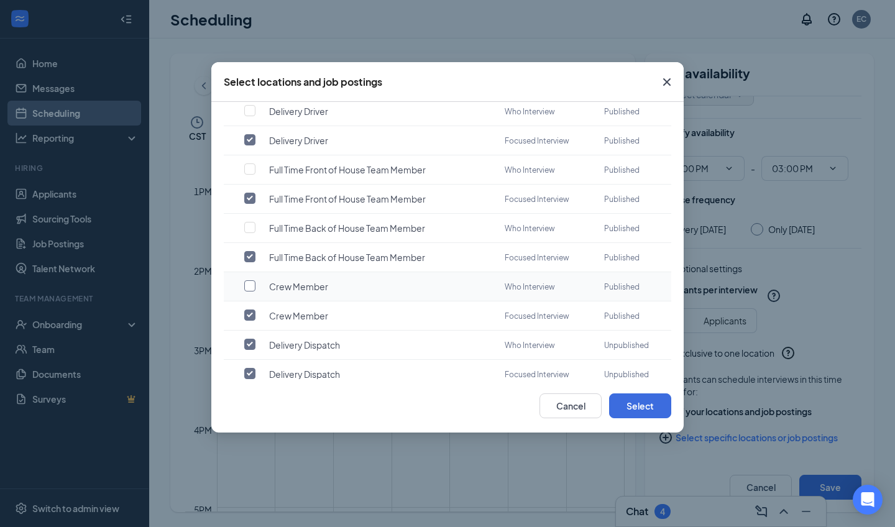
scroll to position [231, 0]
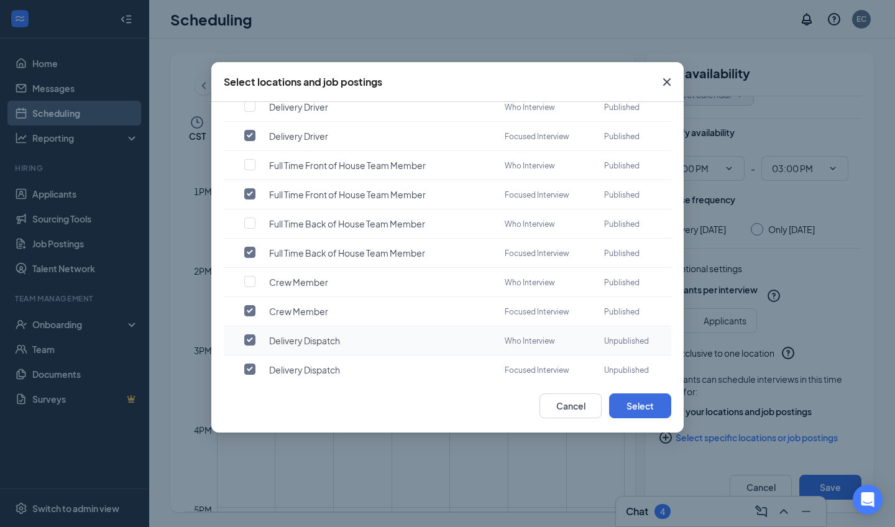
click at [249, 336] on input "checkbox" at bounding box center [249, 339] width 11 height 11
checkbox input "false"
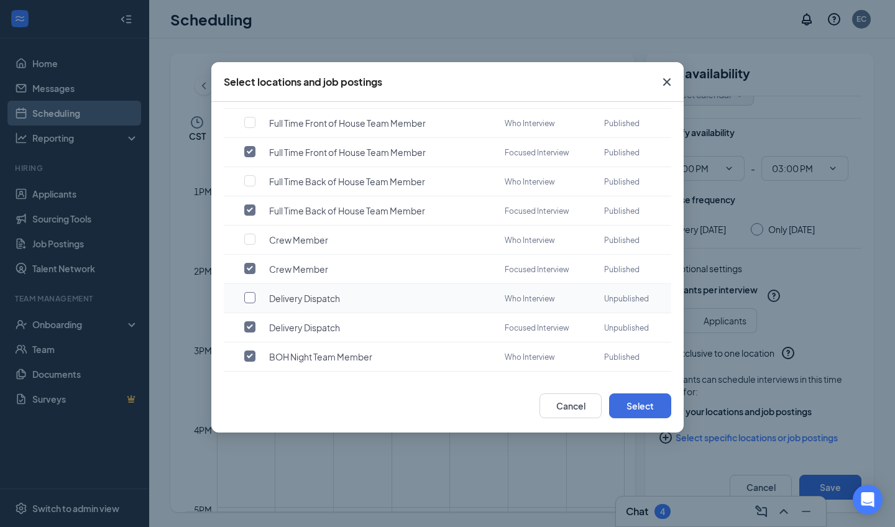
scroll to position [277, 0]
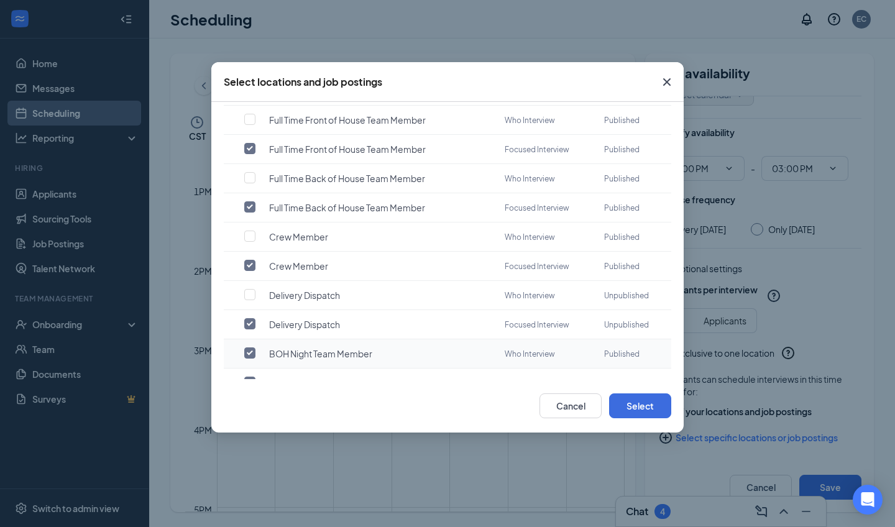
click at [247, 351] on input "checkbox" at bounding box center [249, 353] width 11 height 11
checkbox input "false"
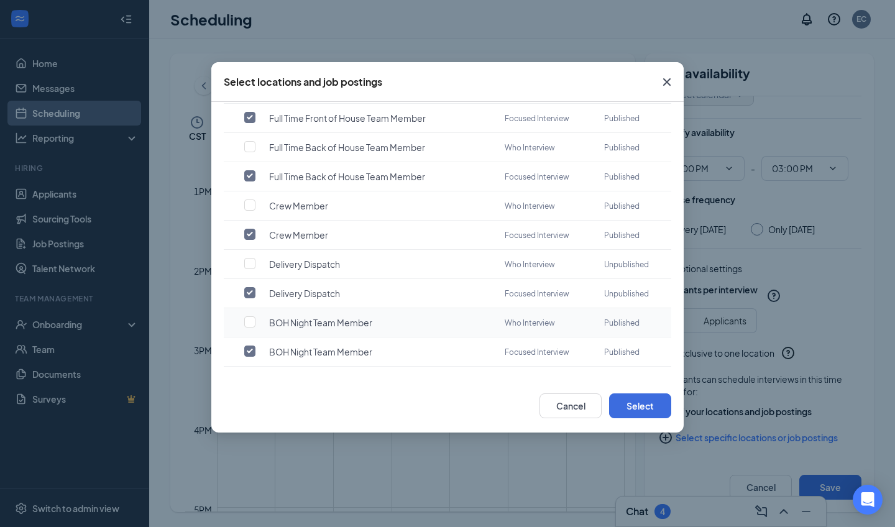
scroll to position [304, 0]
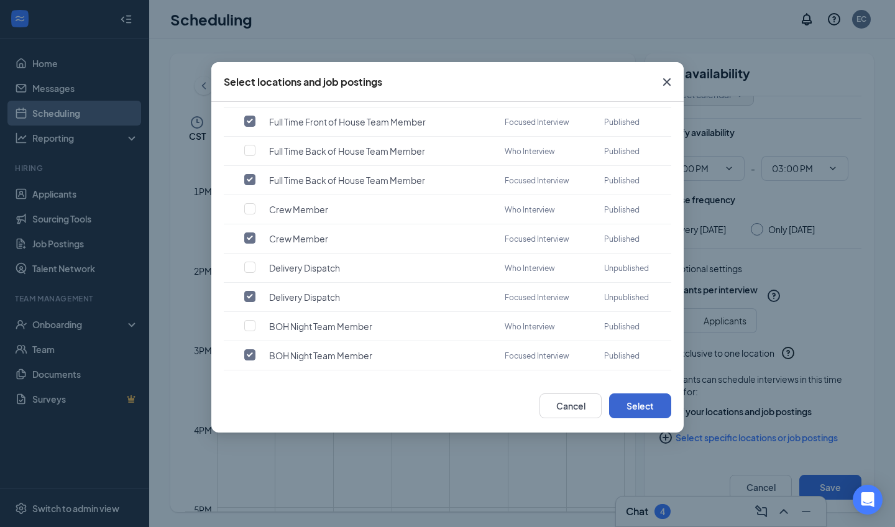
click at [623, 404] on button "Select" at bounding box center [640, 406] width 62 height 25
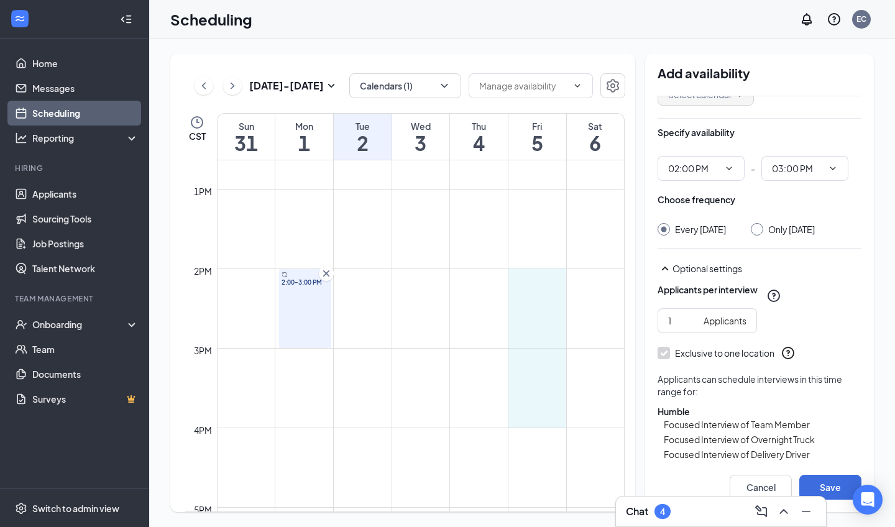
drag, startPoint x: 533, startPoint y: 270, endPoint x: 537, endPoint y: 418, distance: 147.4
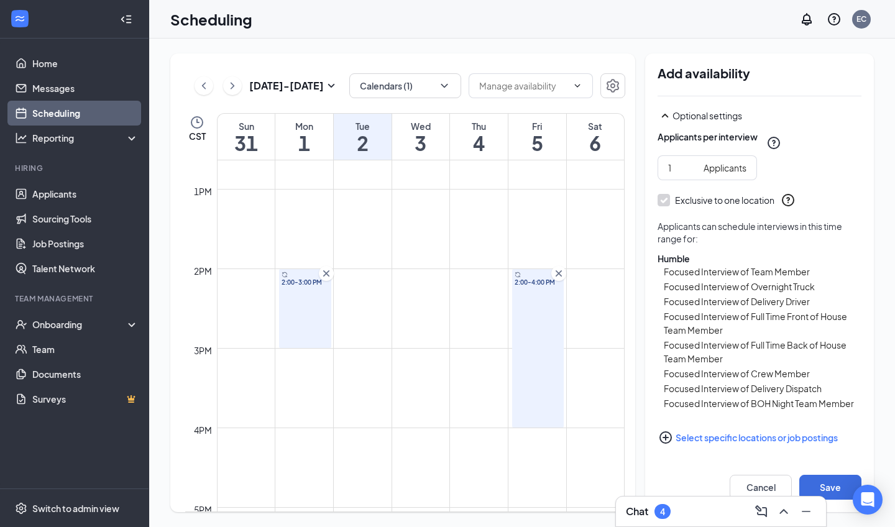
scroll to position [226, 0]
click at [825, 486] on button "Save" at bounding box center [830, 487] width 62 height 25
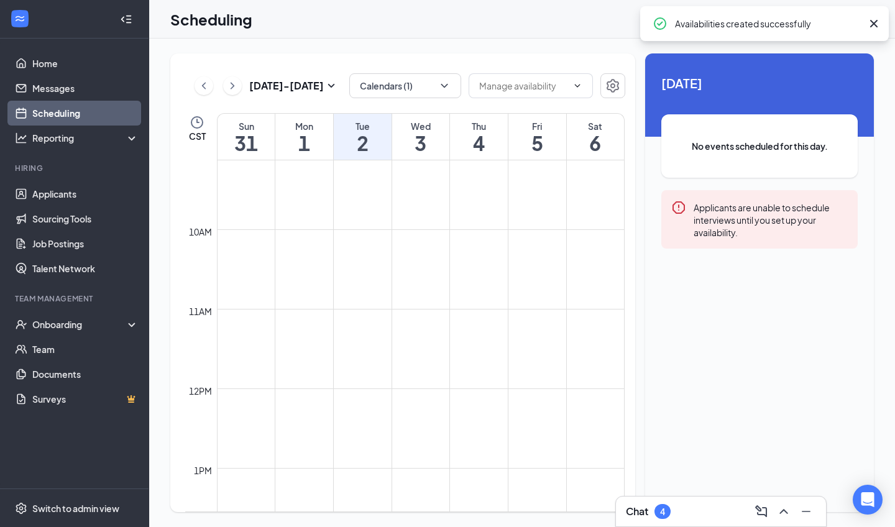
scroll to position [531, 0]
